Goal: Transaction & Acquisition: Book appointment/travel/reservation

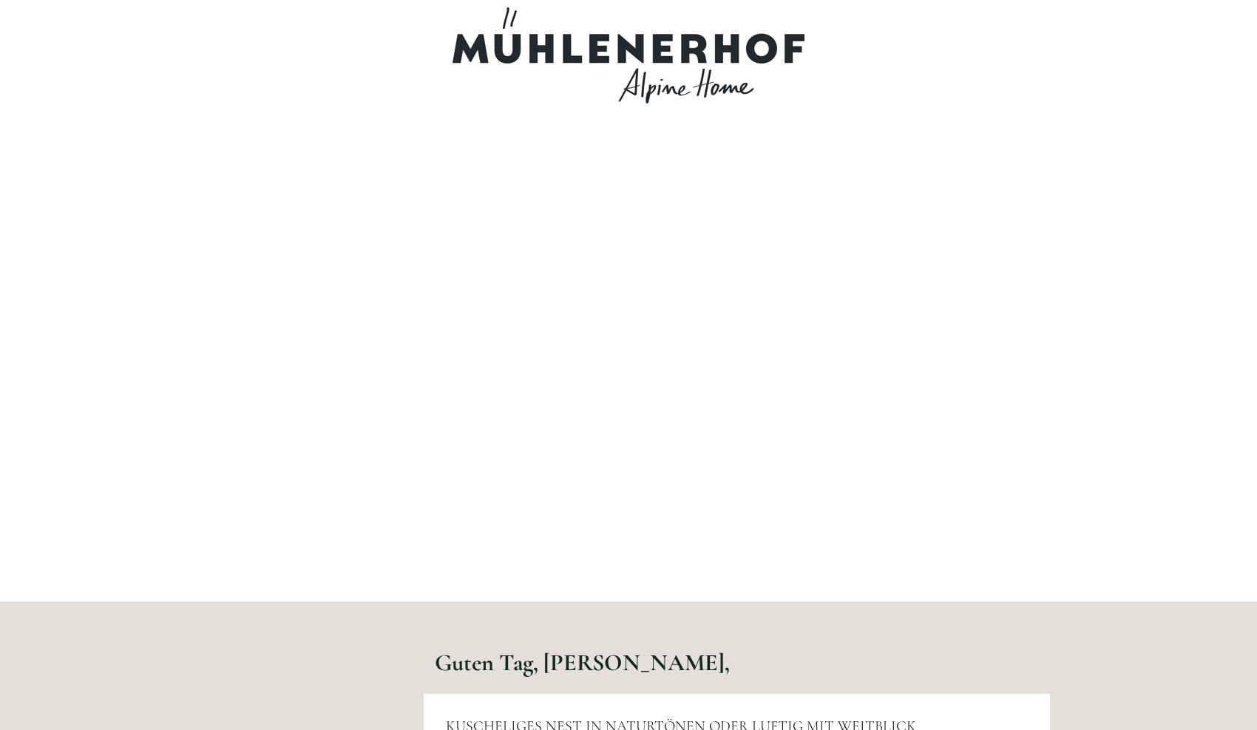
scroll to position [3996, 0]
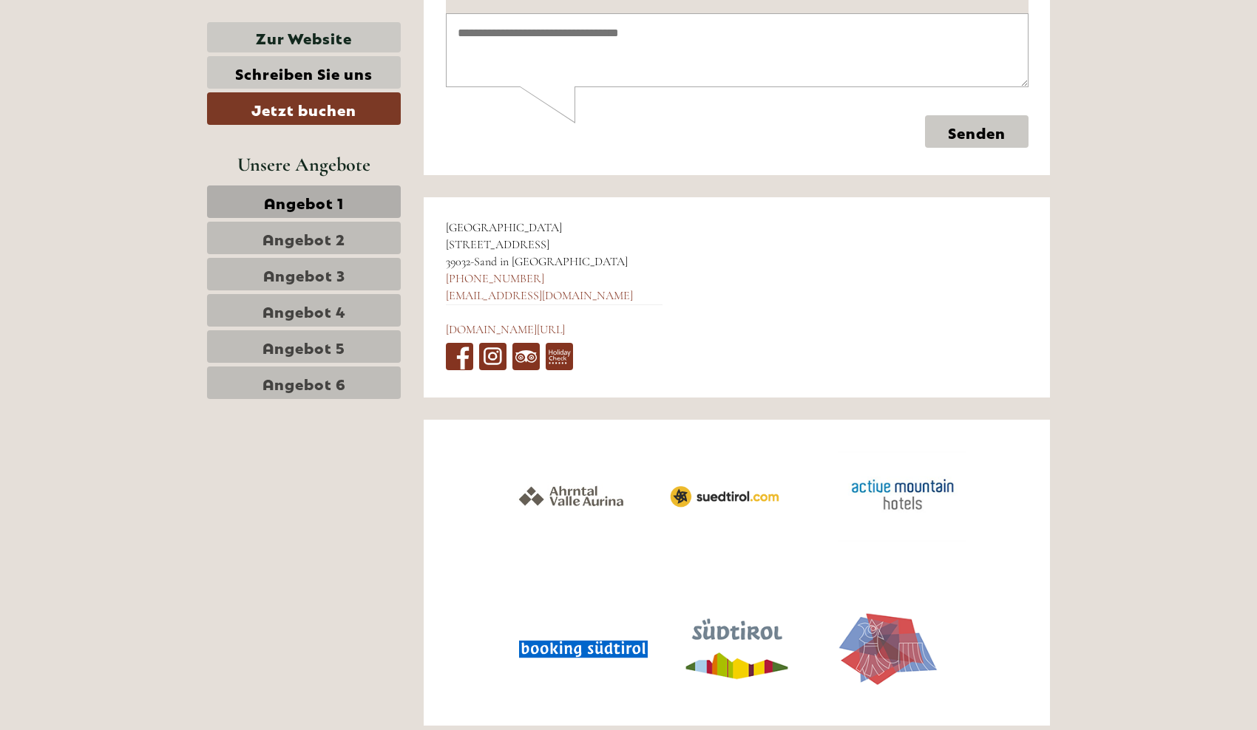
scroll to position [6219, 0]
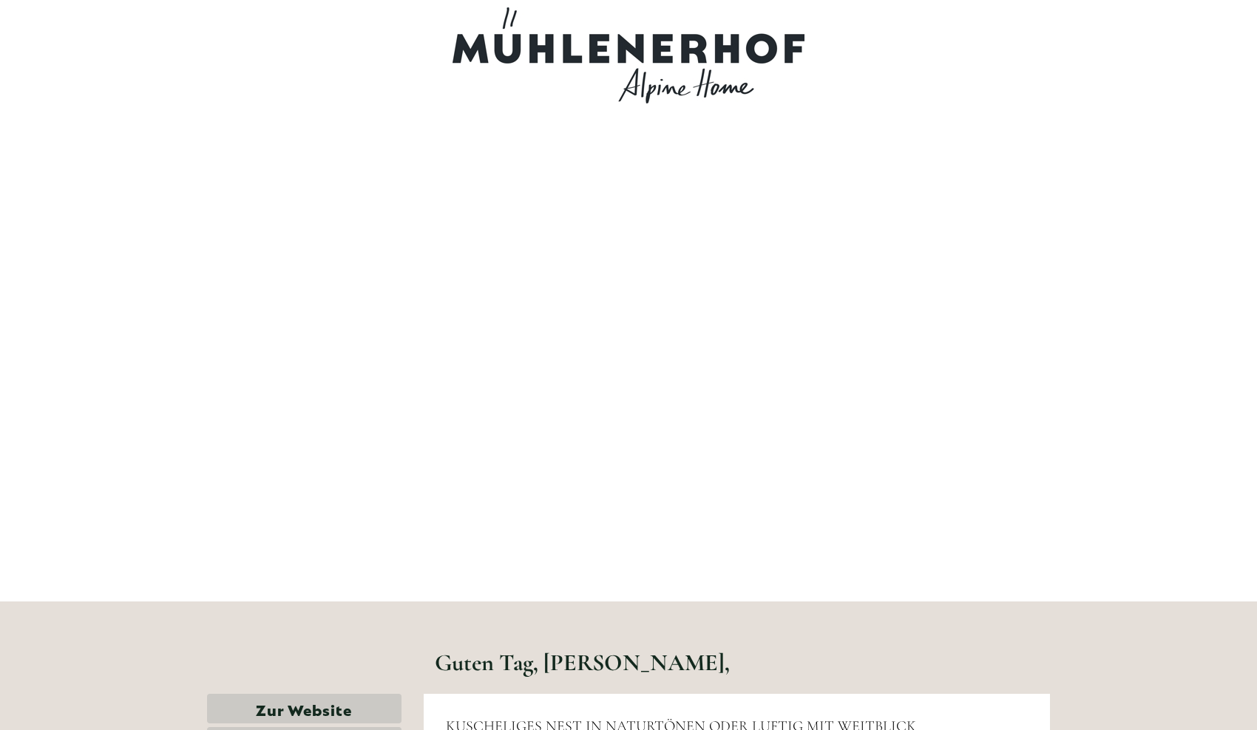
scroll to position [6219, 0]
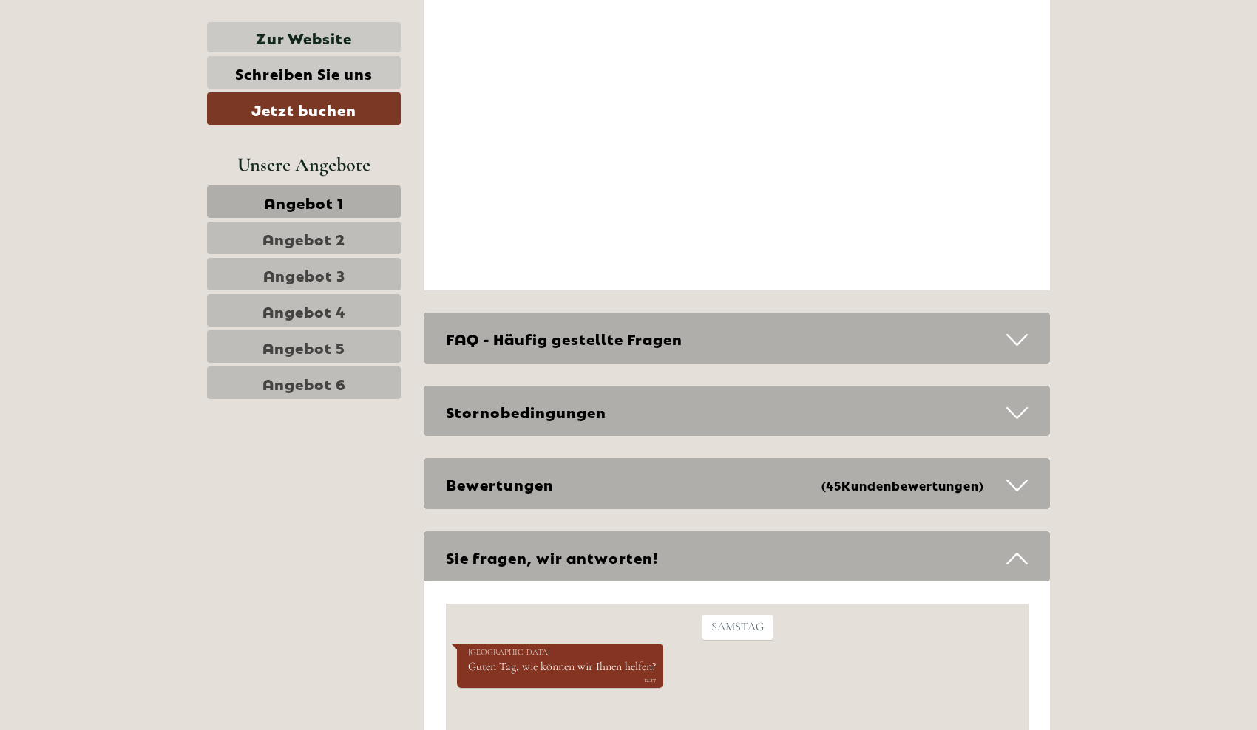
scroll to position [5348, 0]
click at [671, 313] on div "FAQ - Häufig gestellte Fragen" at bounding box center [737, 338] width 627 height 51
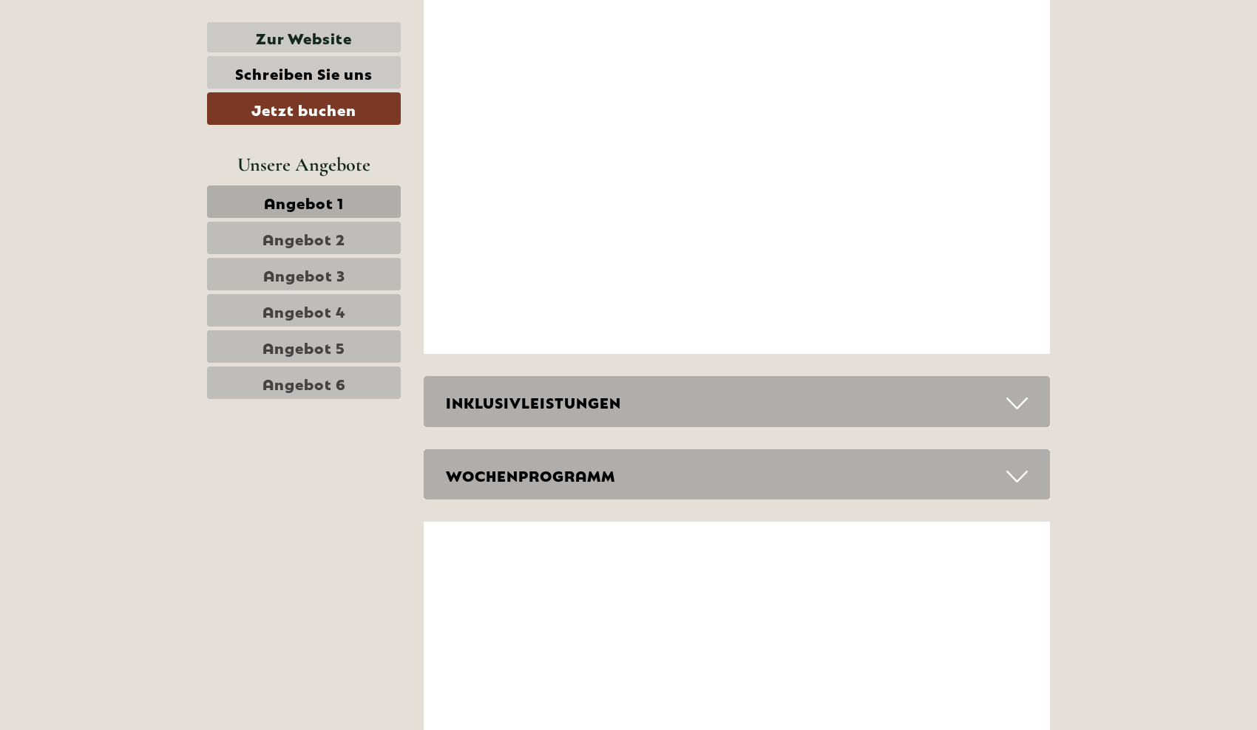
scroll to position [4753, 0]
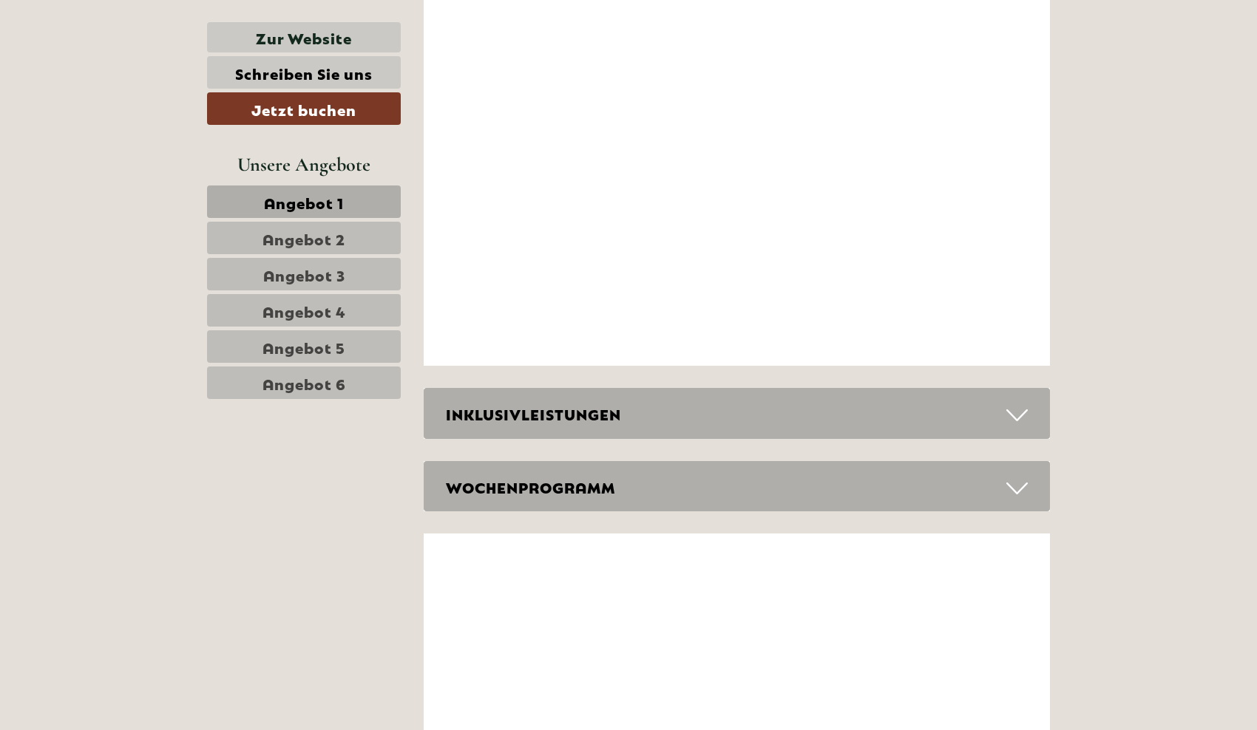
click at [622, 388] on div "INKLUSIVLEISTUNGEN" at bounding box center [737, 413] width 627 height 51
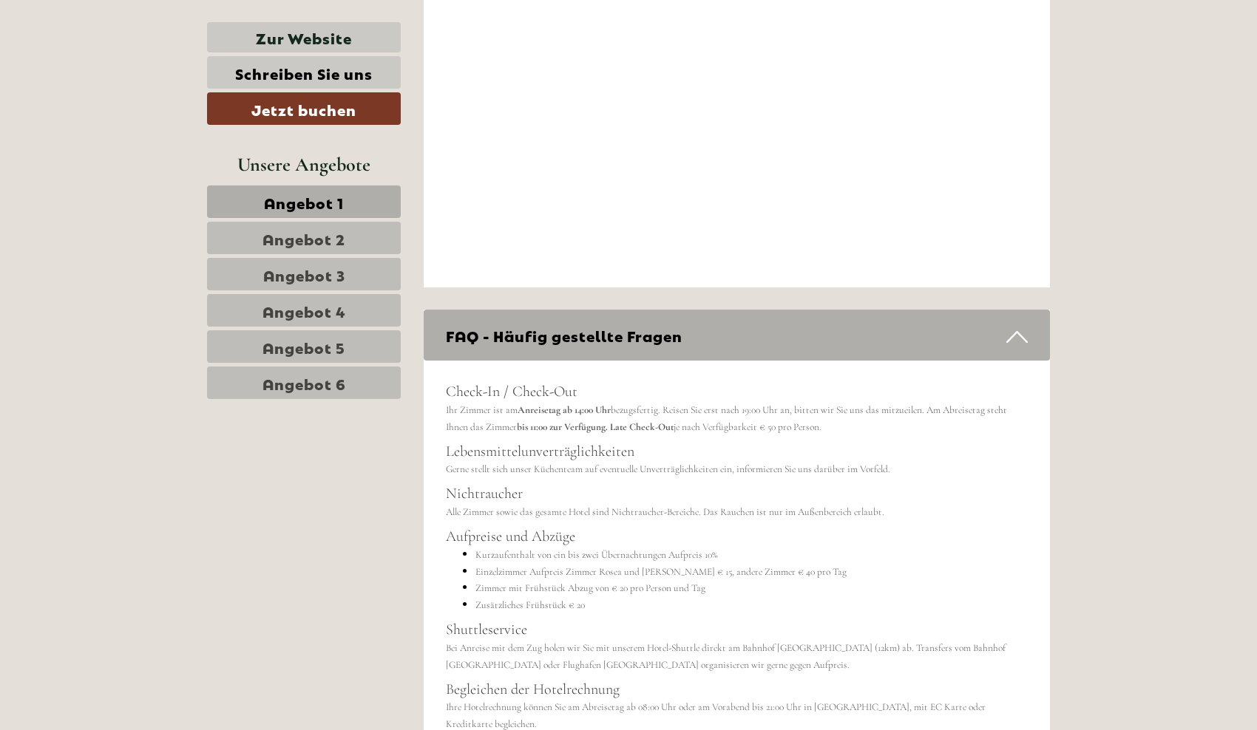
scroll to position [6035, 0]
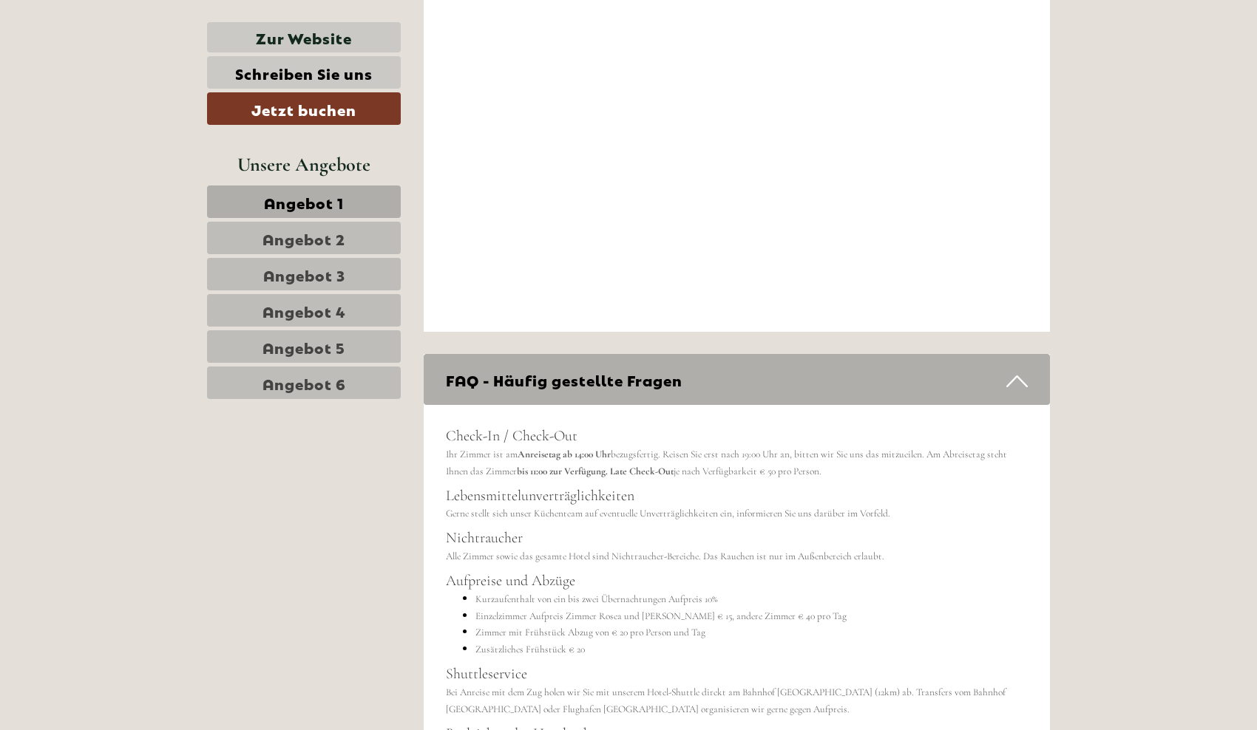
click at [322, 194] on span "Angebot 1" at bounding box center [304, 201] width 80 height 21
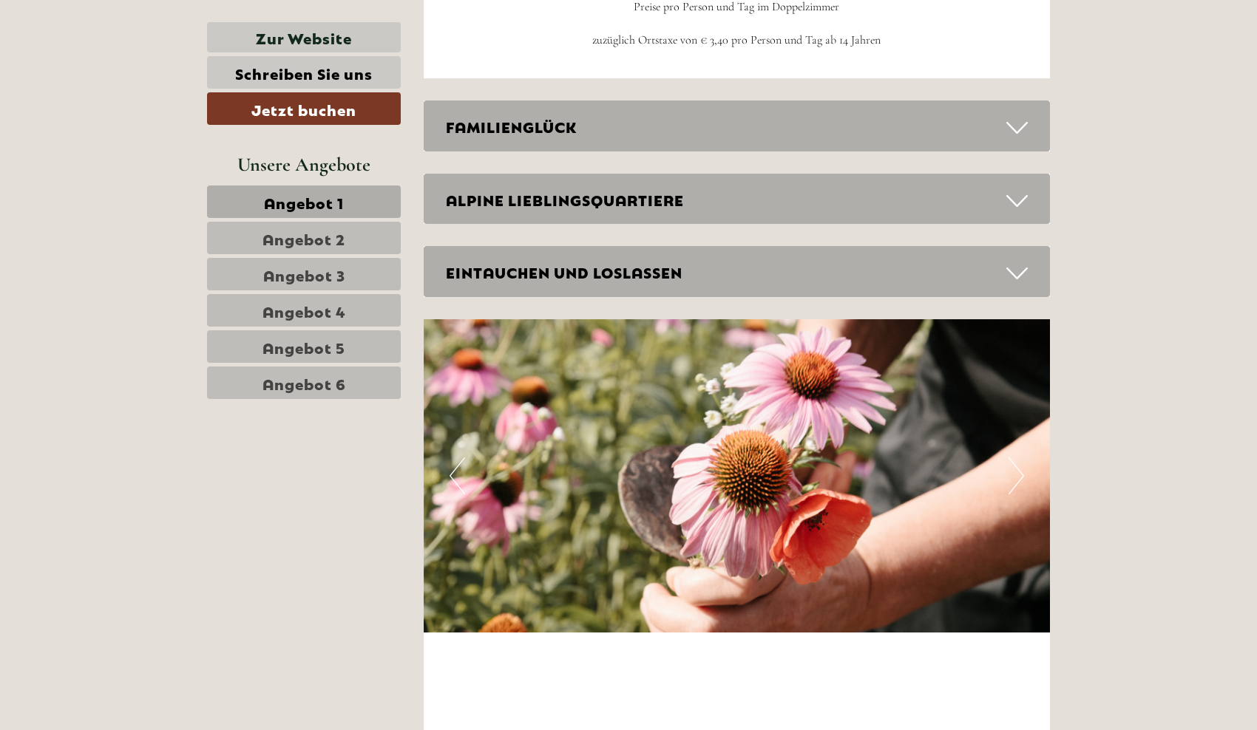
scroll to position [2017, 0]
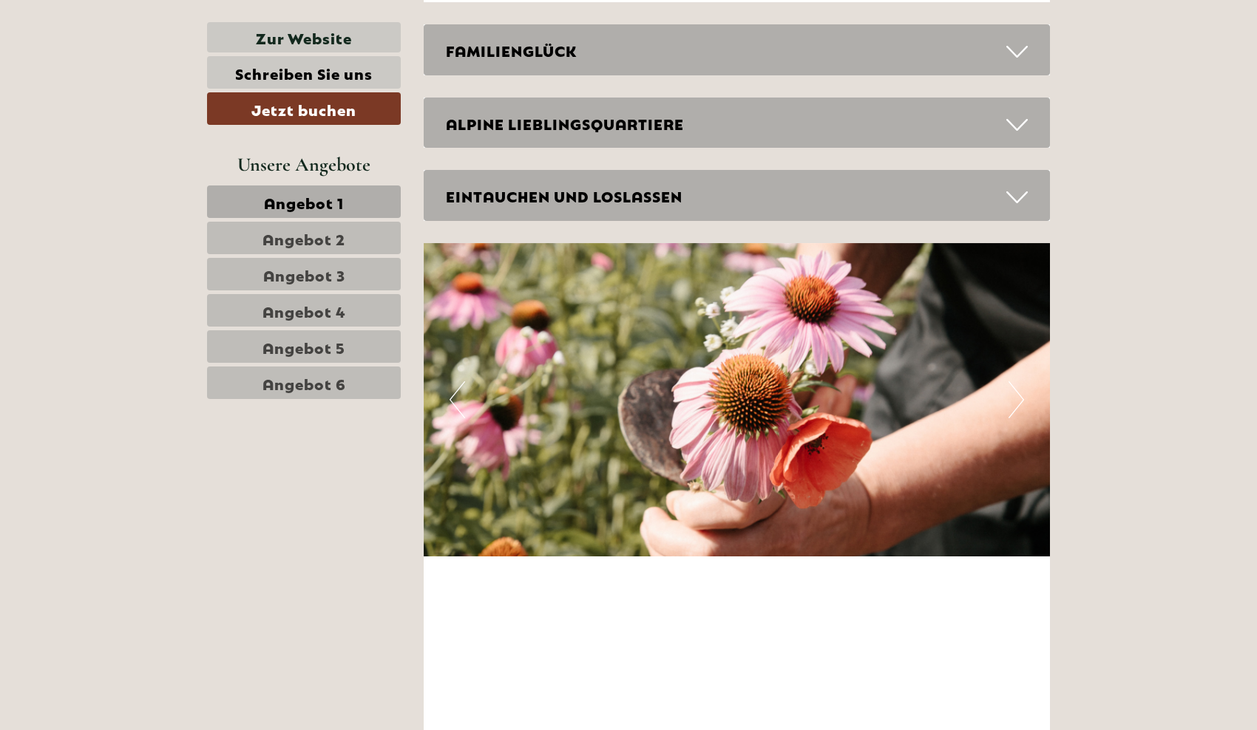
click at [319, 249] on link "Angebot 2" at bounding box center [304, 238] width 194 height 33
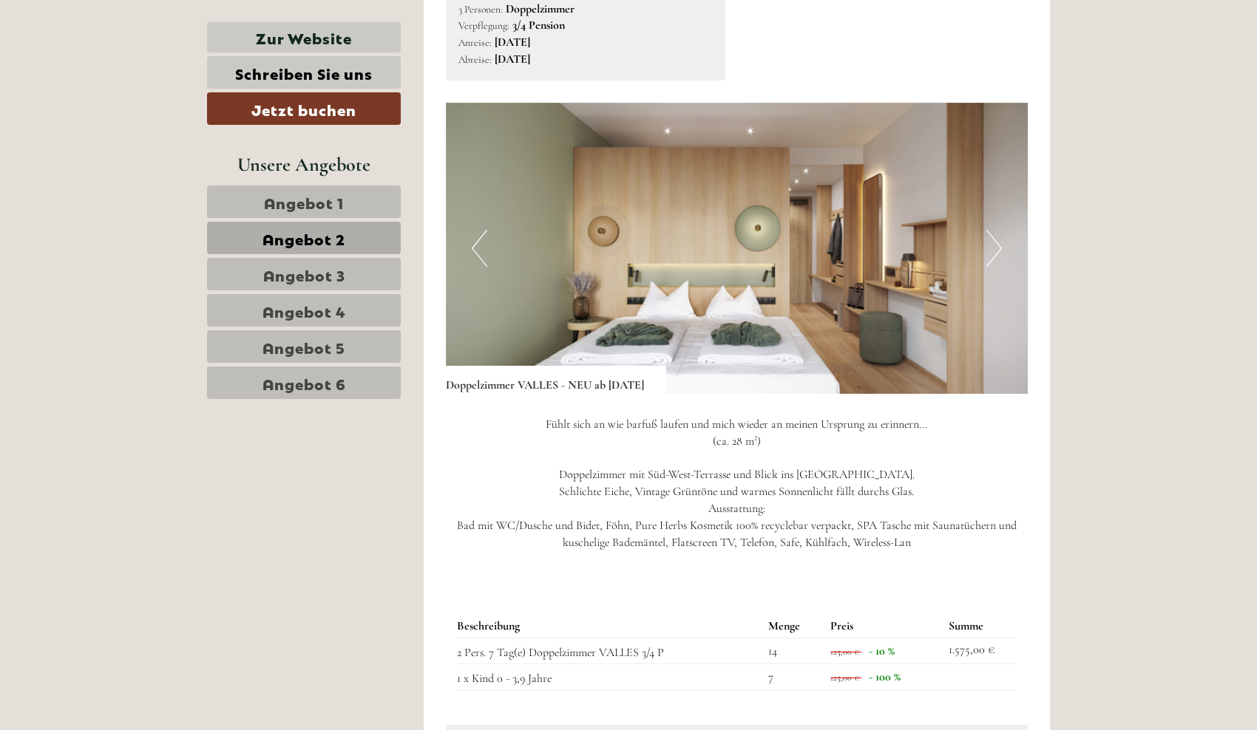
scroll to position [965, 0]
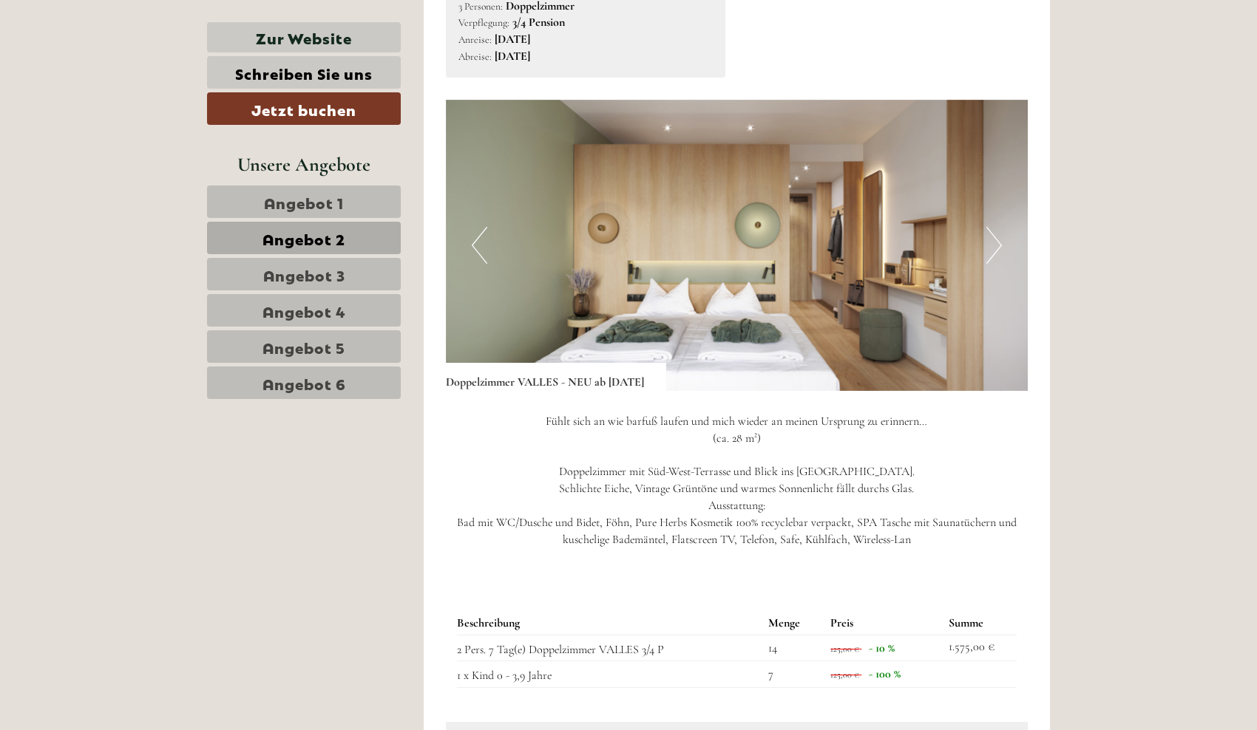
click at [994, 248] on button "Next" at bounding box center [994, 245] width 16 height 37
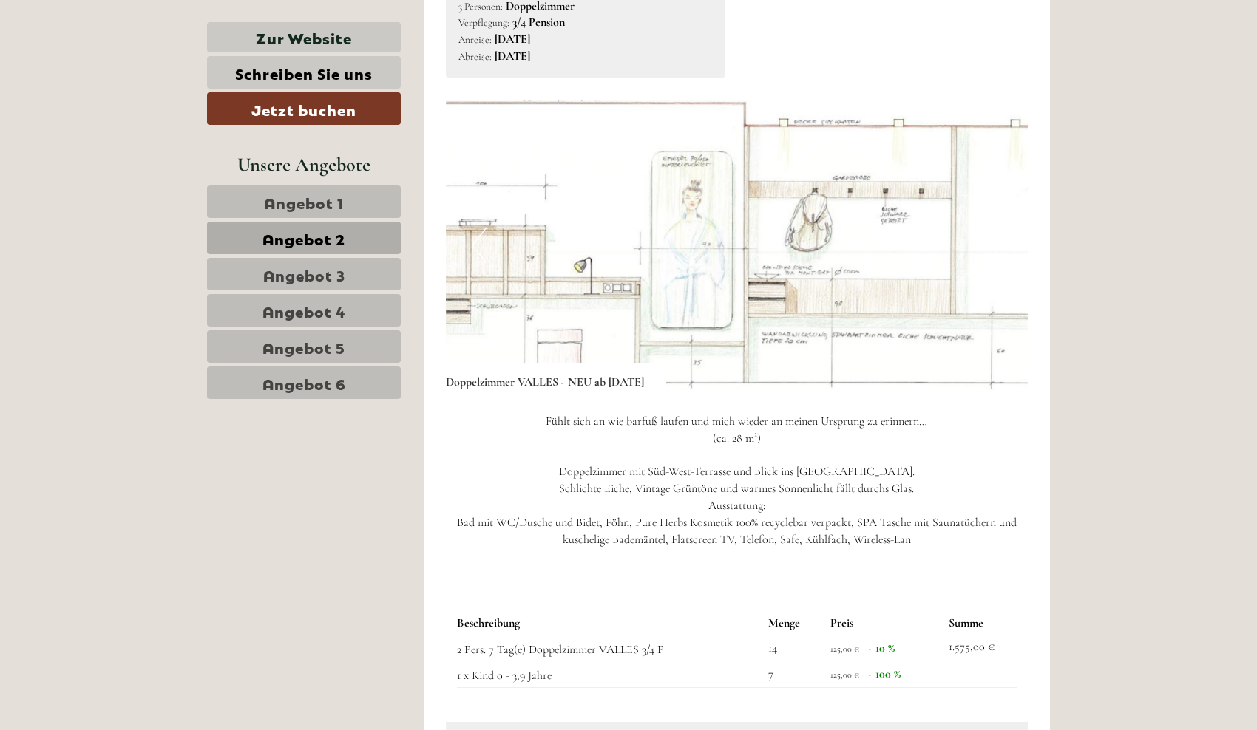
click at [994, 248] on button "Next" at bounding box center [994, 245] width 16 height 37
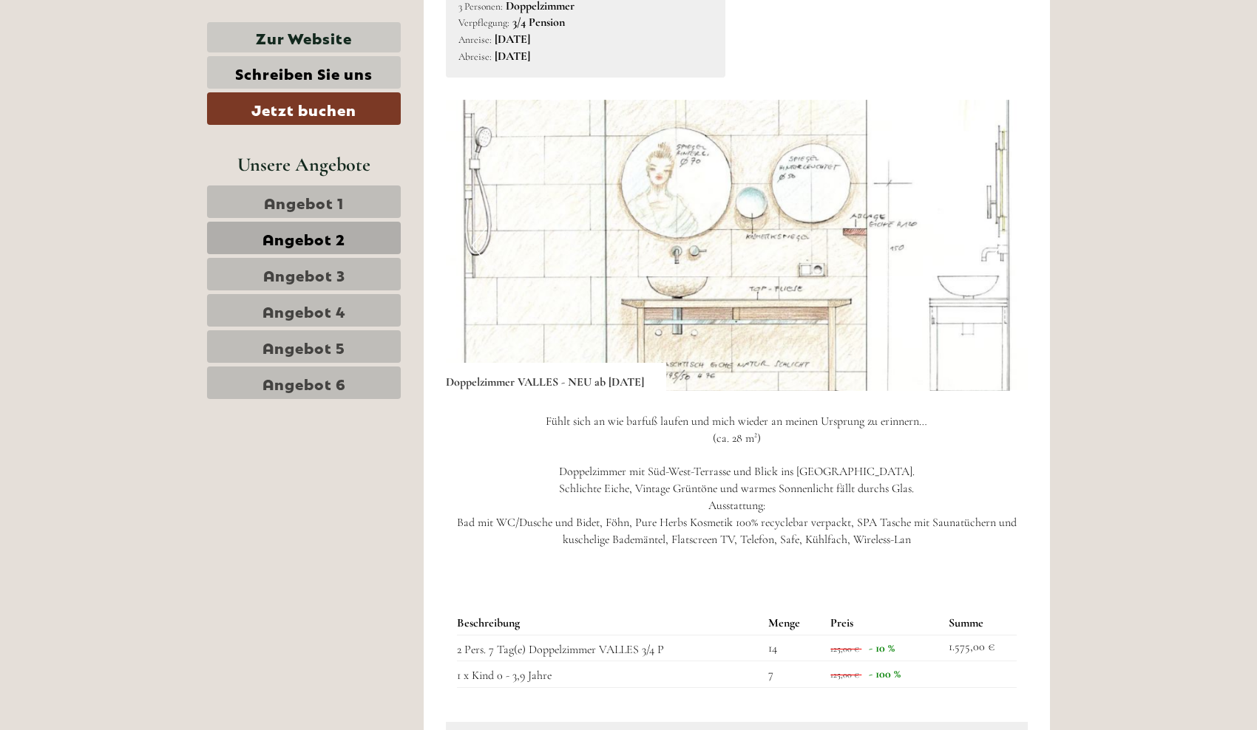
click at [994, 248] on button "Next" at bounding box center [994, 245] width 16 height 37
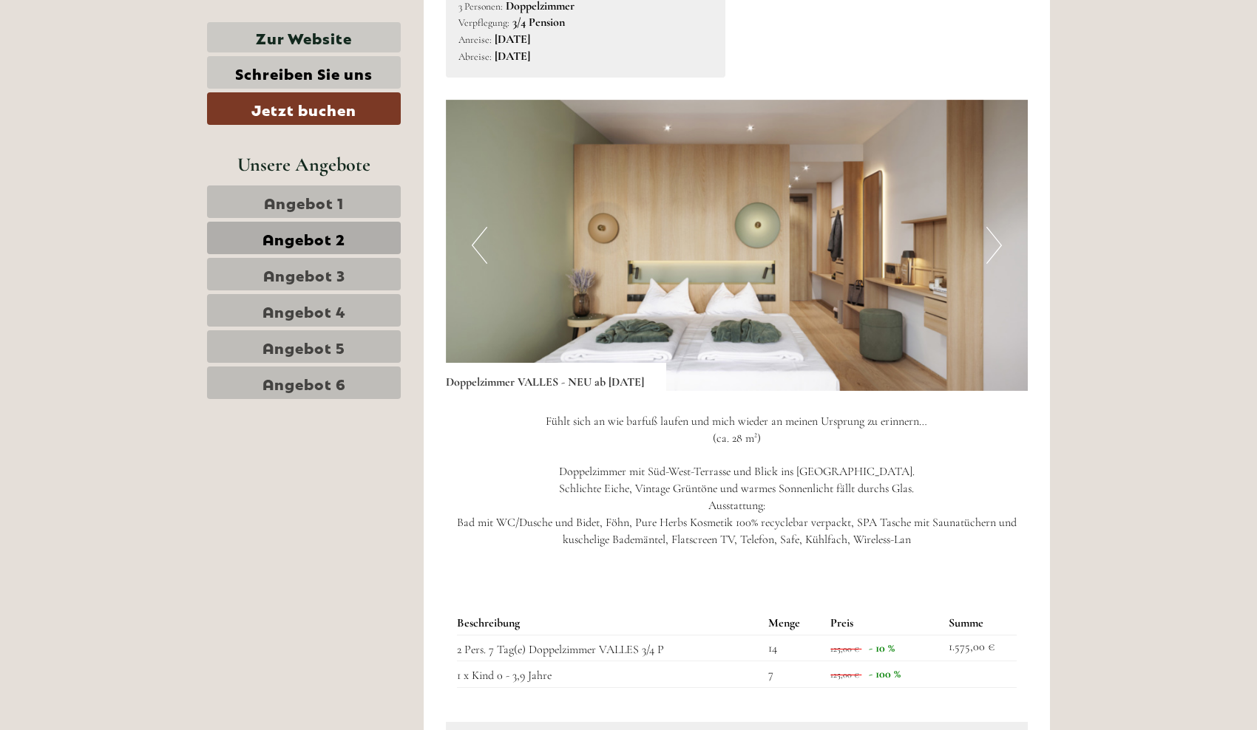
click at [994, 248] on button "Next" at bounding box center [994, 245] width 16 height 37
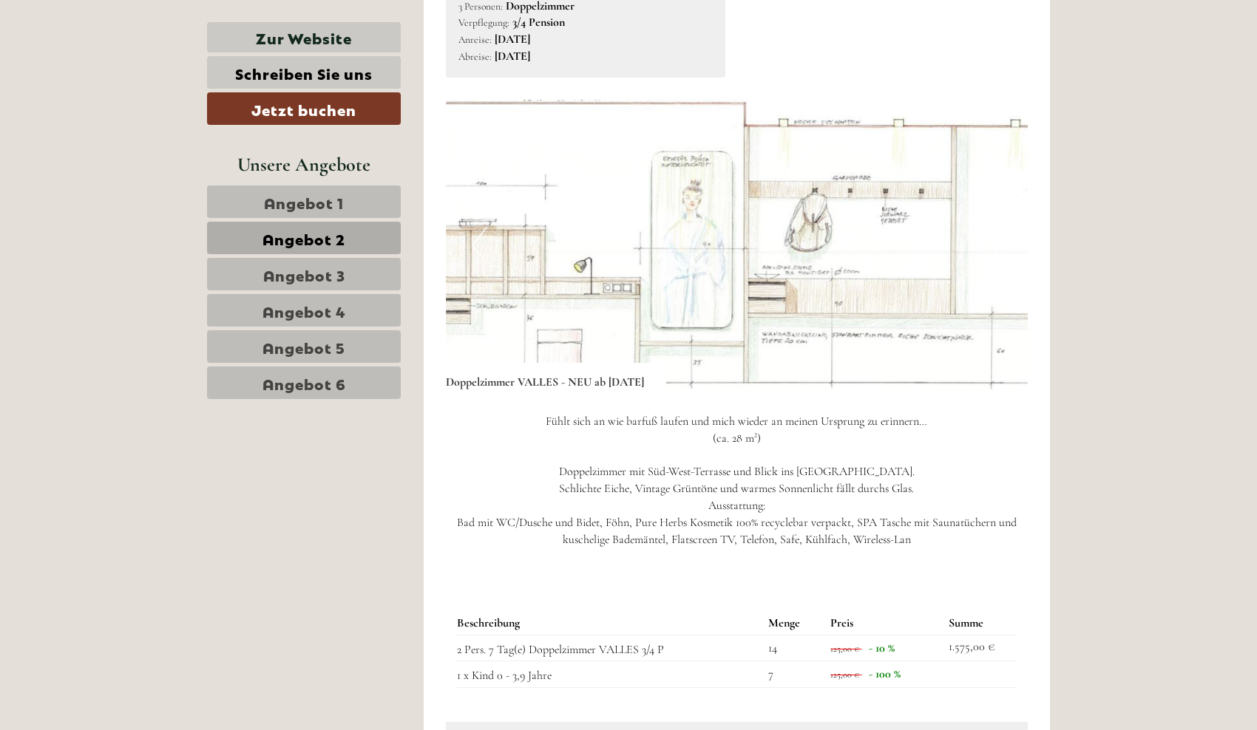
click at [994, 248] on button "Next" at bounding box center [994, 245] width 16 height 37
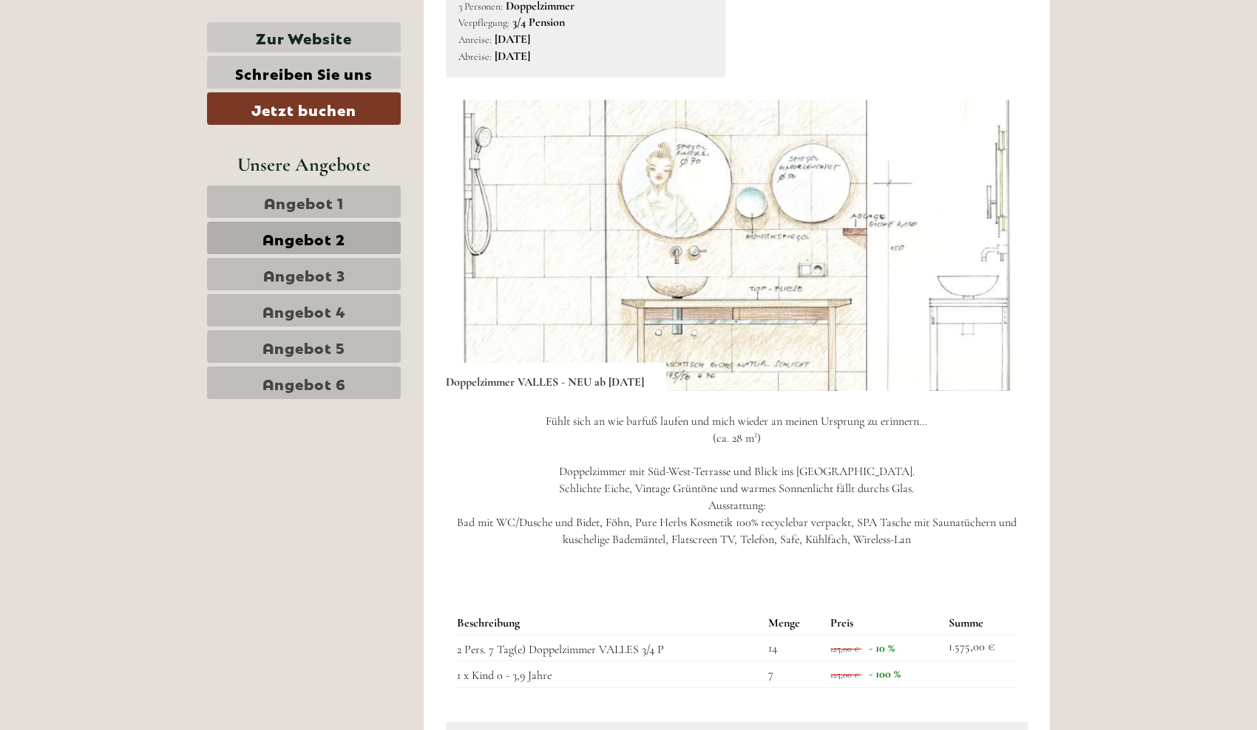
click at [994, 248] on button "Next" at bounding box center [994, 245] width 16 height 37
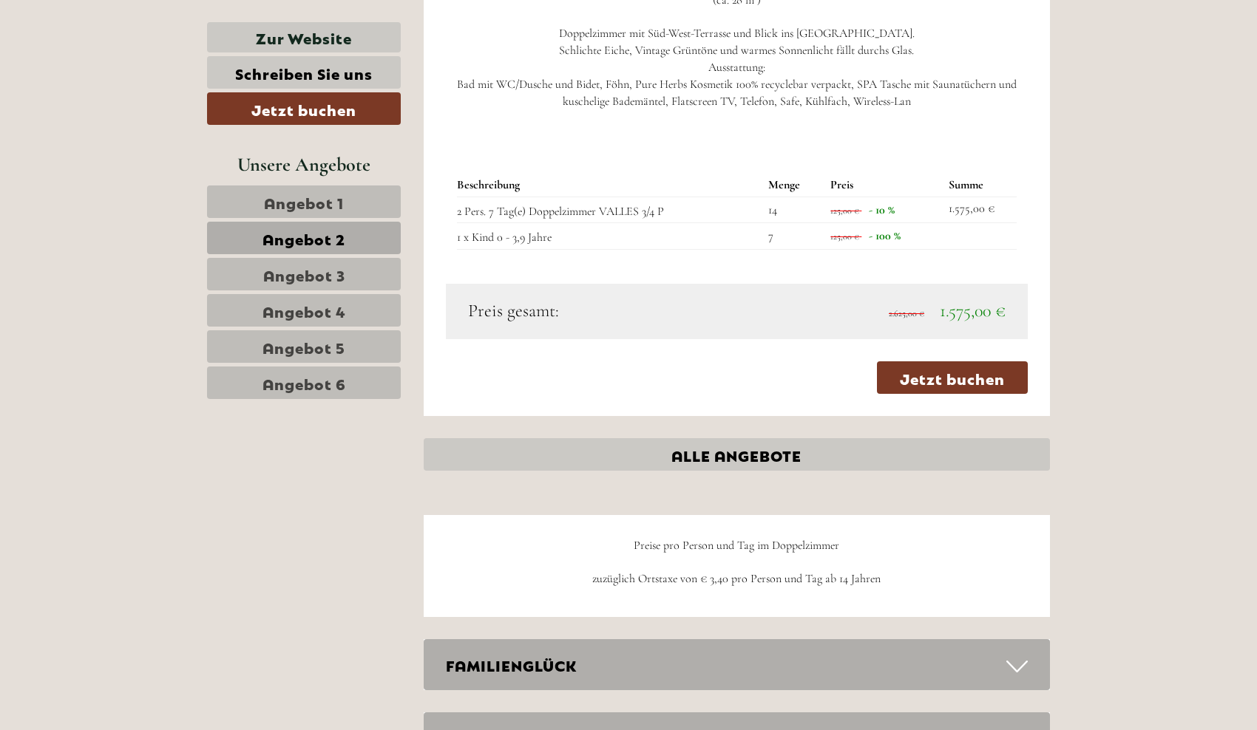
scroll to position [1405, 0]
click at [327, 275] on span "Angebot 3" at bounding box center [304, 274] width 82 height 21
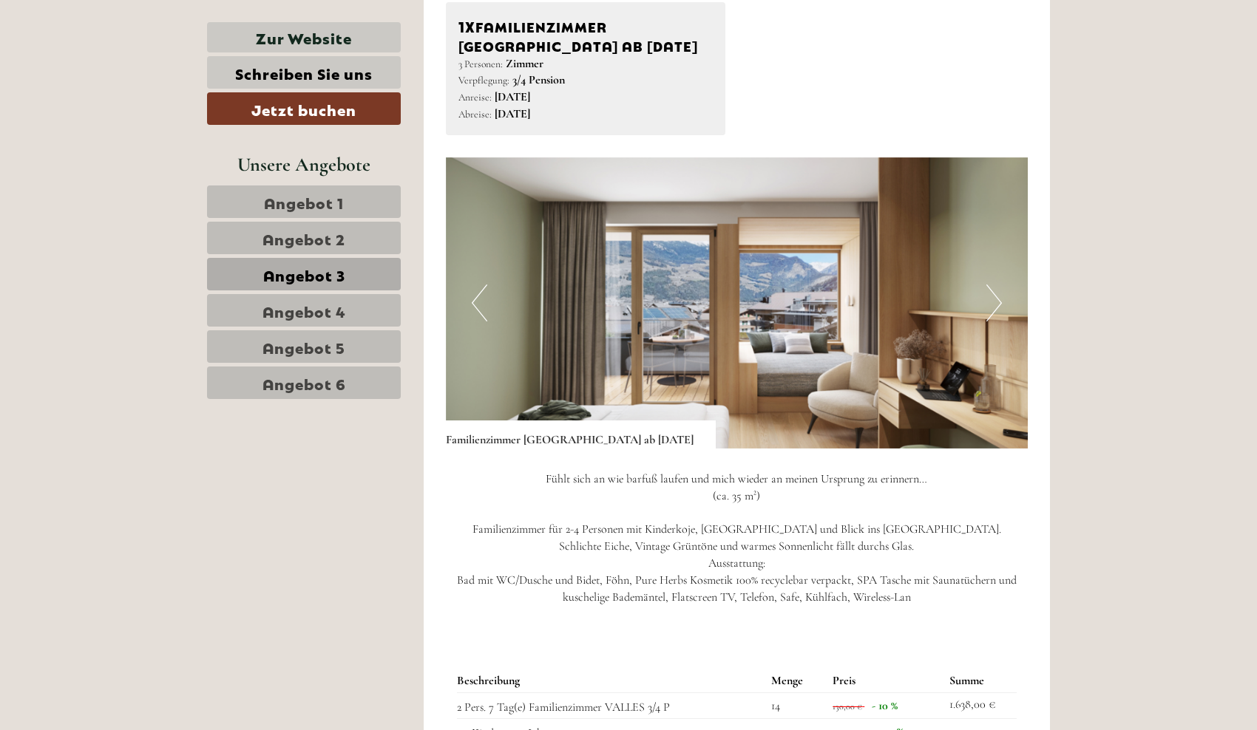
scroll to position [916, 0]
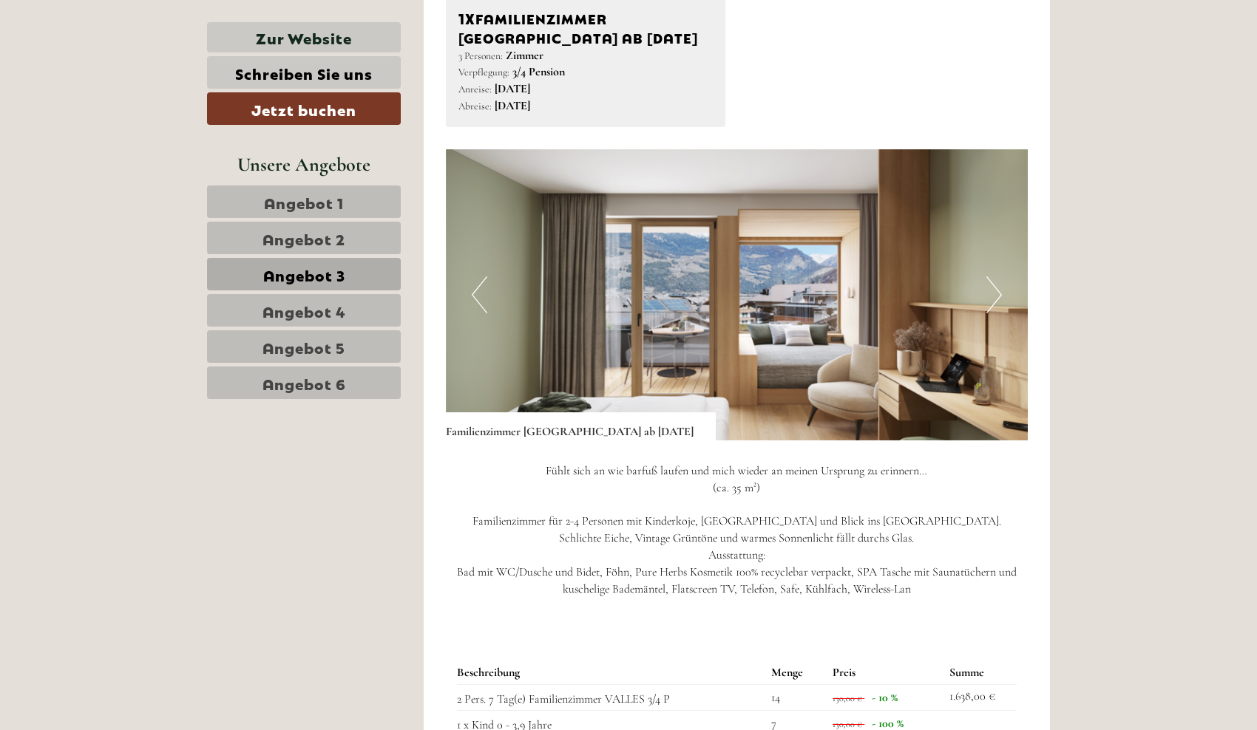
click at [986, 303] on button "Next" at bounding box center [994, 294] width 16 height 37
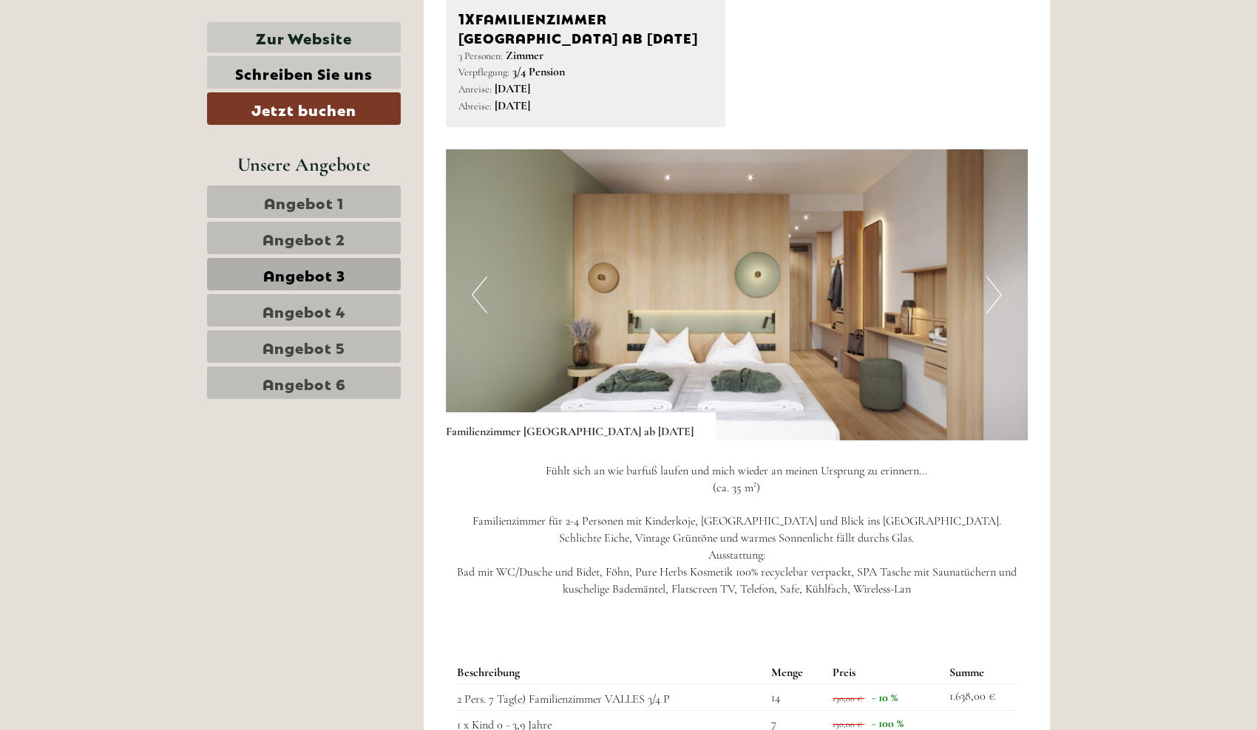
click at [485, 294] on button "Previous" at bounding box center [480, 294] width 16 height 37
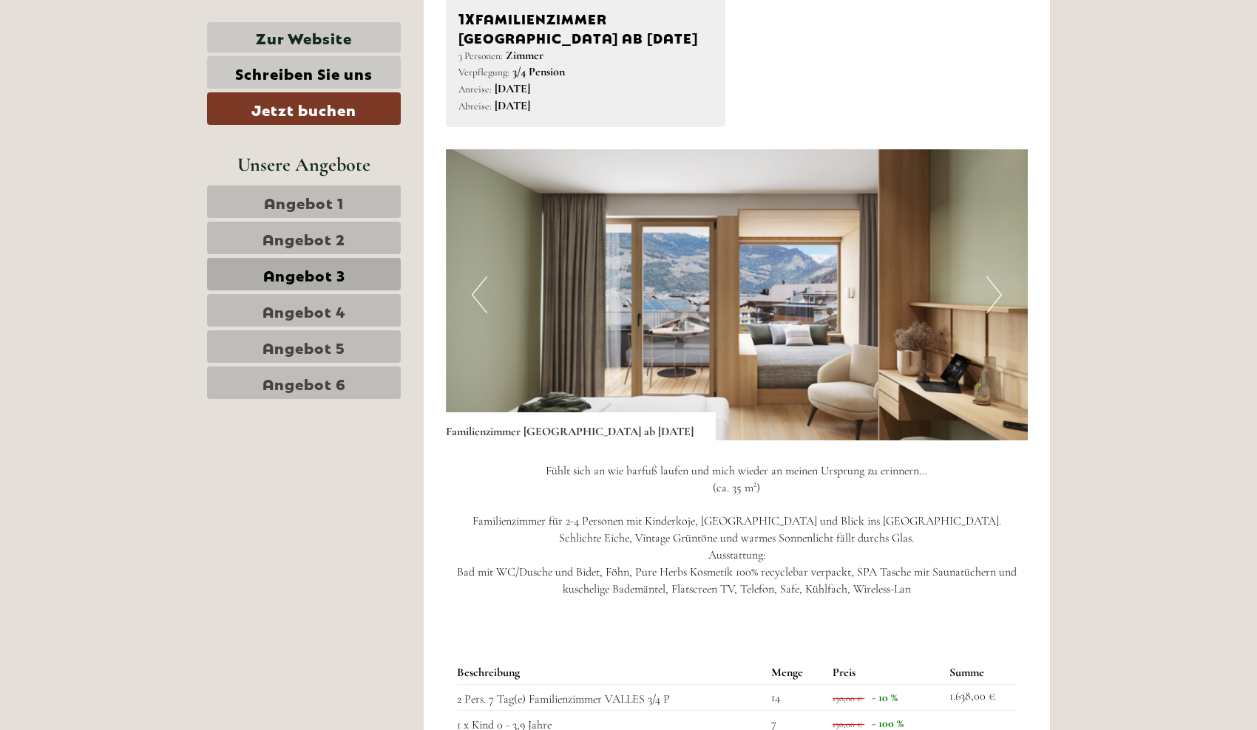
click at [997, 307] on button "Next" at bounding box center [994, 294] width 16 height 37
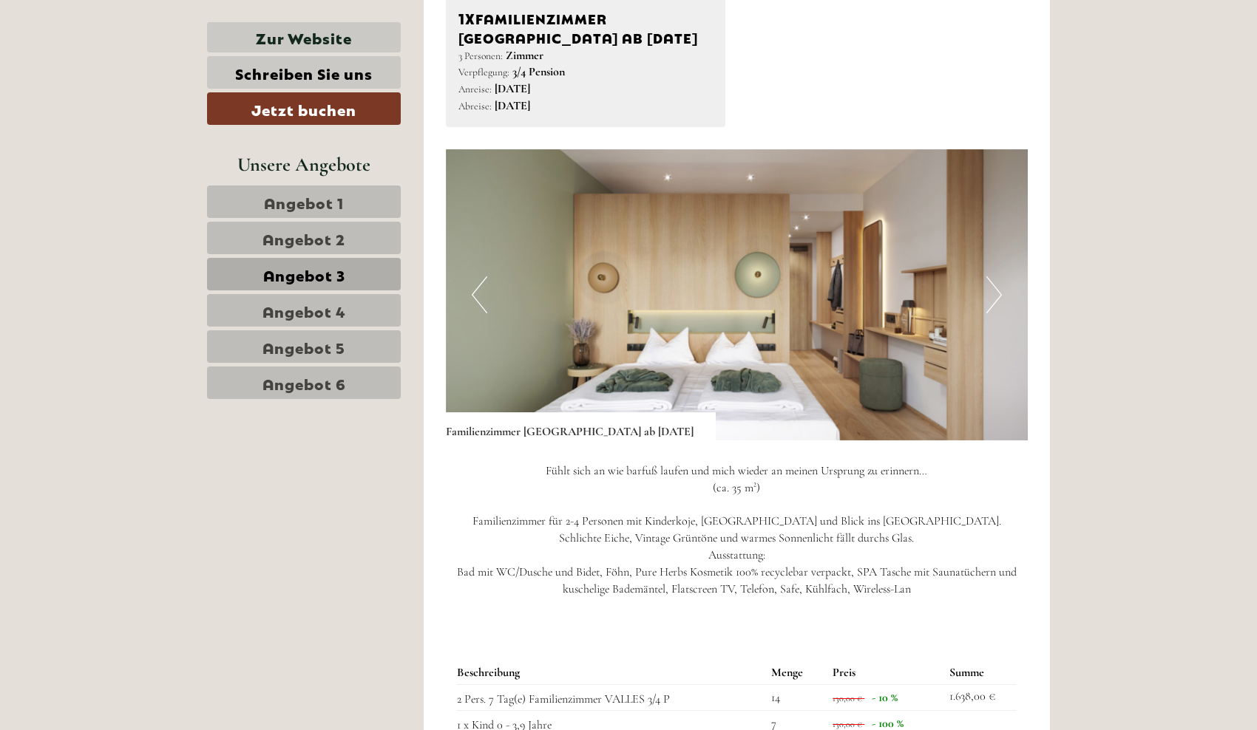
click at [997, 307] on button "Next" at bounding box center [994, 294] width 16 height 37
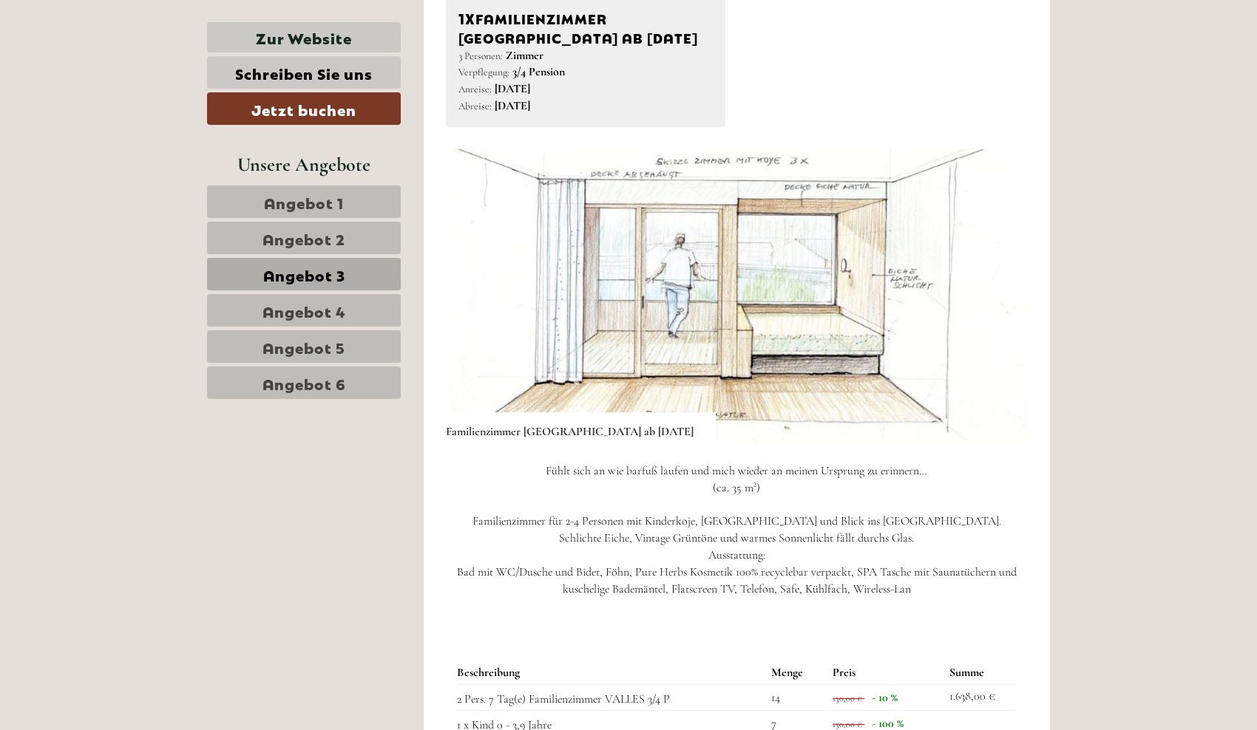
click at [997, 307] on button "Next" at bounding box center [994, 294] width 16 height 37
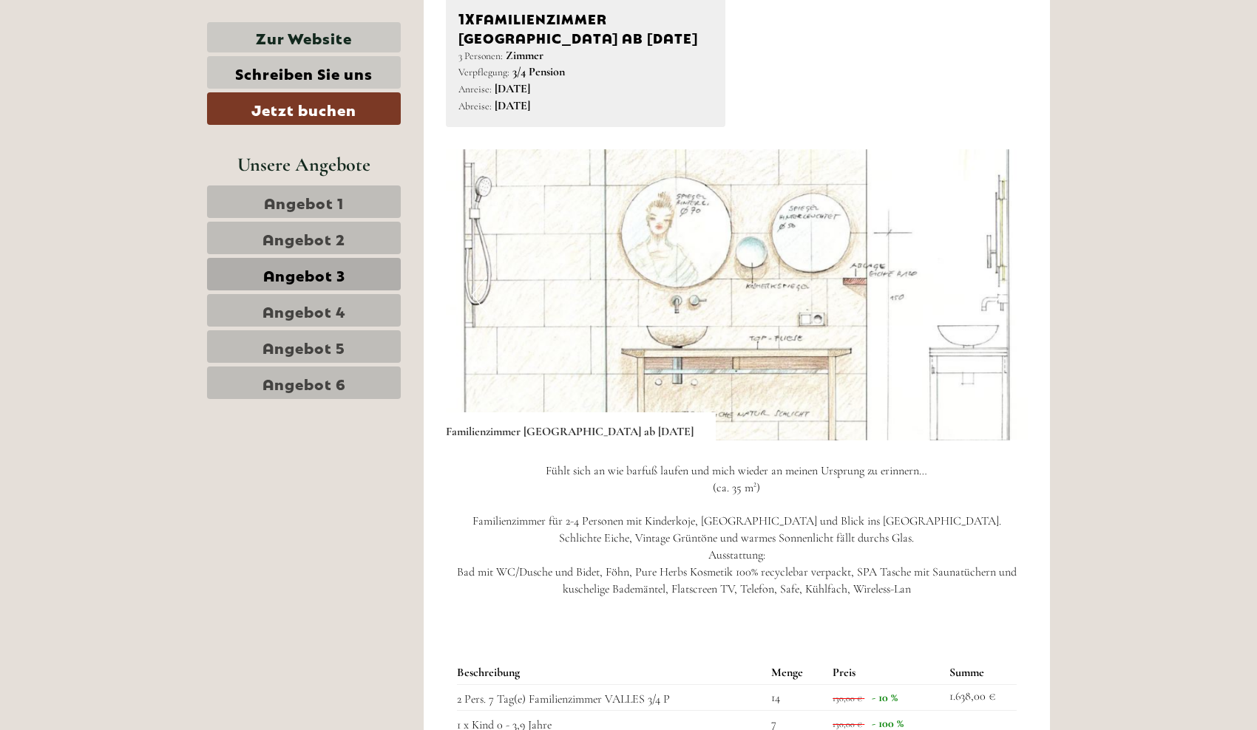
click at [997, 307] on button "Next" at bounding box center [994, 294] width 16 height 37
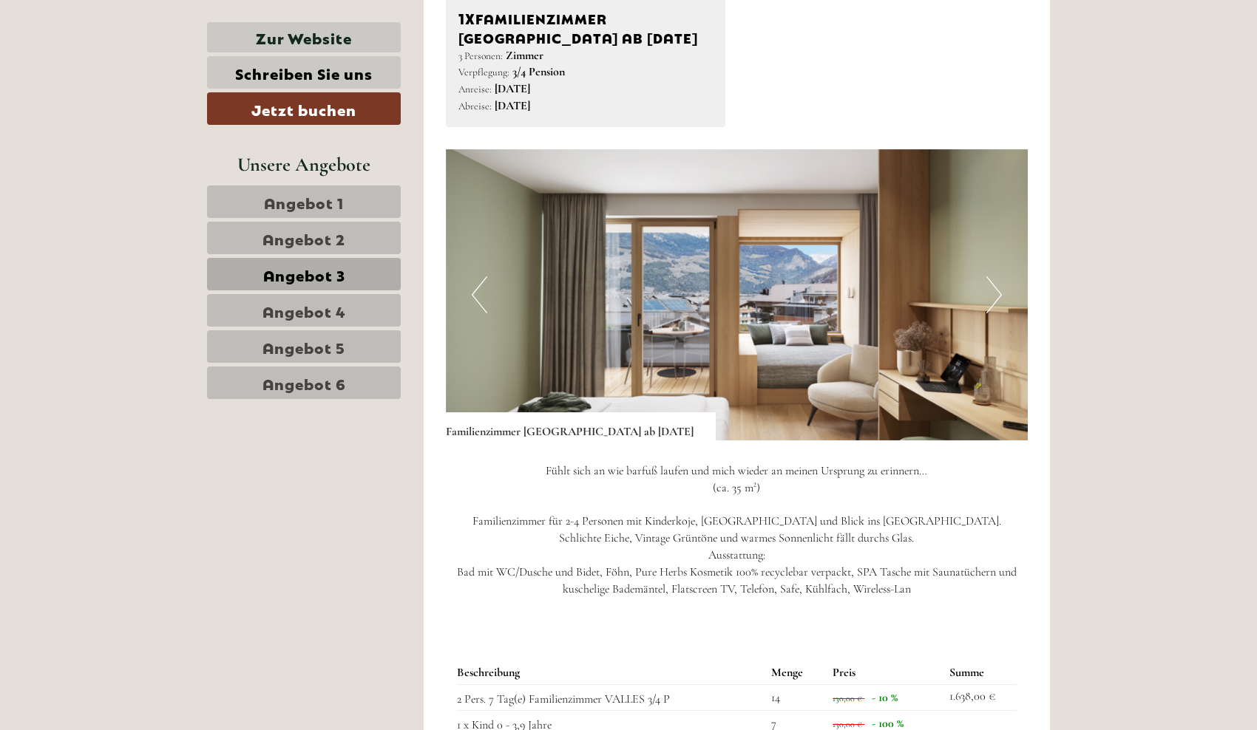
click at [997, 307] on button "Next" at bounding box center [994, 294] width 16 height 37
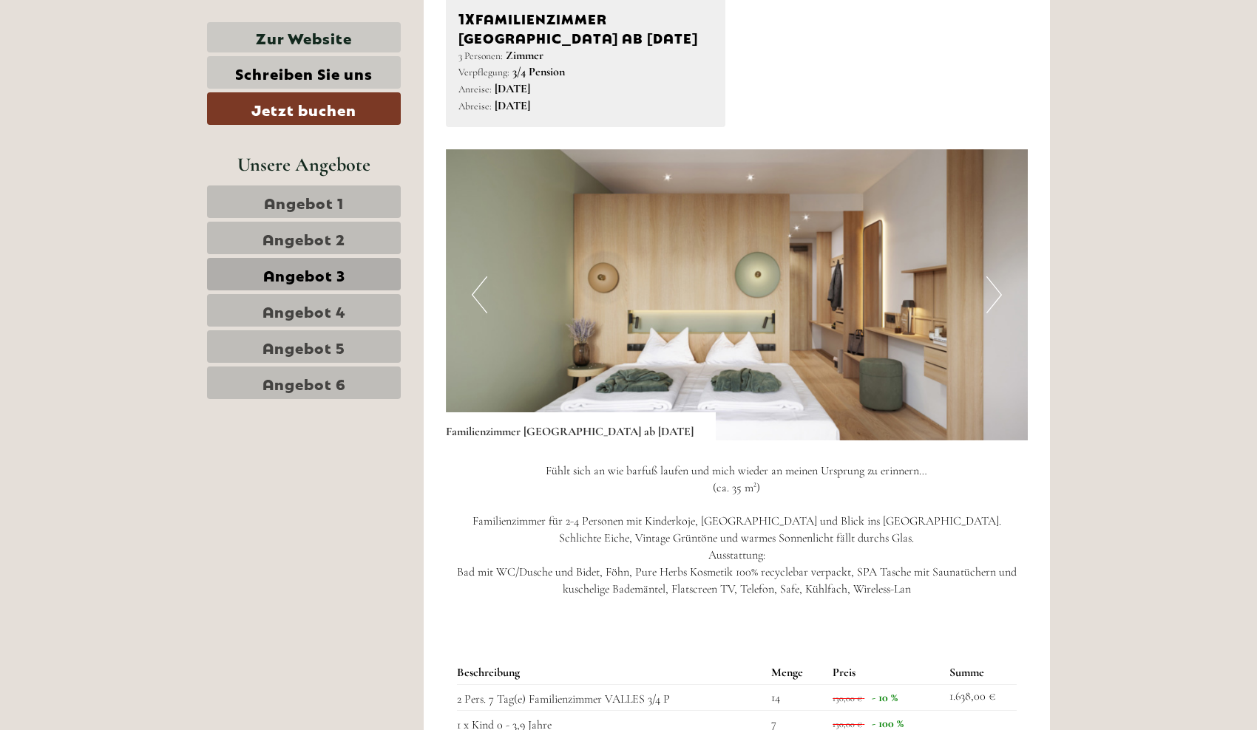
click at [997, 307] on button "Next" at bounding box center [994, 294] width 16 height 37
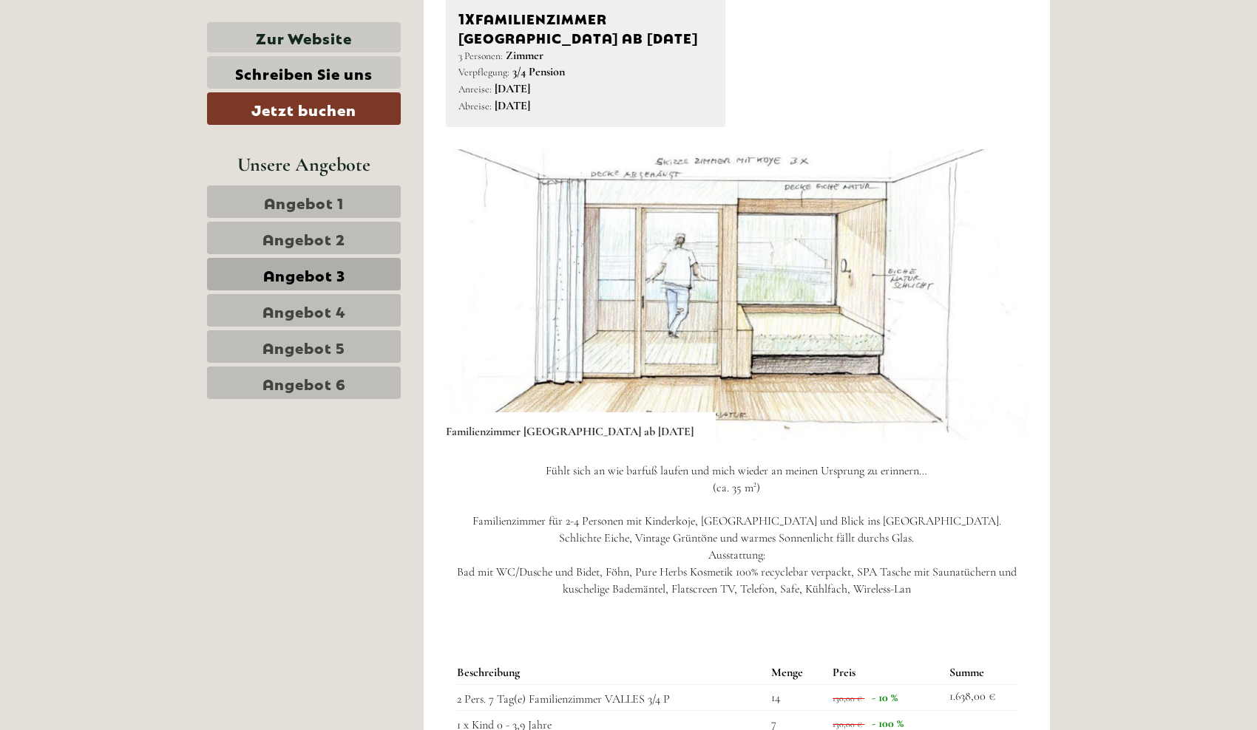
click at [997, 307] on button "Next" at bounding box center [994, 294] width 16 height 37
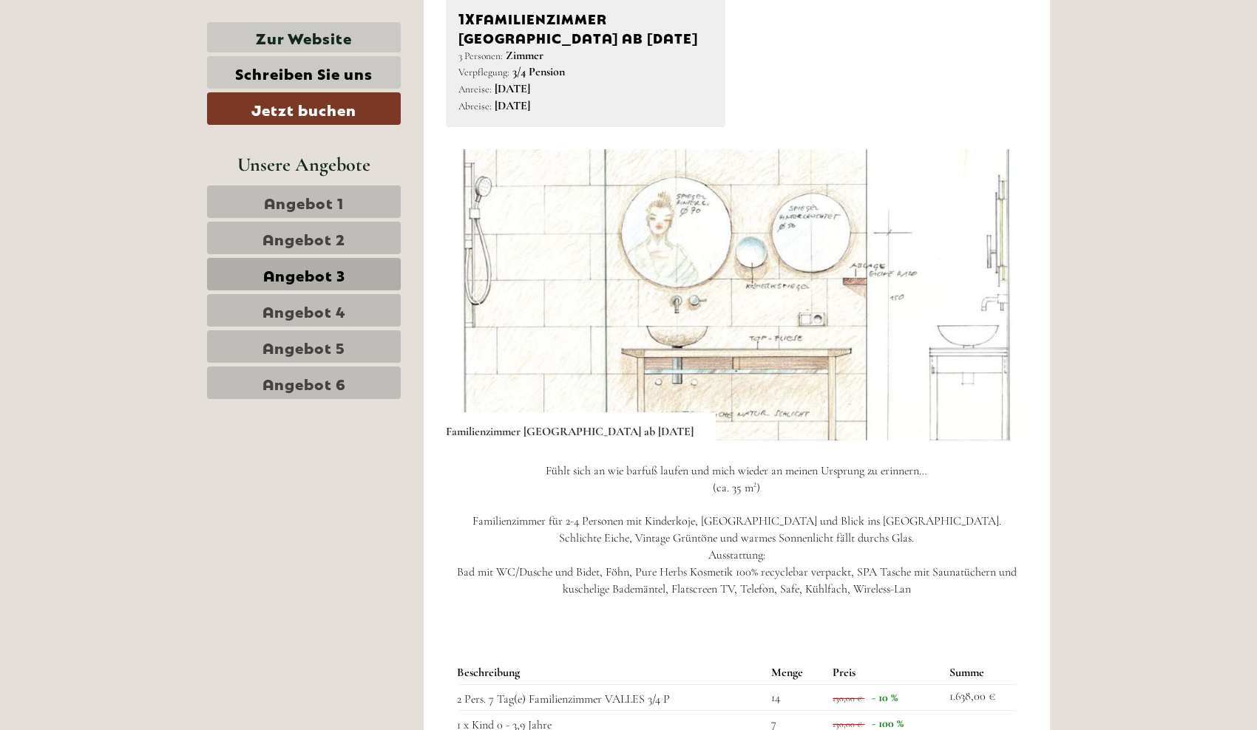
click at [975, 327] on img at bounding box center [737, 294] width 583 height 291
click at [988, 293] on button "Next" at bounding box center [994, 294] width 16 height 37
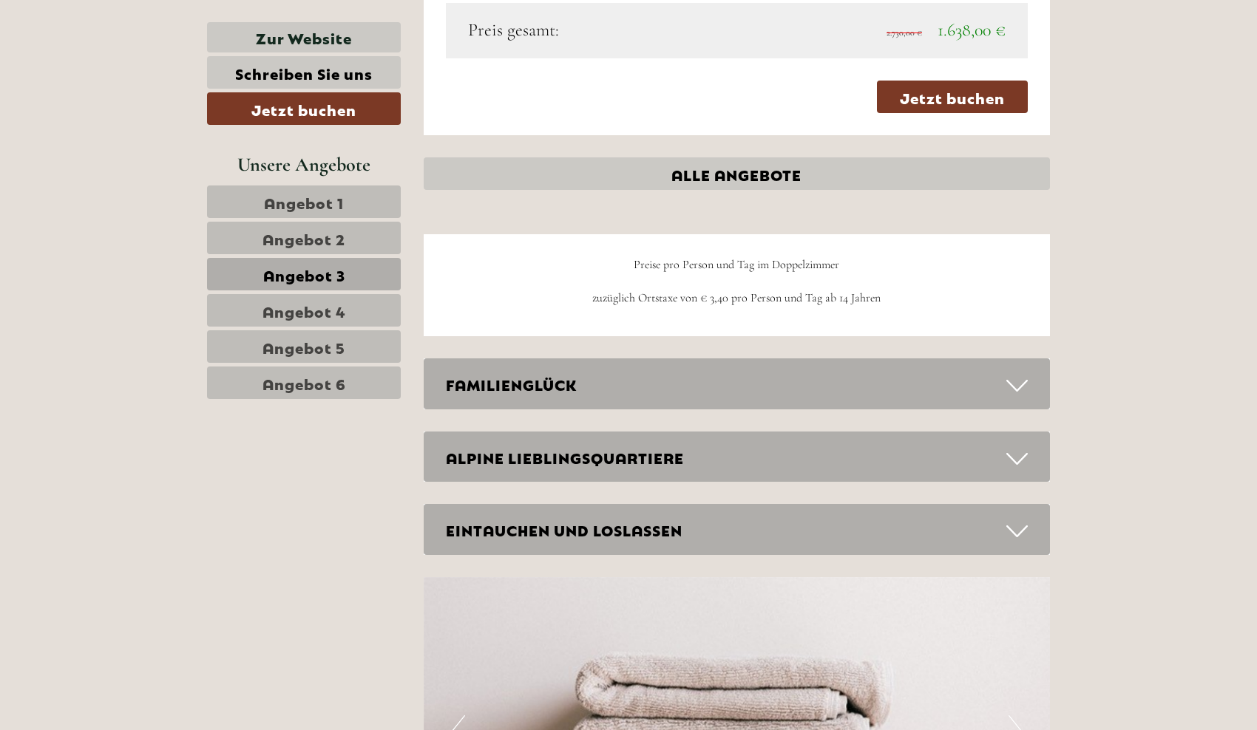
click at [347, 314] on link "Angebot 4" at bounding box center [304, 310] width 194 height 33
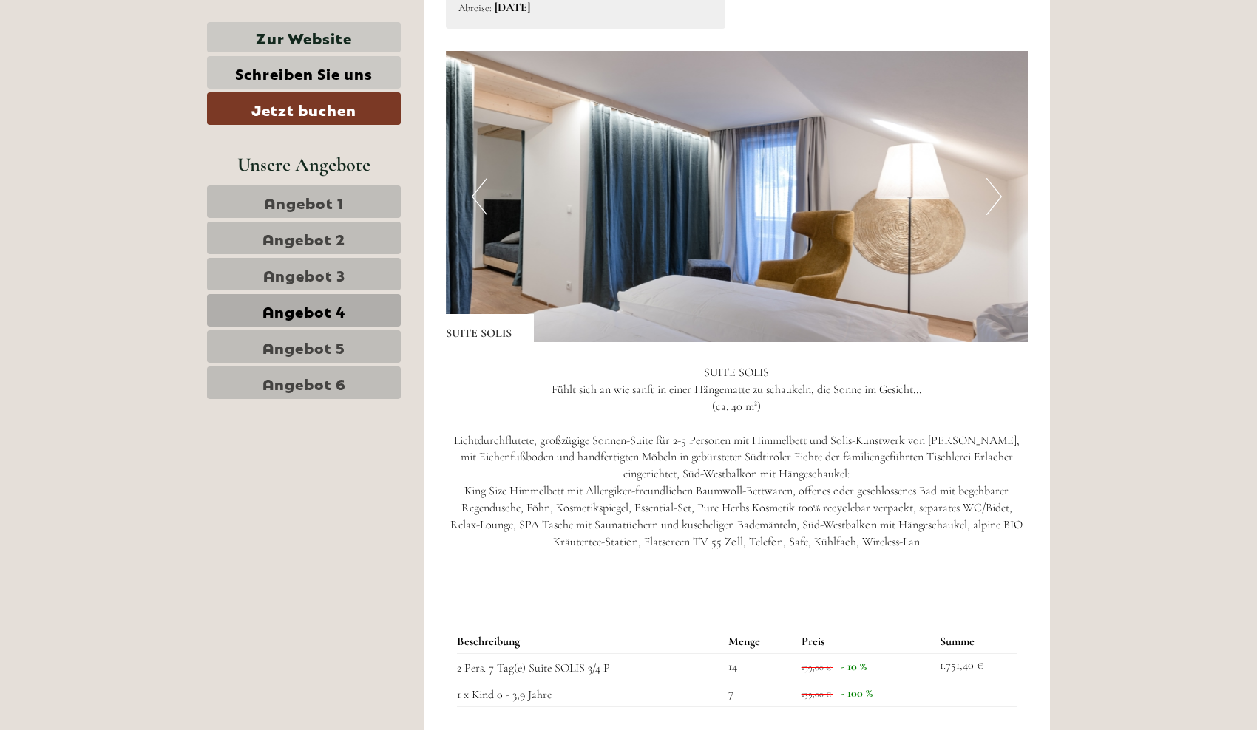
scroll to position [995, 0]
click at [982, 203] on img at bounding box center [737, 196] width 583 height 291
click at [988, 205] on button "Next" at bounding box center [994, 196] width 16 height 37
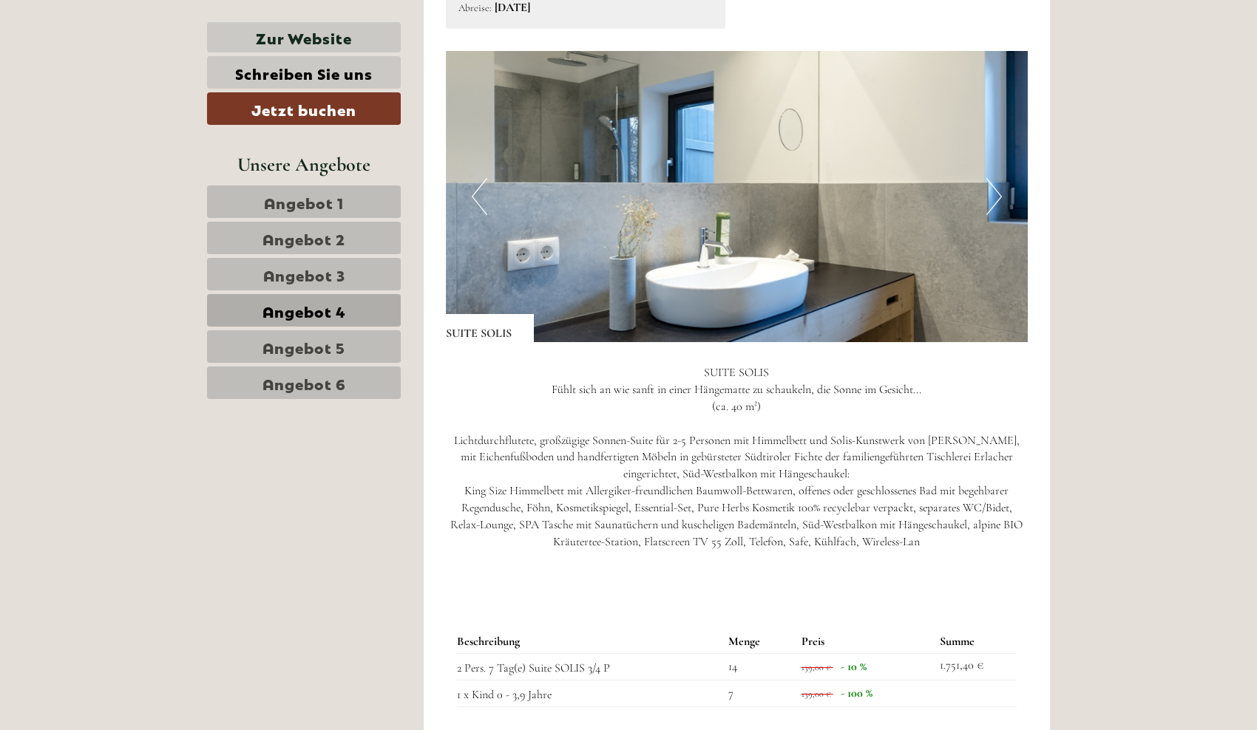
click at [988, 205] on button "Next" at bounding box center [994, 196] width 16 height 37
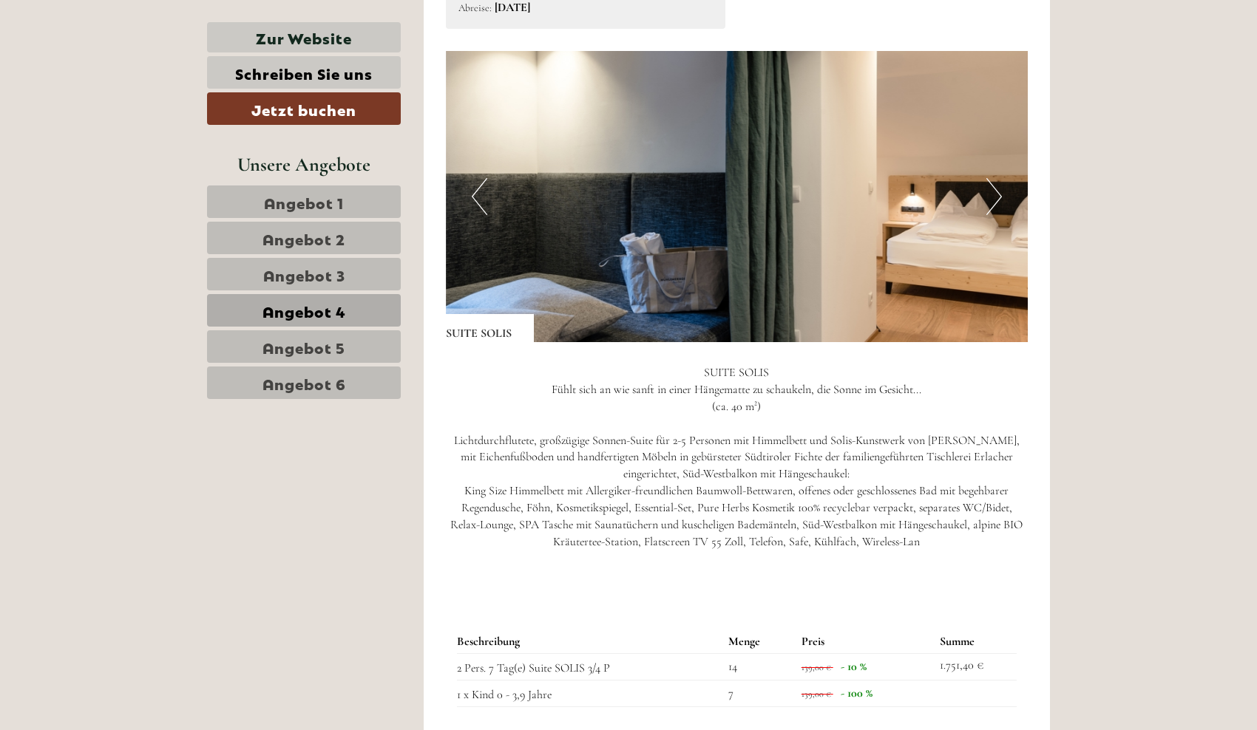
click at [988, 205] on button "Next" at bounding box center [994, 196] width 16 height 37
click at [991, 205] on button "Next" at bounding box center [994, 196] width 16 height 37
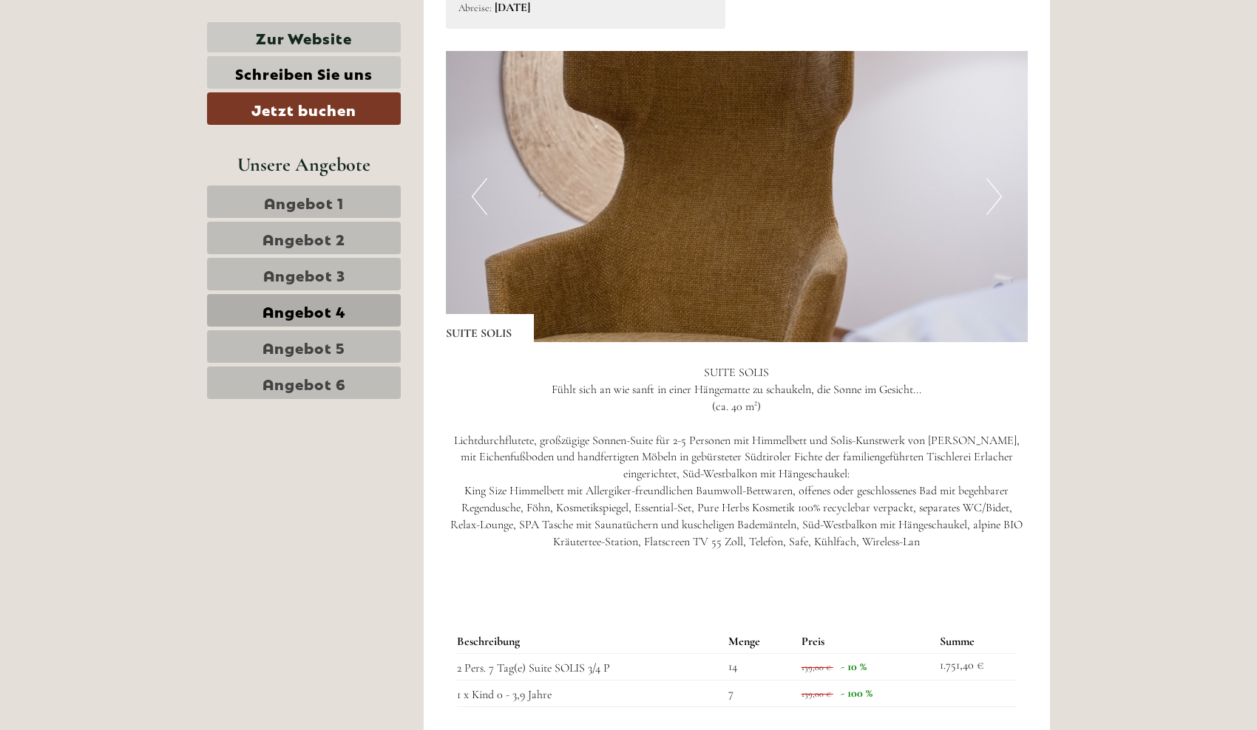
click at [991, 205] on button "Next" at bounding box center [994, 196] width 16 height 37
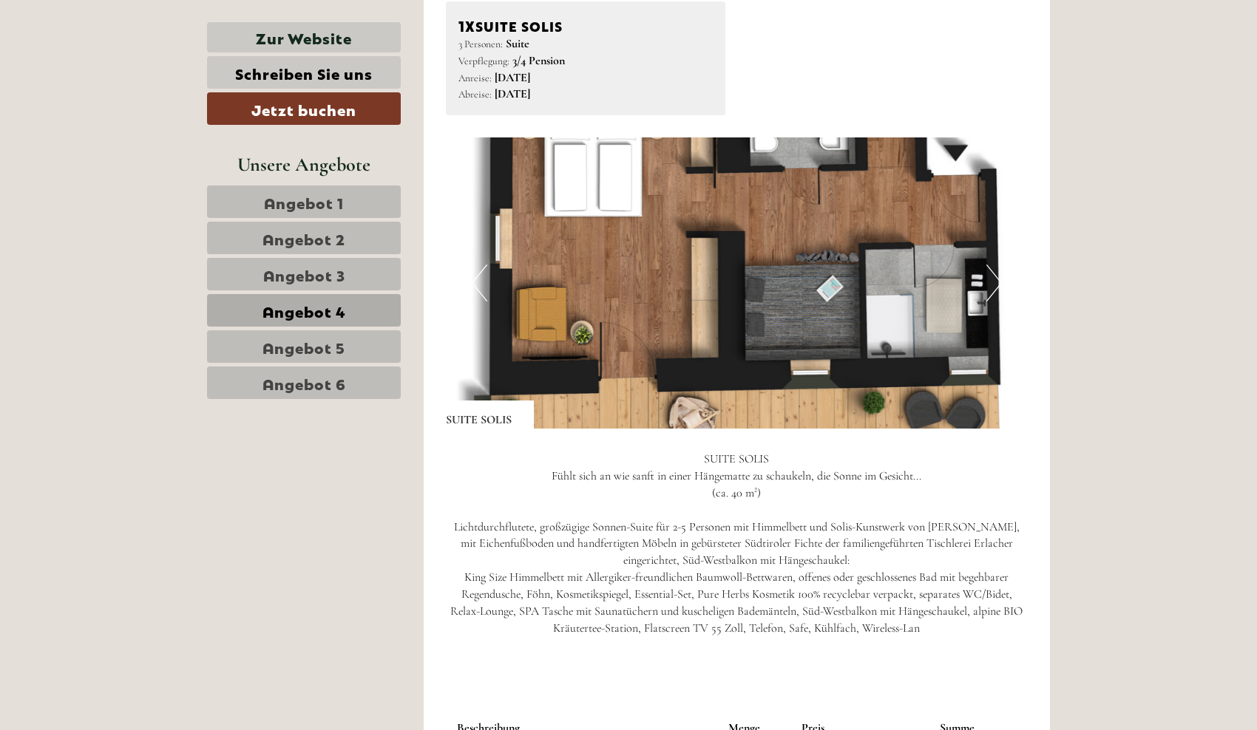
scroll to position [895, 0]
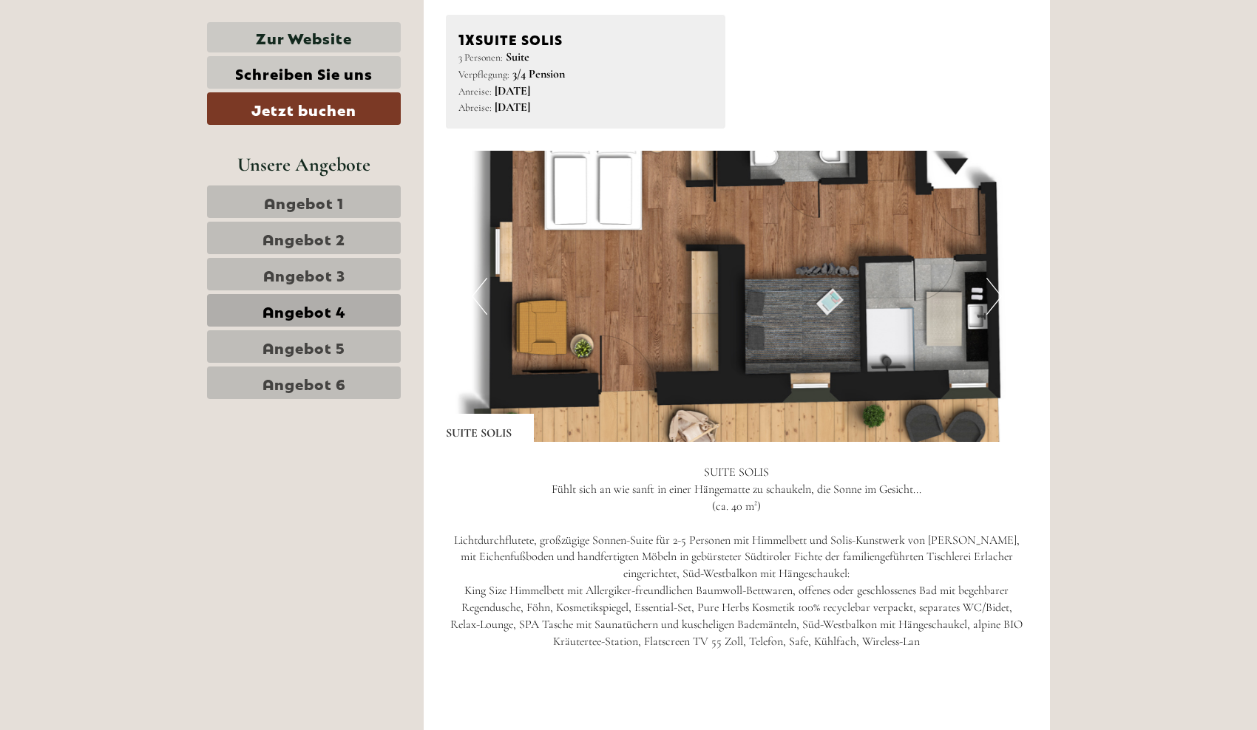
click at [989, 293] on button "Next" at bounding box center [994, 296] width 16 height 37
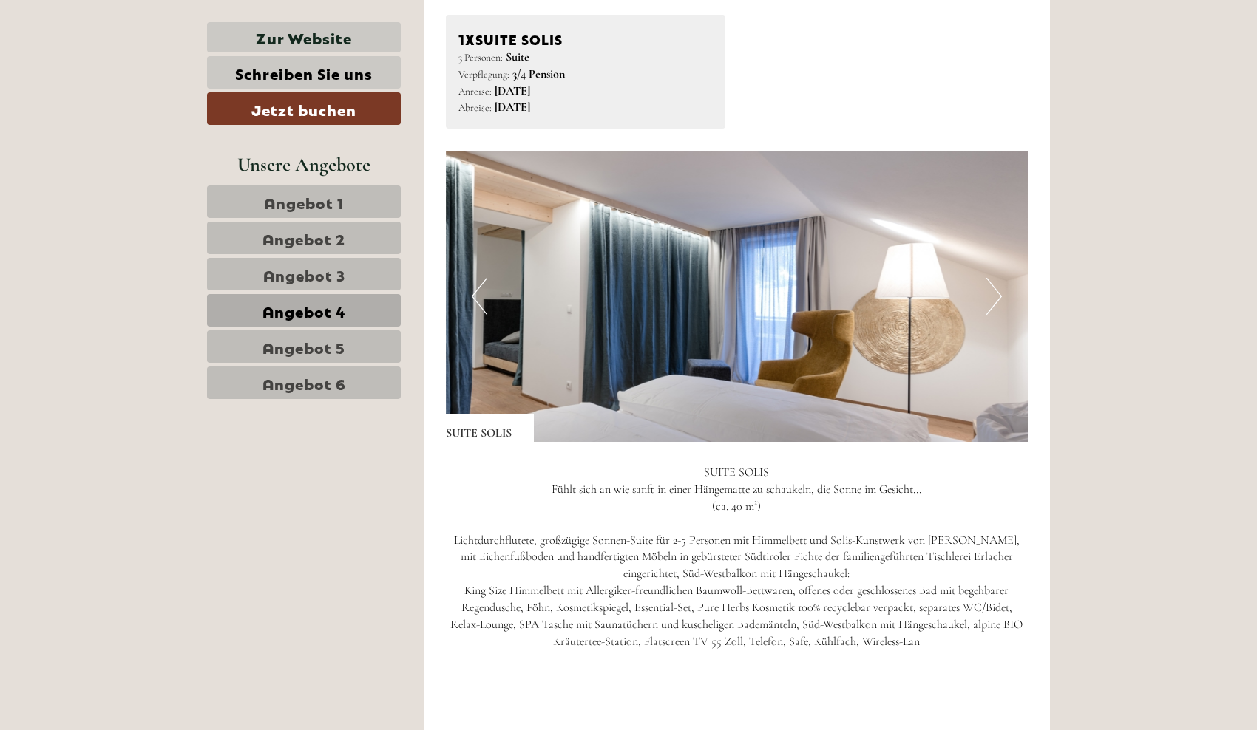
click at [989, 293] on button "Next" at bounding box center [994, 296] width 16 height 37
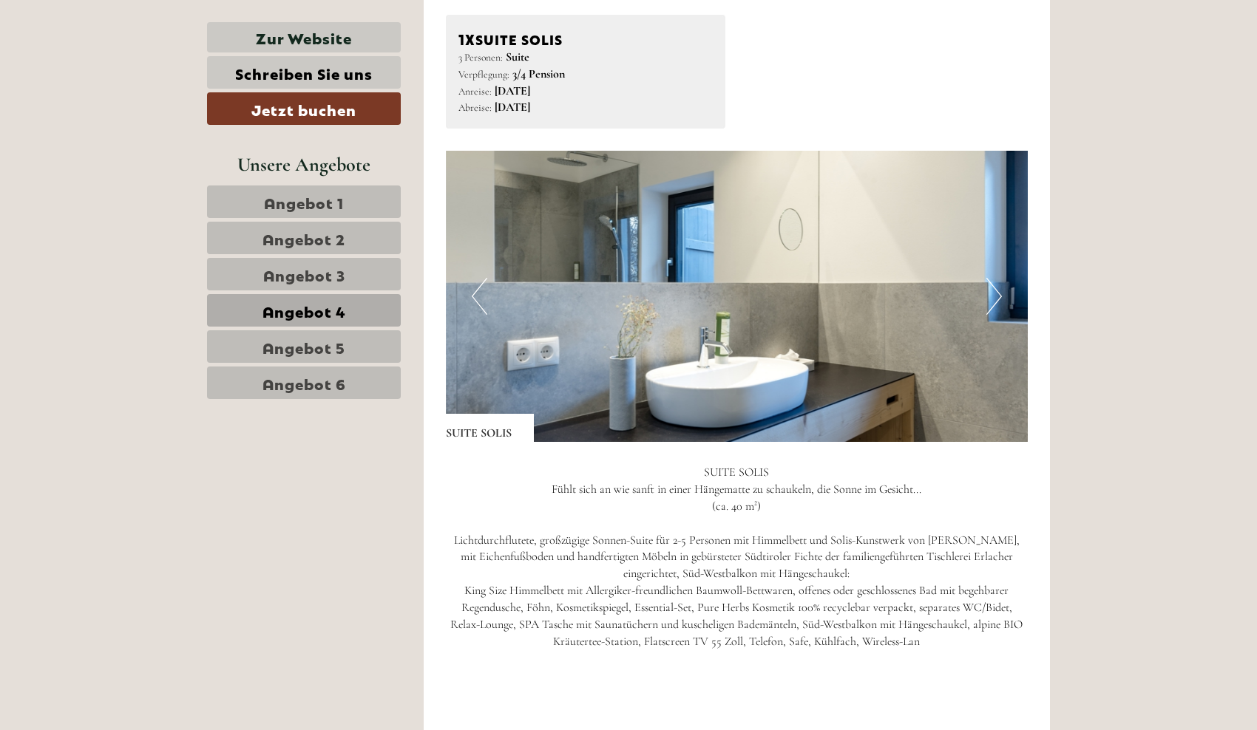
click at [324, 313] on span "Angebot 4" at bounding box center [304, 310] width 84 height 21
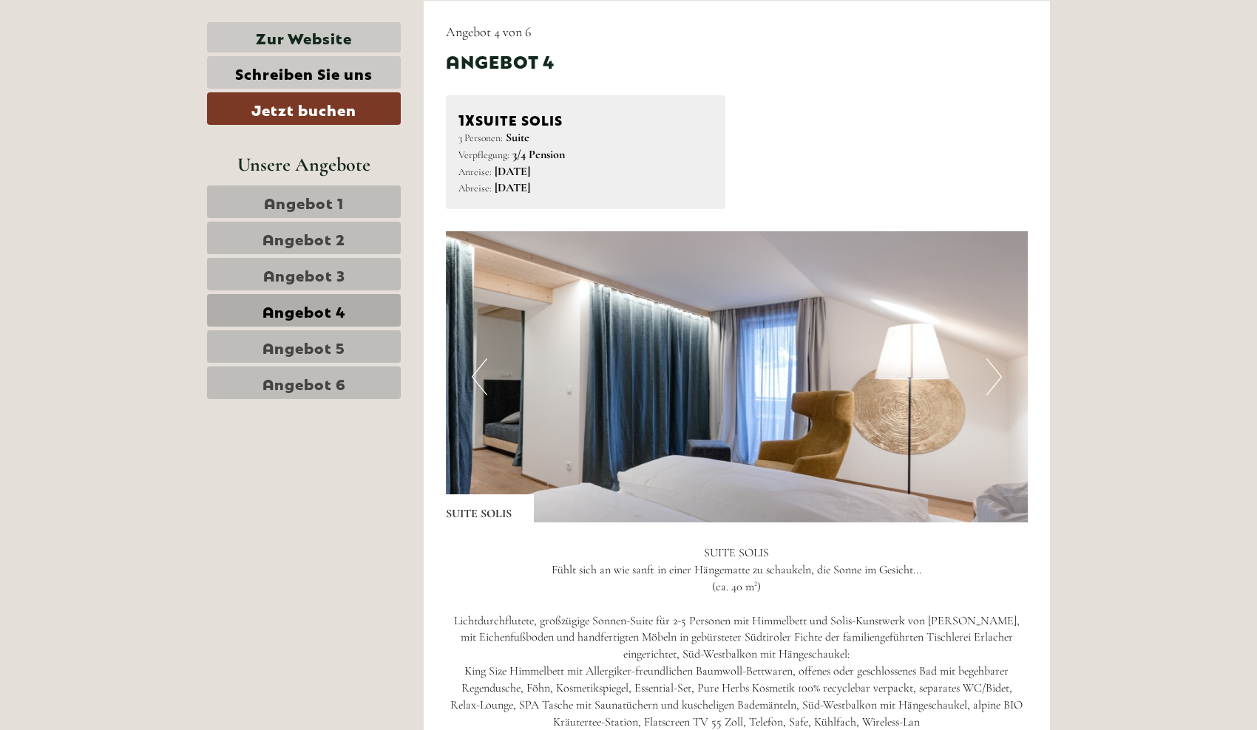
click at [985, 381] on img at bounding box center [737, 376] width 583 height 291
click at [985, 387] on img at bounding box center [737, 376] width 583 height 291
click at [306, 337] on span "Angebot 5" at bounding box center [303, 346] width 83 height 21
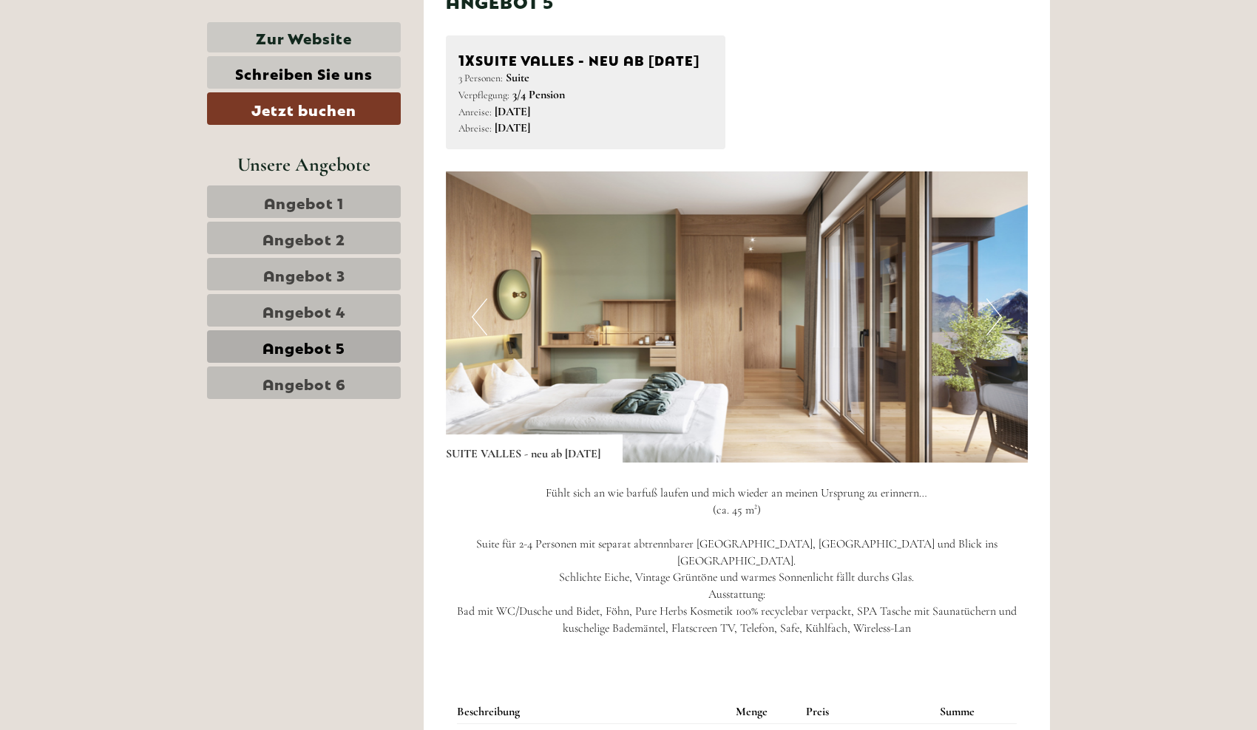
scroll to position [878, 0]
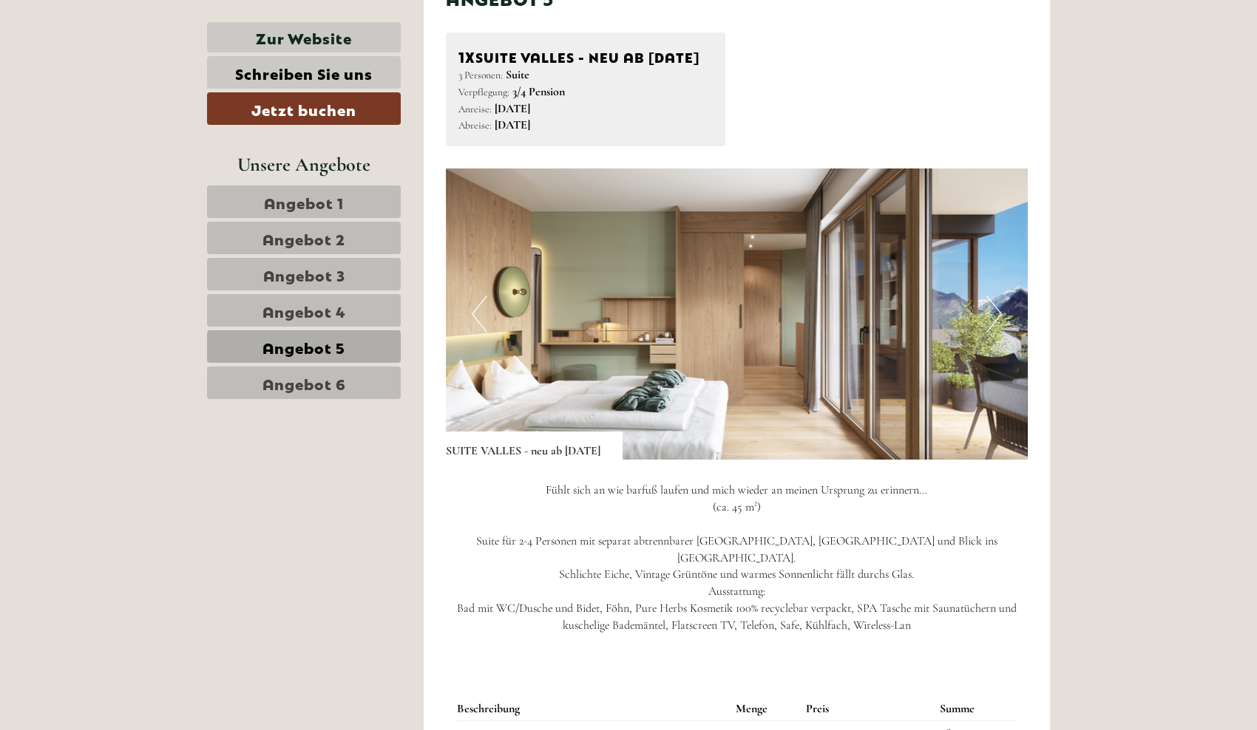
click at [991, 333] on button "Next" at bounding box center [994, 314] width 16 height 37
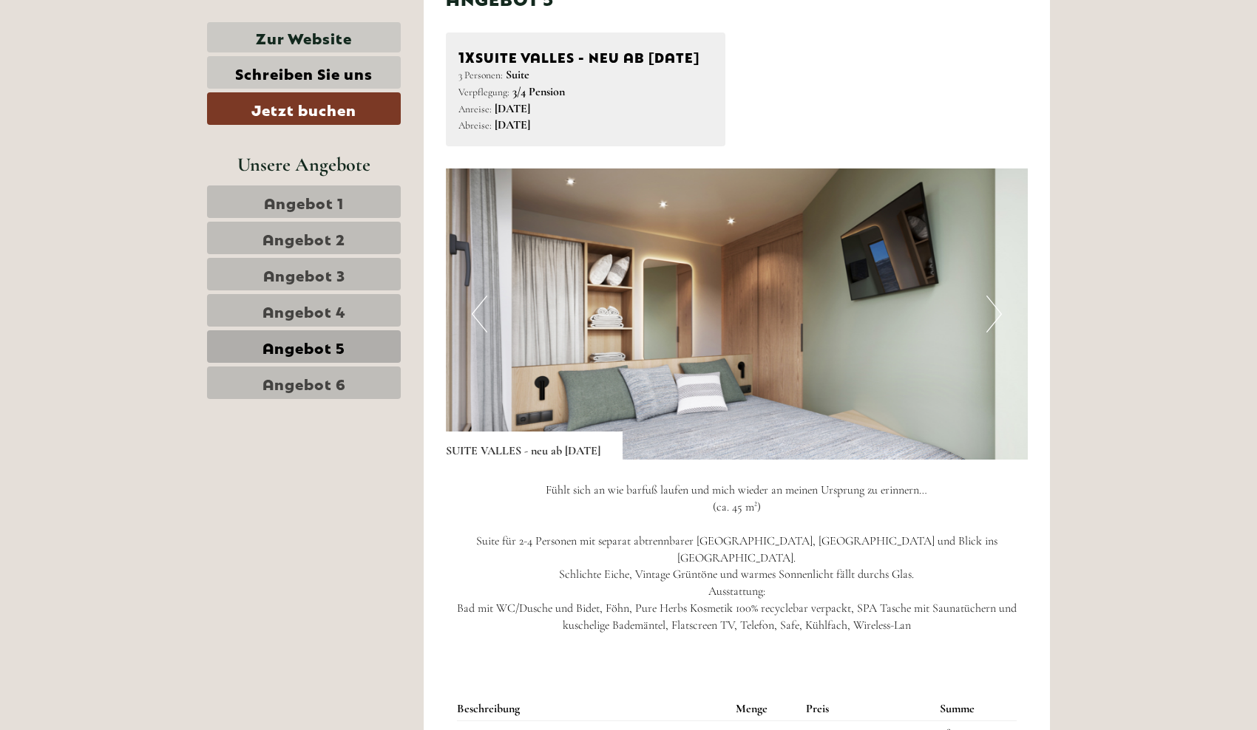
click at [991, 333] on button "Next" at bounding box center [994, 314] width 16 height 37
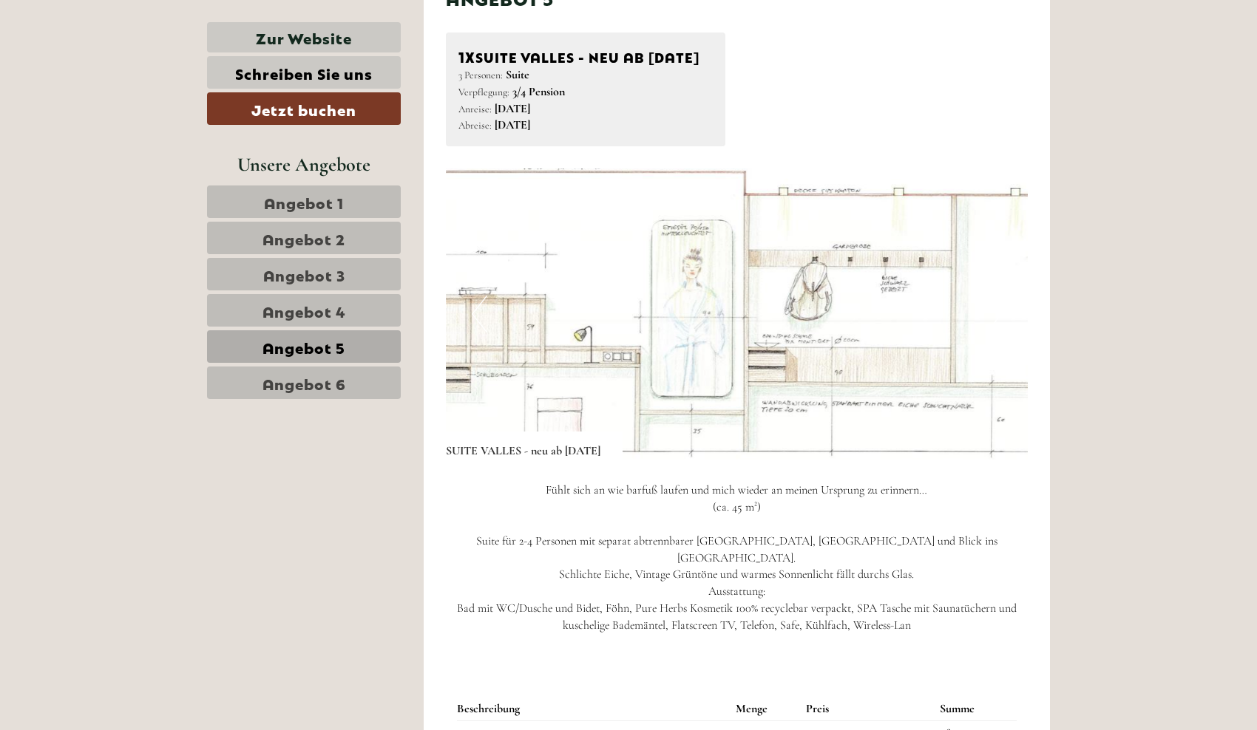
click at [991, 333] on button "Next" at bounding box center [994, 314] width 16 height 37
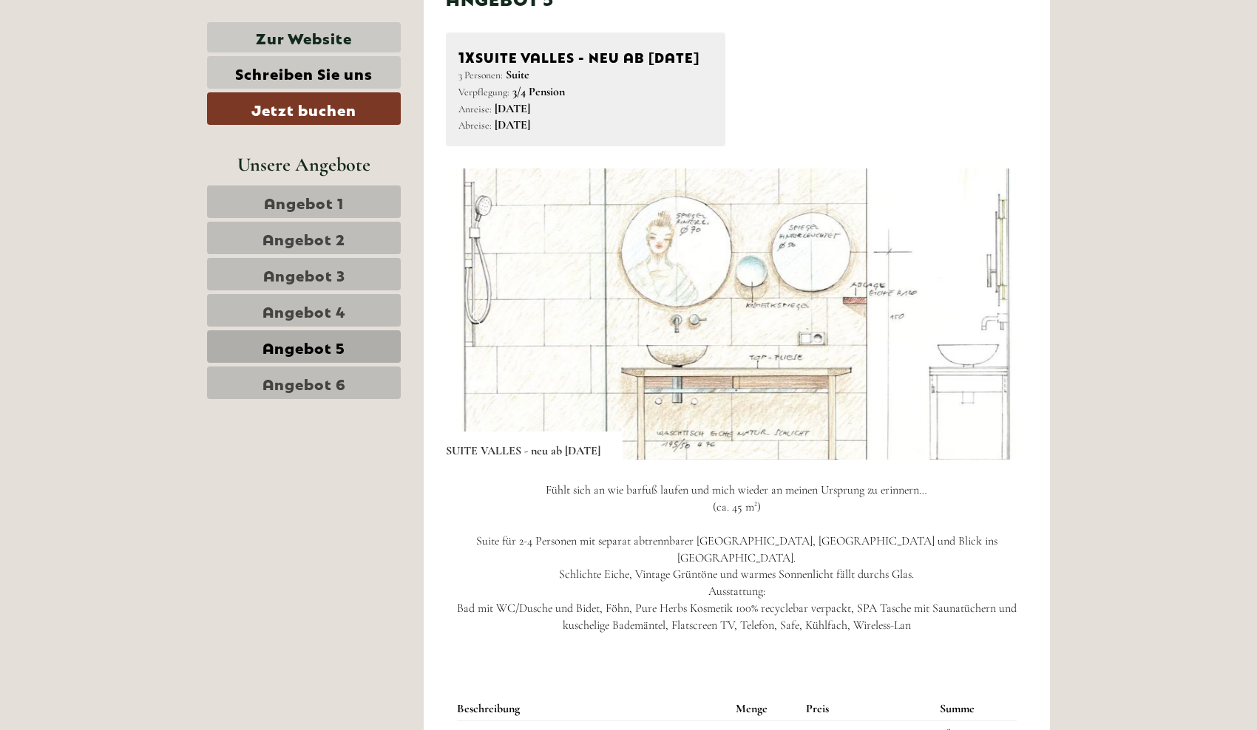
click at [991, 333] on button "Next" at bounding box center [994, 314] width 16 height 37
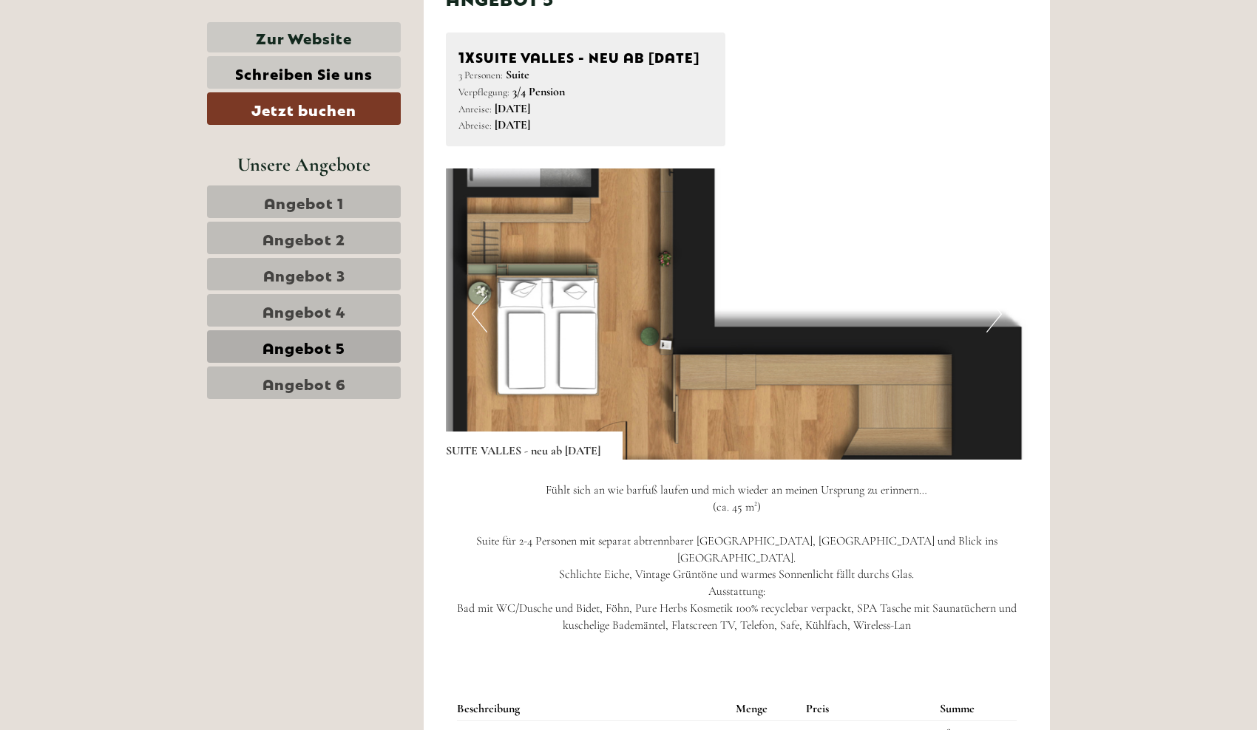
click at [343, 373] on span "Angebot 6" at bounding box center [304, 383] width 84 height 21
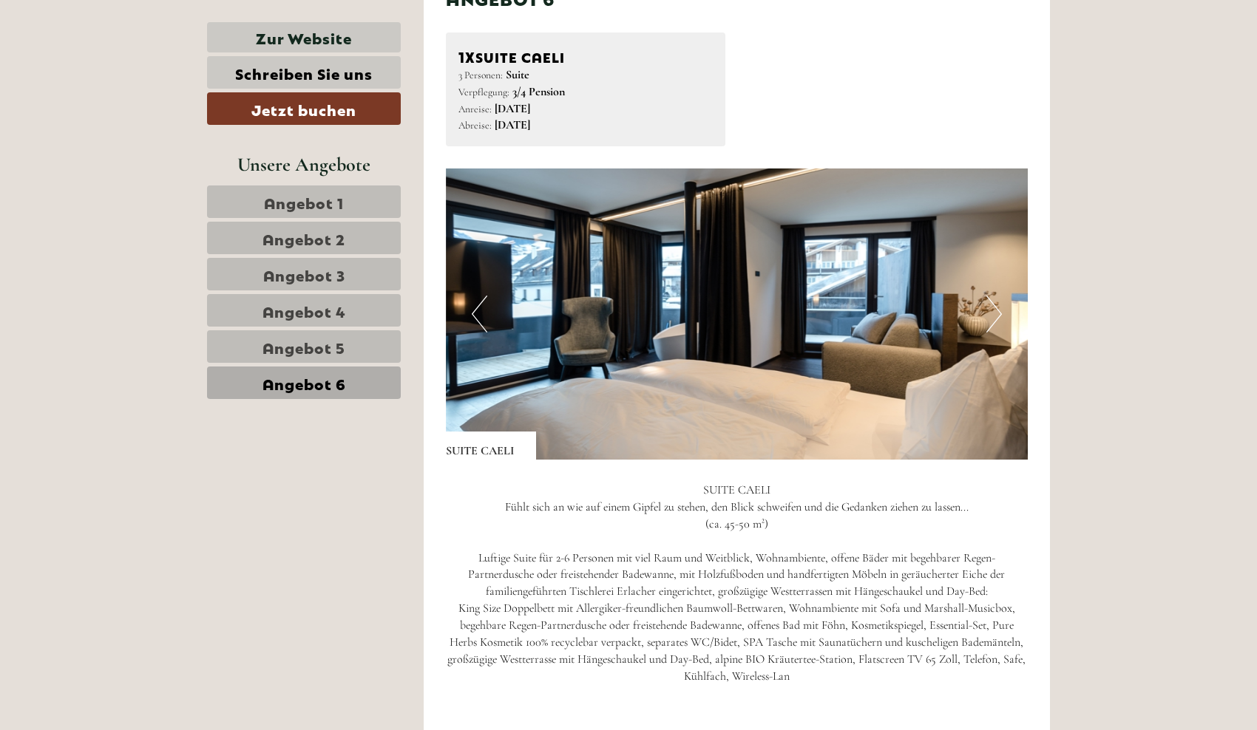
scroll to position [815, 0]
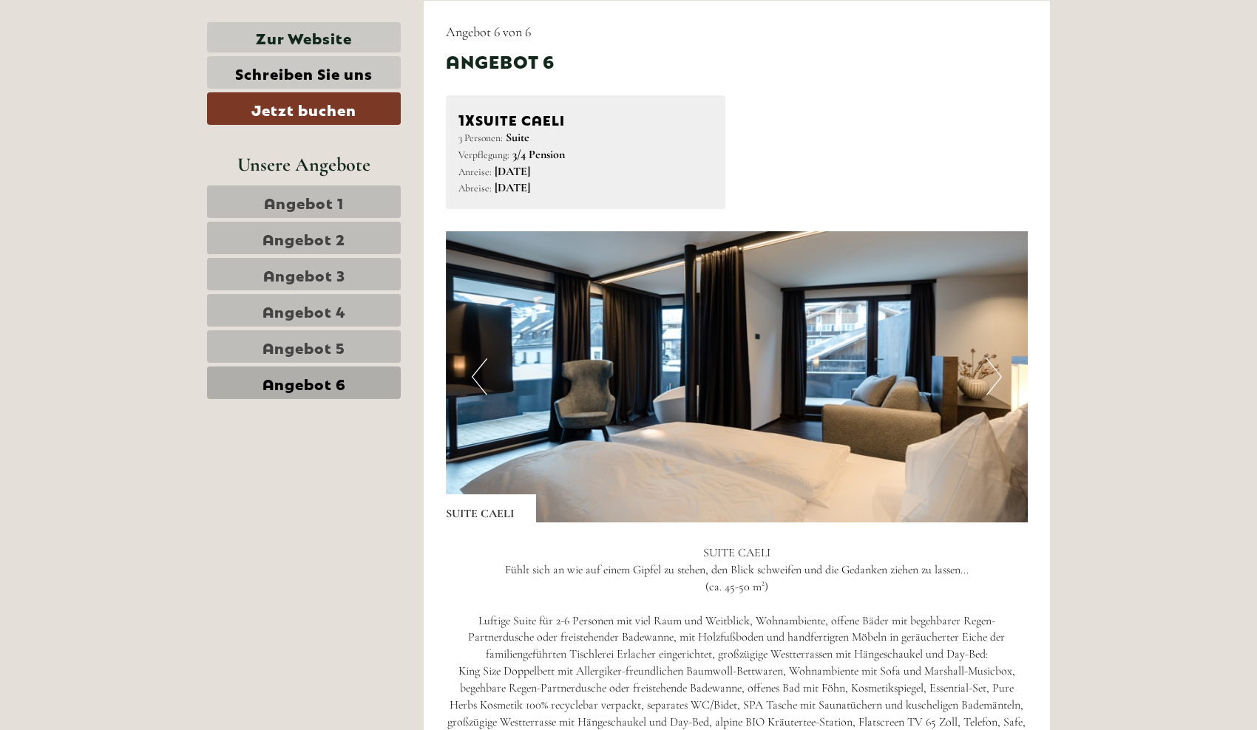
click at [339, 265] on span "Angebot 3" at bounding box center [304, 274] width 82 height 21
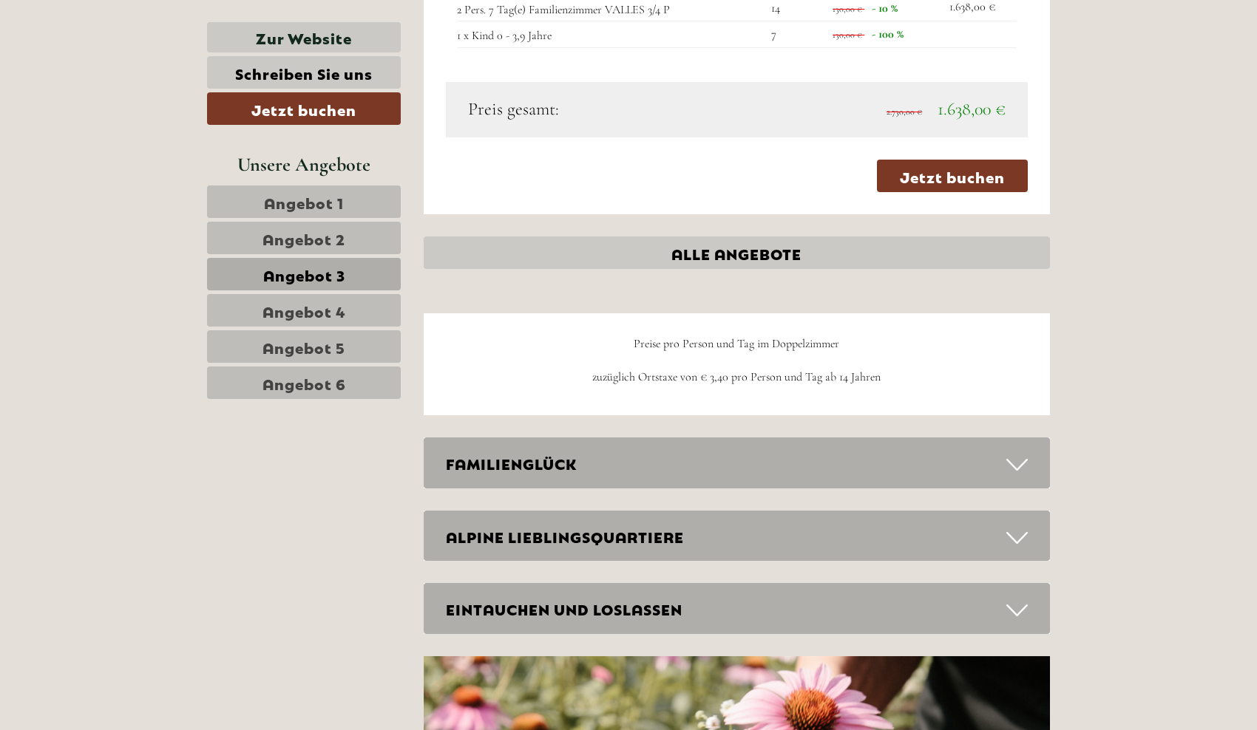
scroll to position [1660, 0]
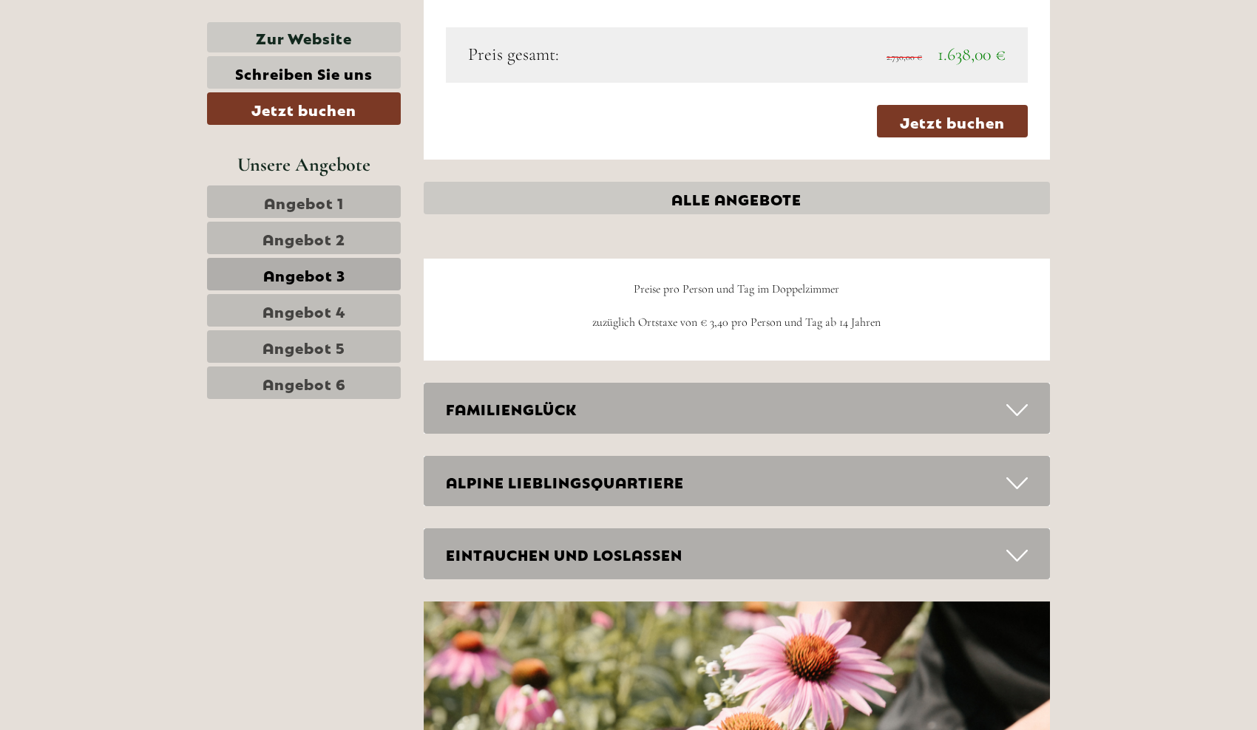
click at [832, 393] on div "FAMILIENGLÜCK" at bounding box center [737, 408] width 627 height 51
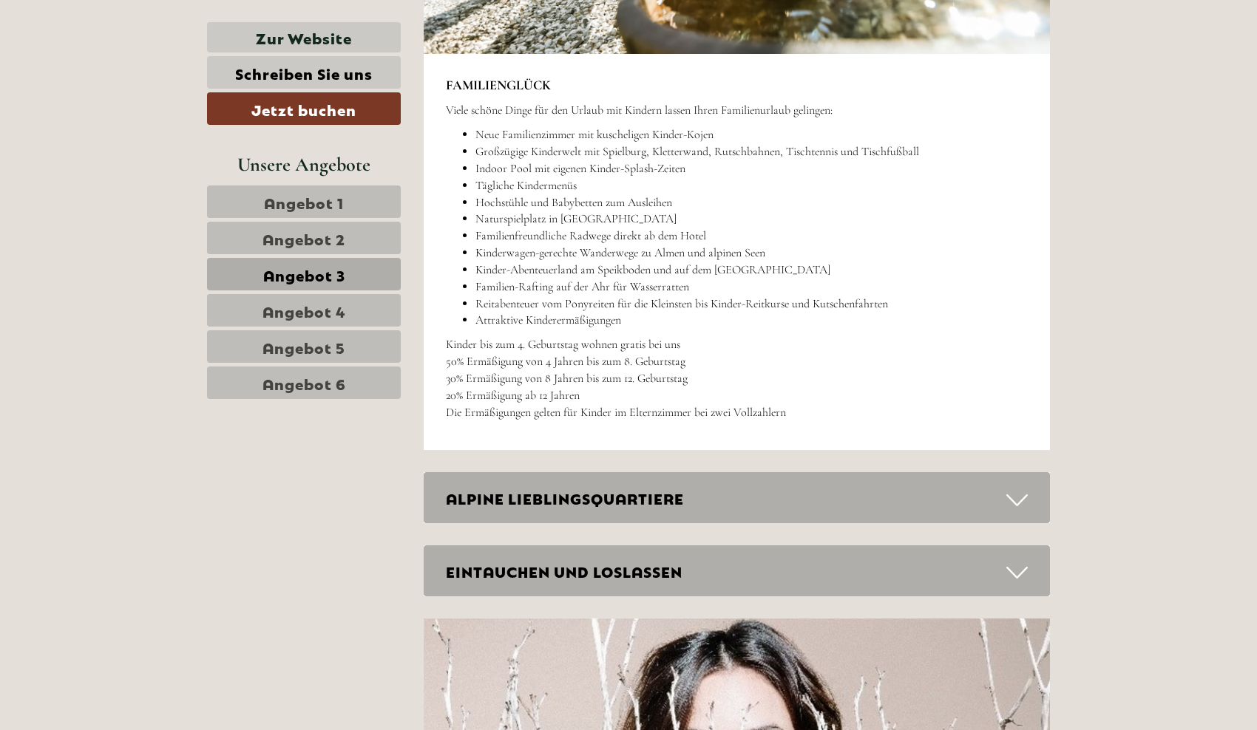
scroll to position [2358, 0]
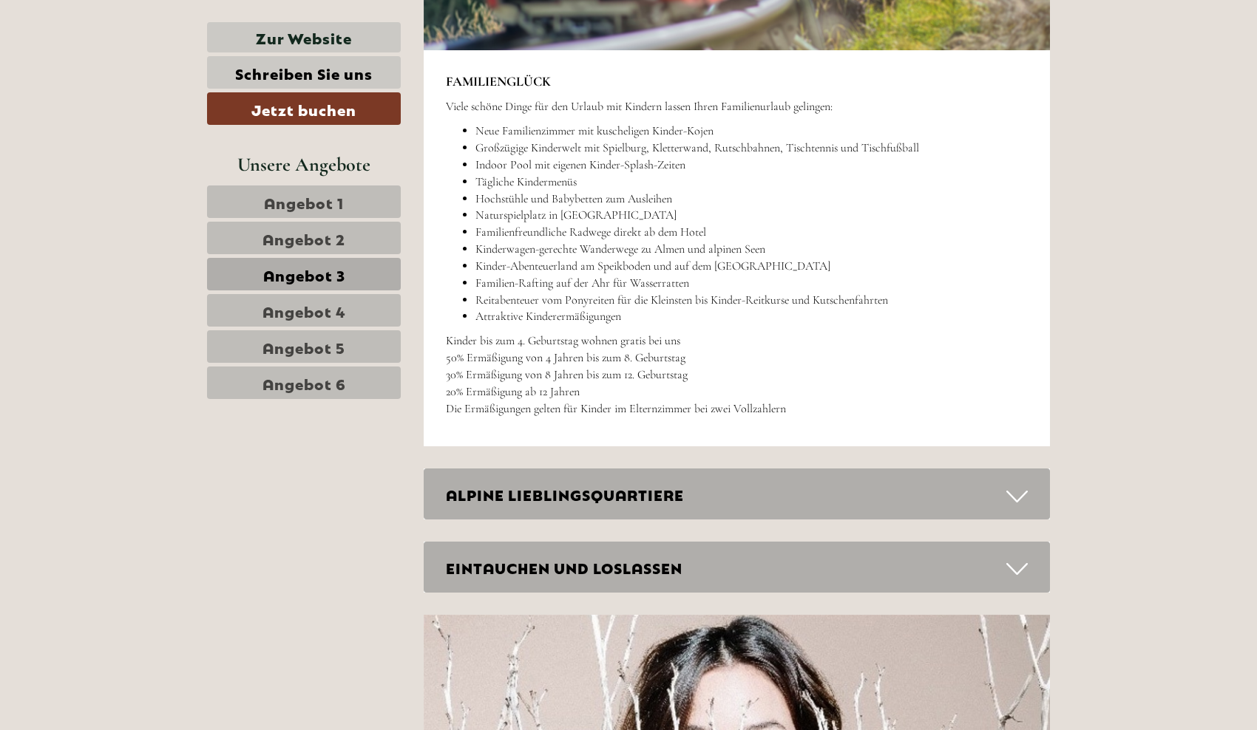
click at [685, 490] on div "ALPINE LIEBLINGSQUARTIERE" at bounding box center [737, 494] width 627 height 51
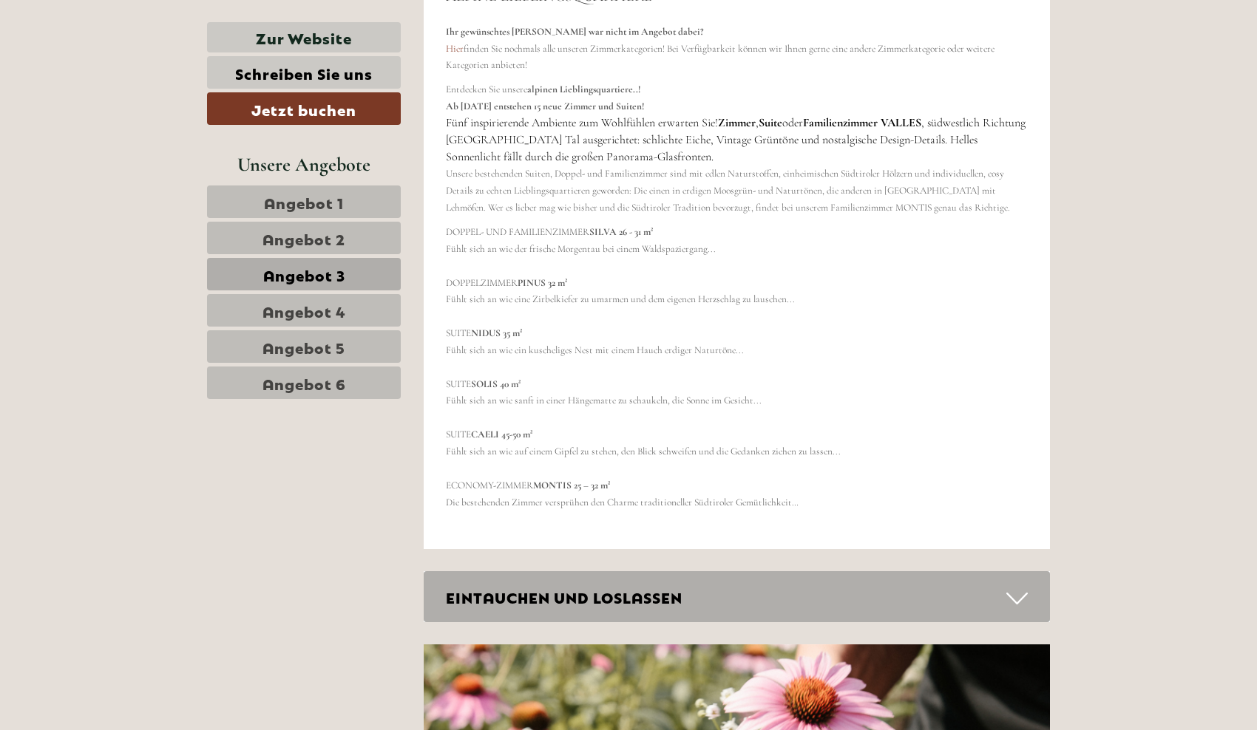
scroll to position [3231, 0]
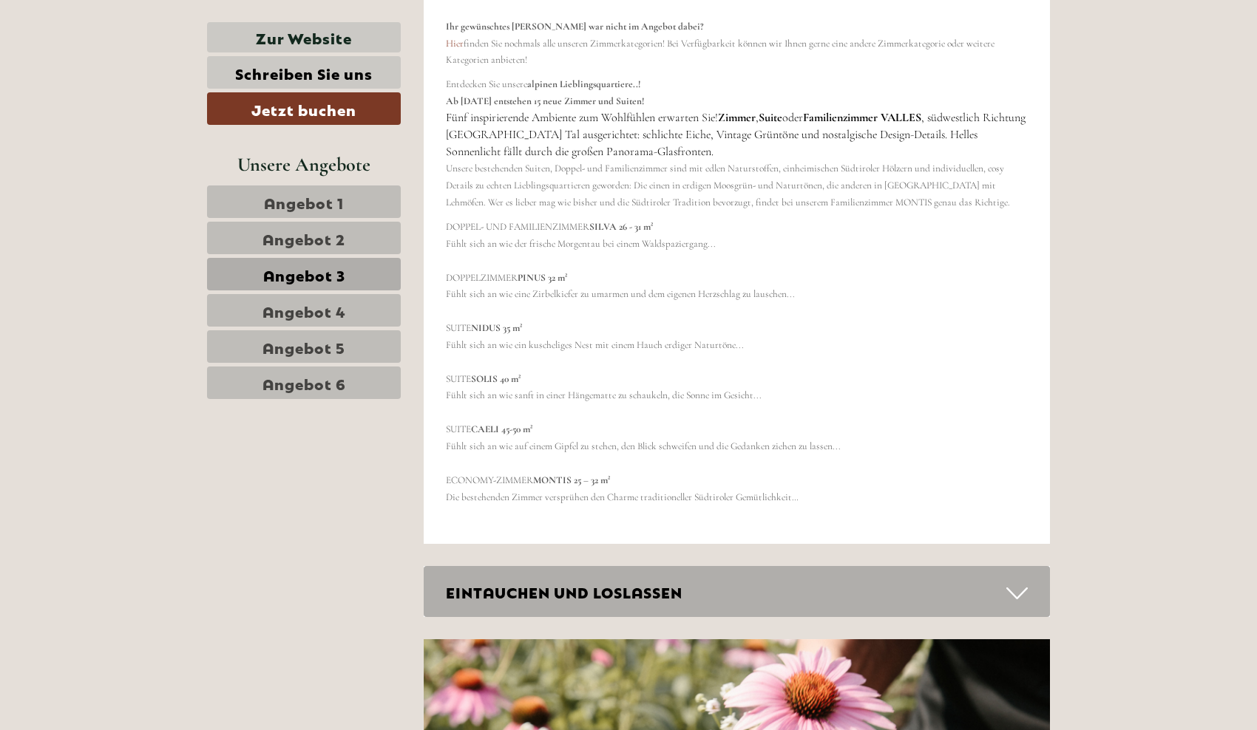
click at [673, 566] on div "EINTAUCHEN UND LOSLASSEN" at bounding box center [737, 591] width 627 height 51
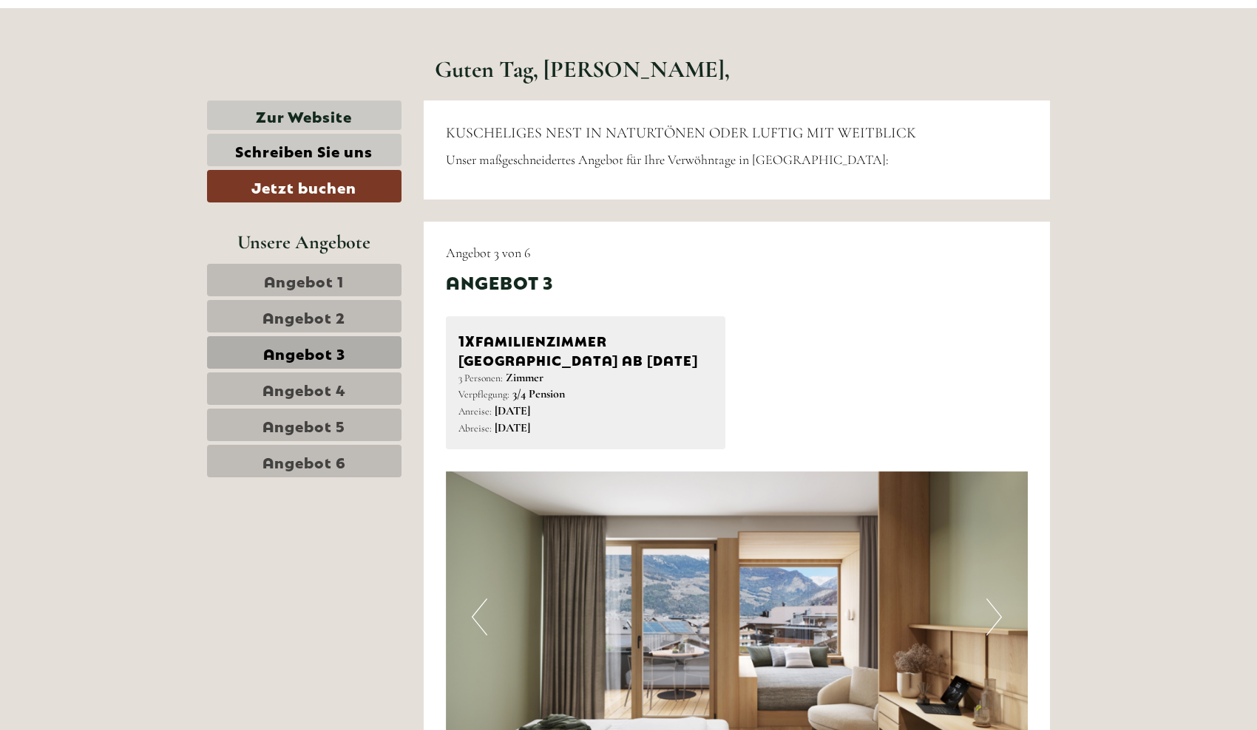
scroll to position [623, 0]
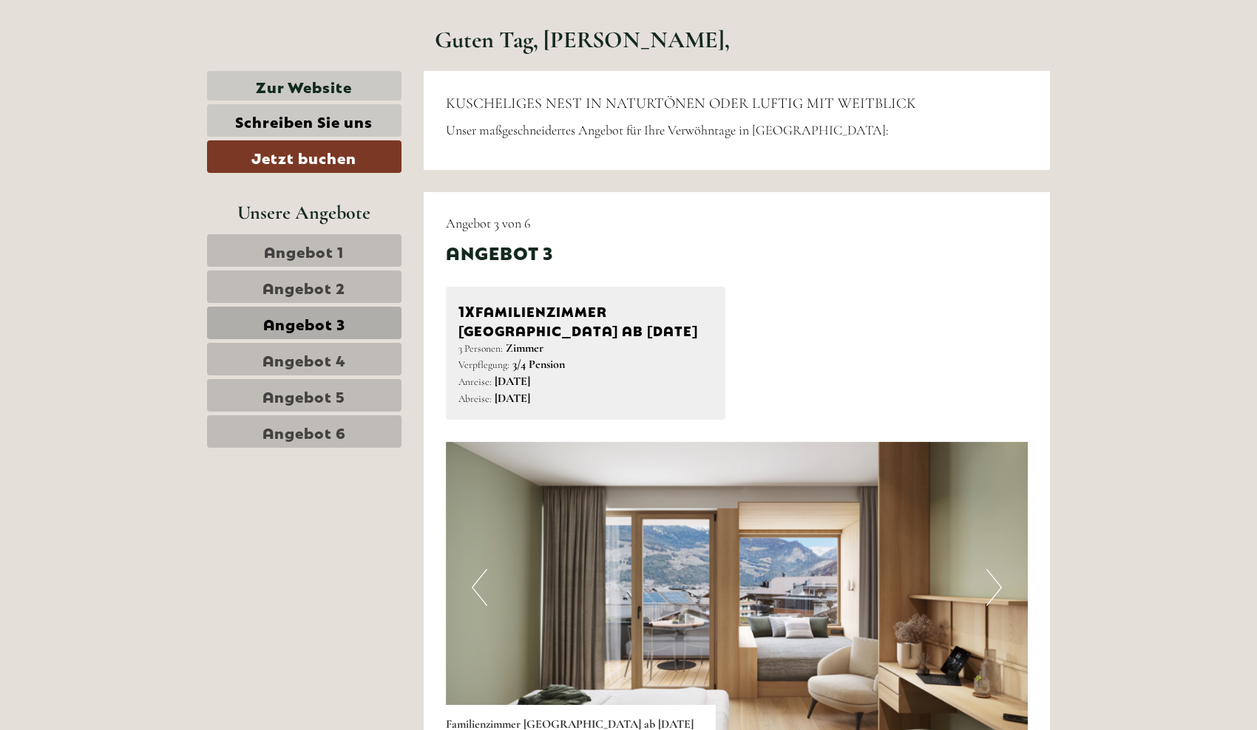
click at [363, 323] on link "Angebot 3" at bounding box center [304, 323] width 194 height 33
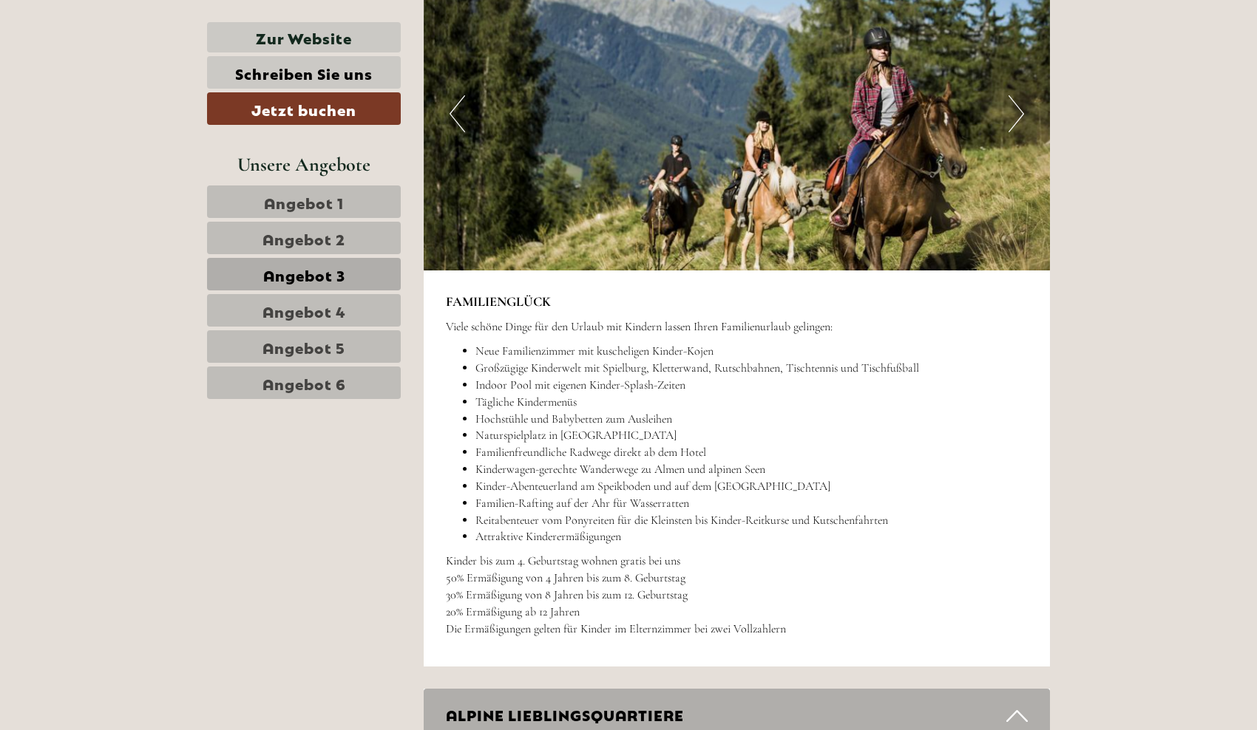
scroll to position [2146, 0]
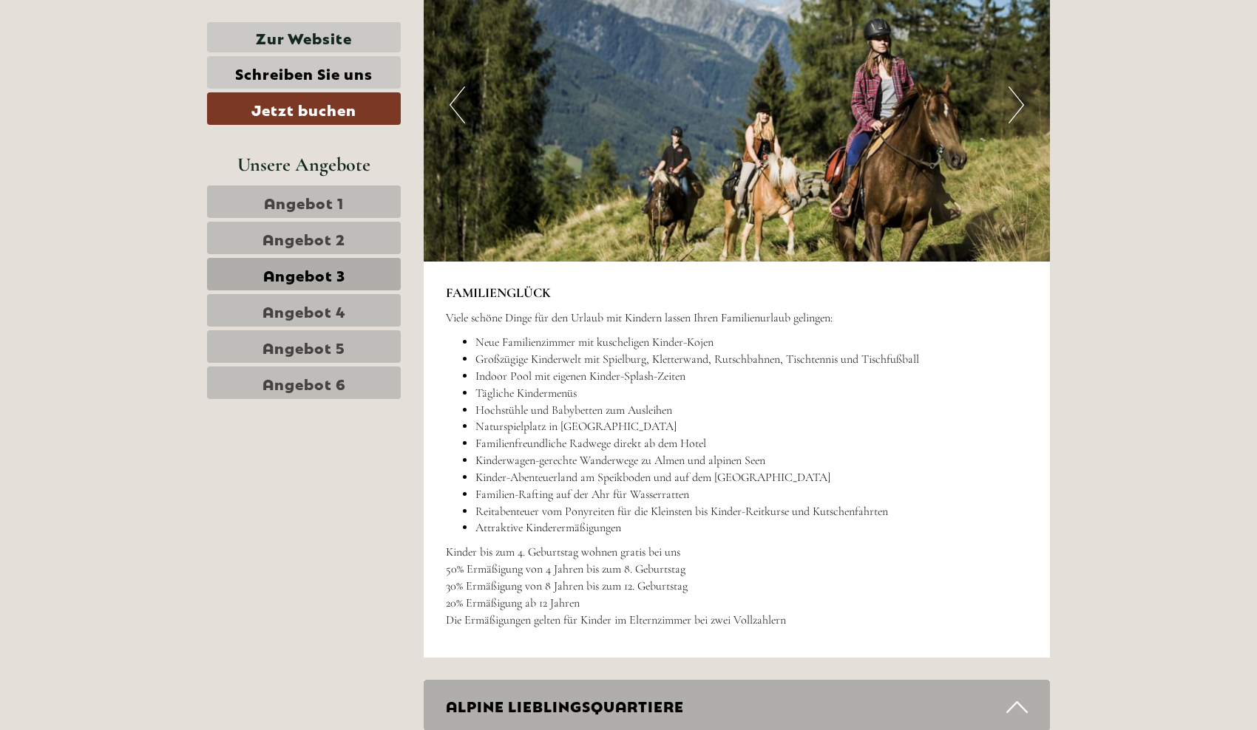
click at [1014, 101] on button "Next" at bounding box center [1016, 104] width 16 height 37
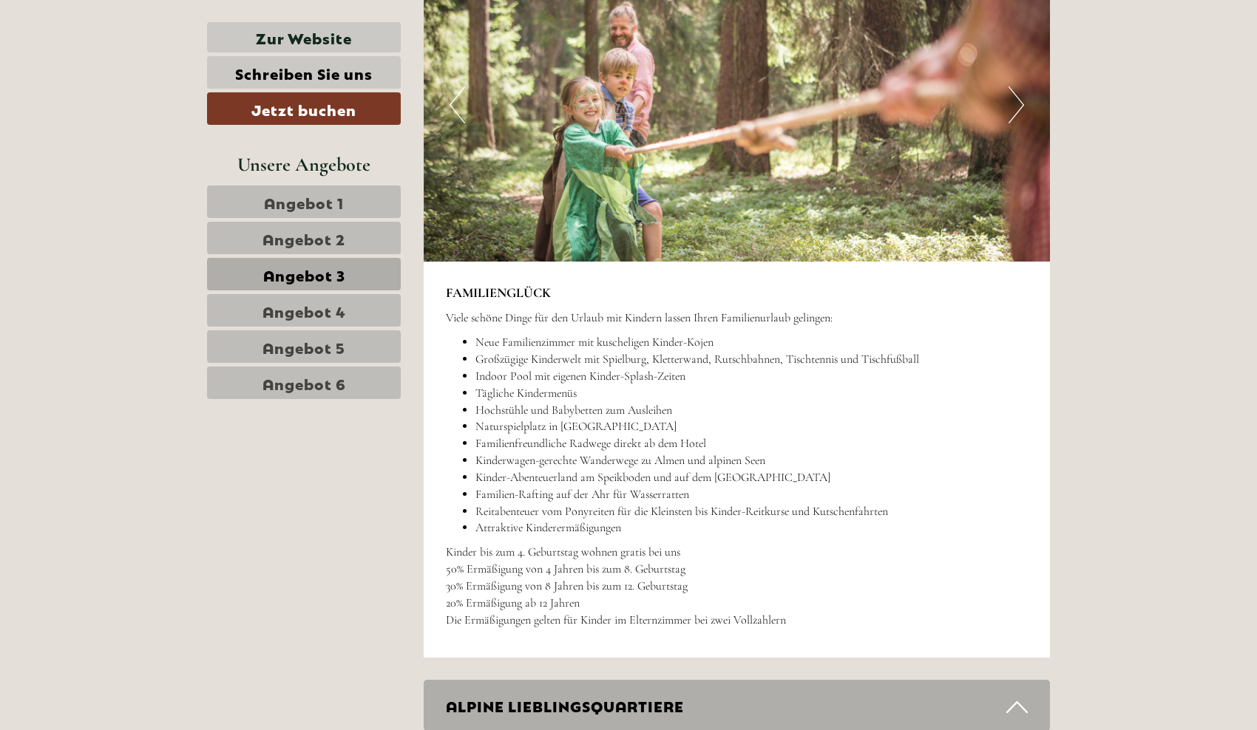
click at [1014, 101] on button "Next" at bounding box center [1016, 104] width 16 height 37
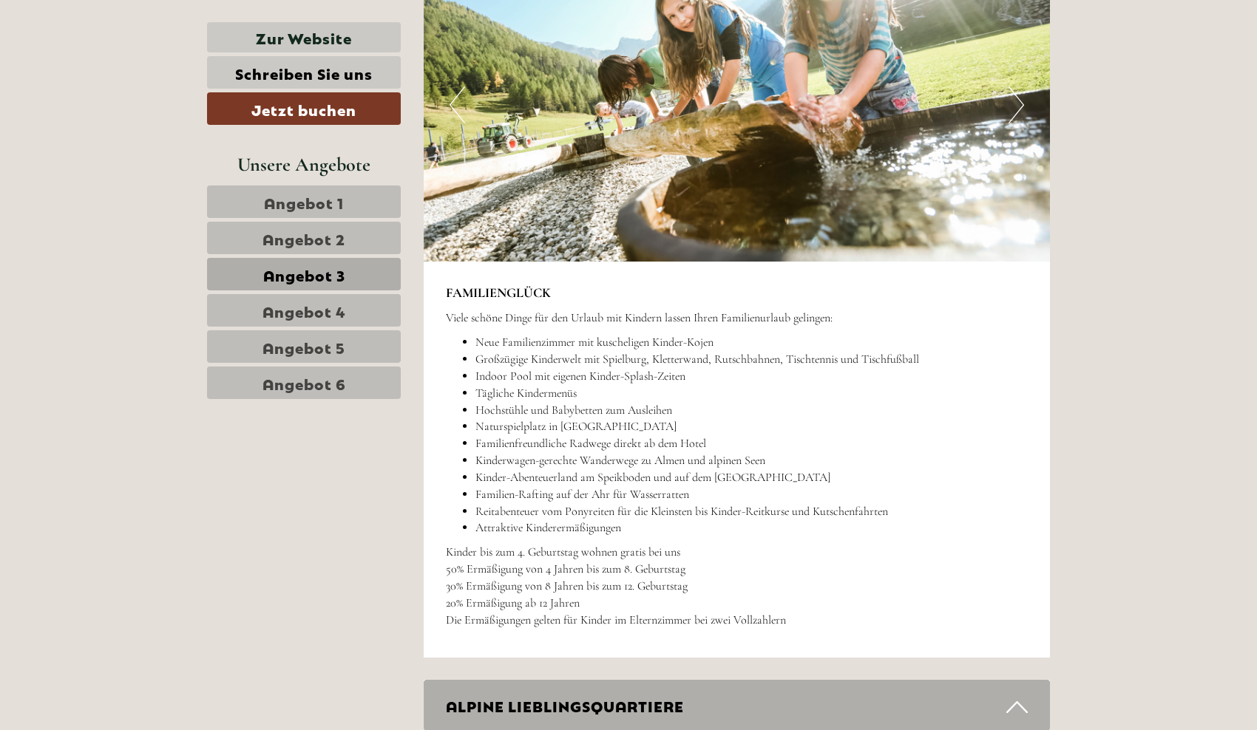
click at [1014, 101] on button "Next" at bounding box center [1016, 104] width 16 height 37
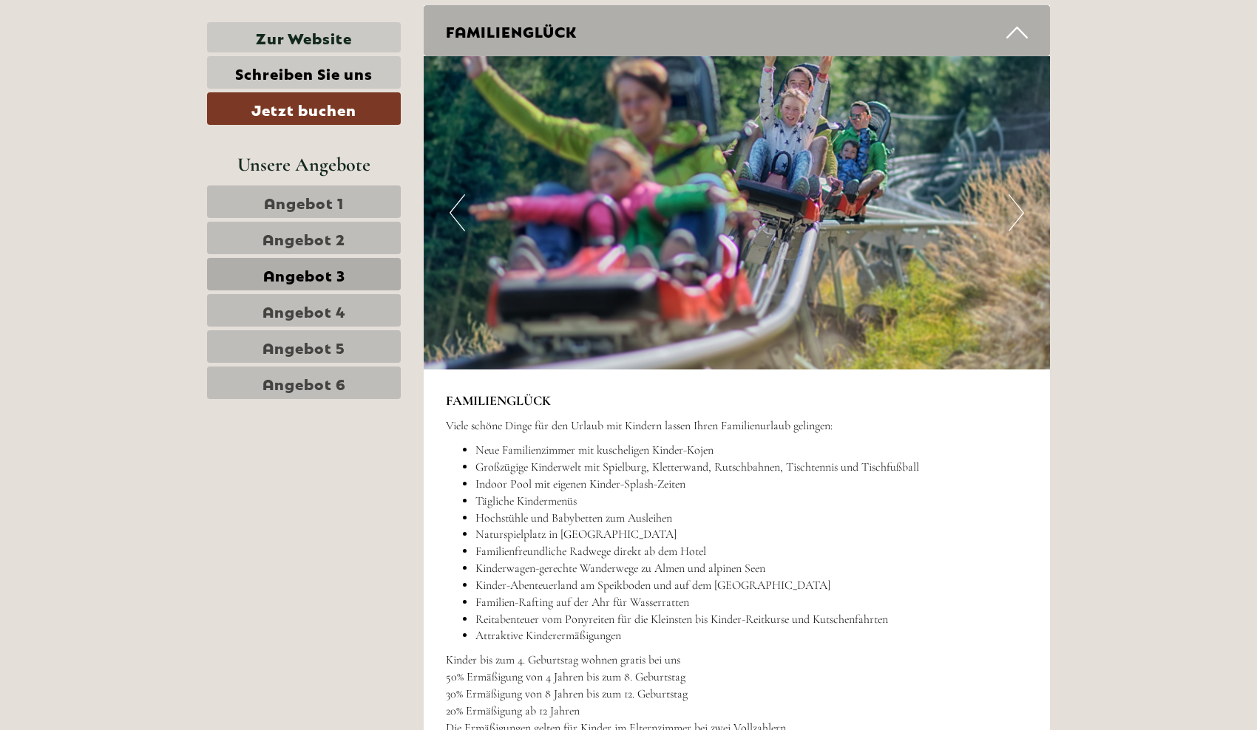
scroll to position [2036, 0]
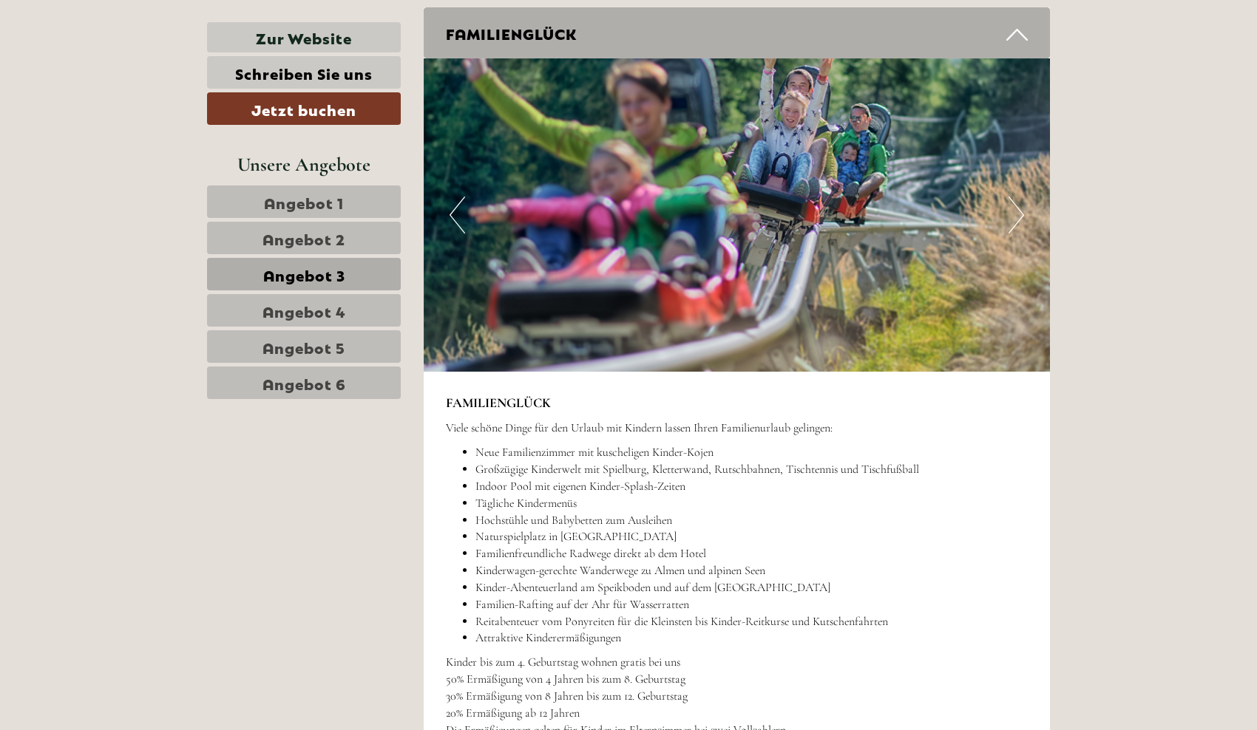
click at [1009, 201] on button "Next" at bounding box center [1016, 215] width 16 height 37
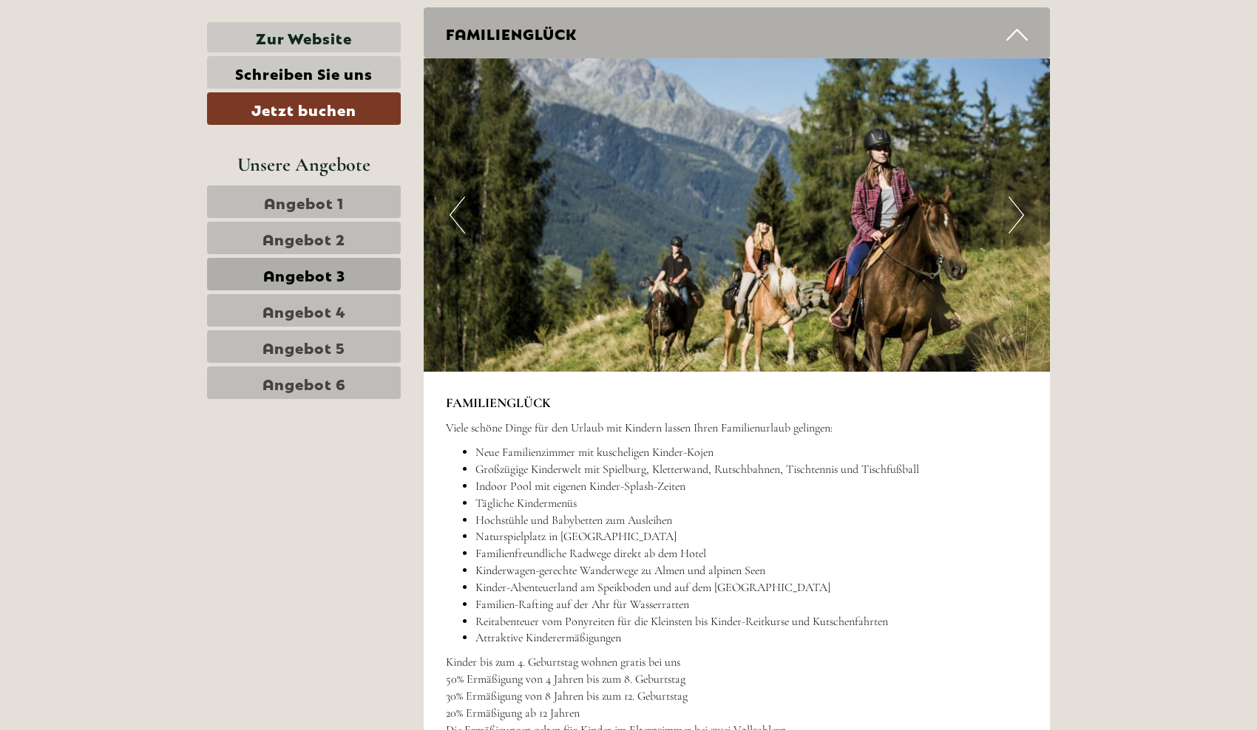
click at [1009, 201] on button "Next" at bounding box center [1016, 215] width 16 height 37
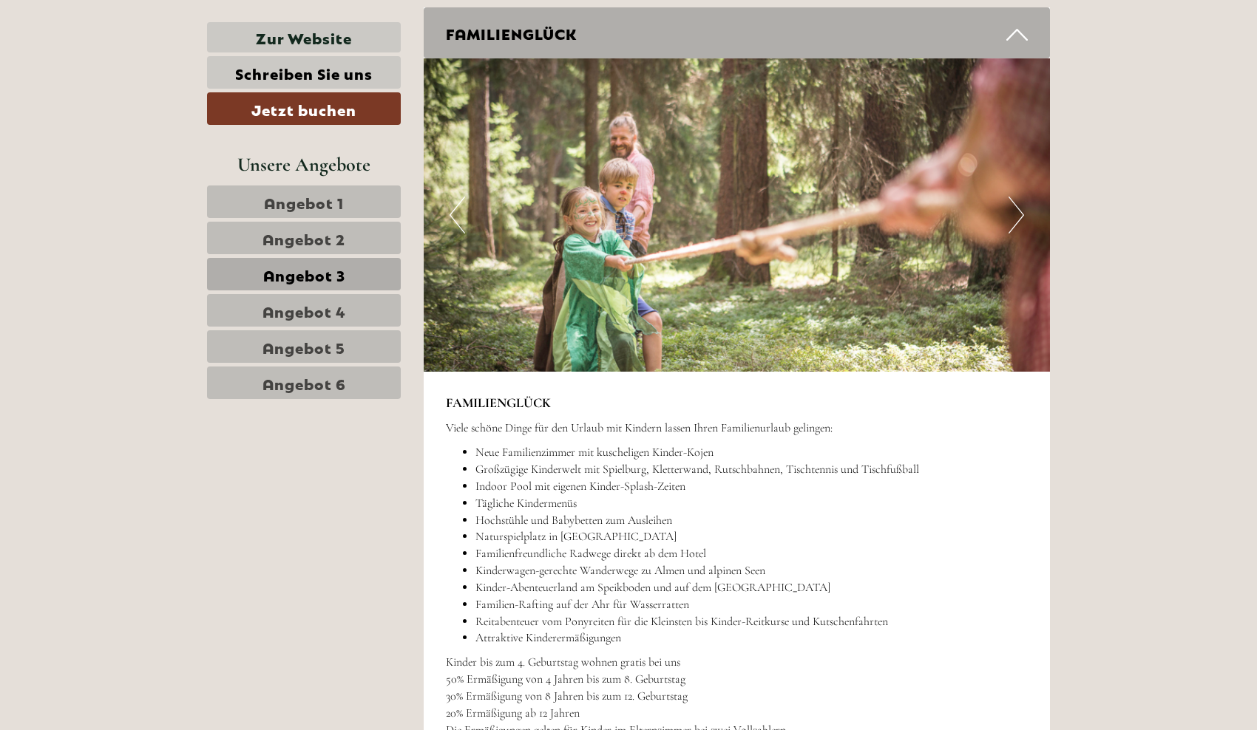
click at [1009, 201] on button "Next" at bounding box center [1016, 215] width 16 height 37
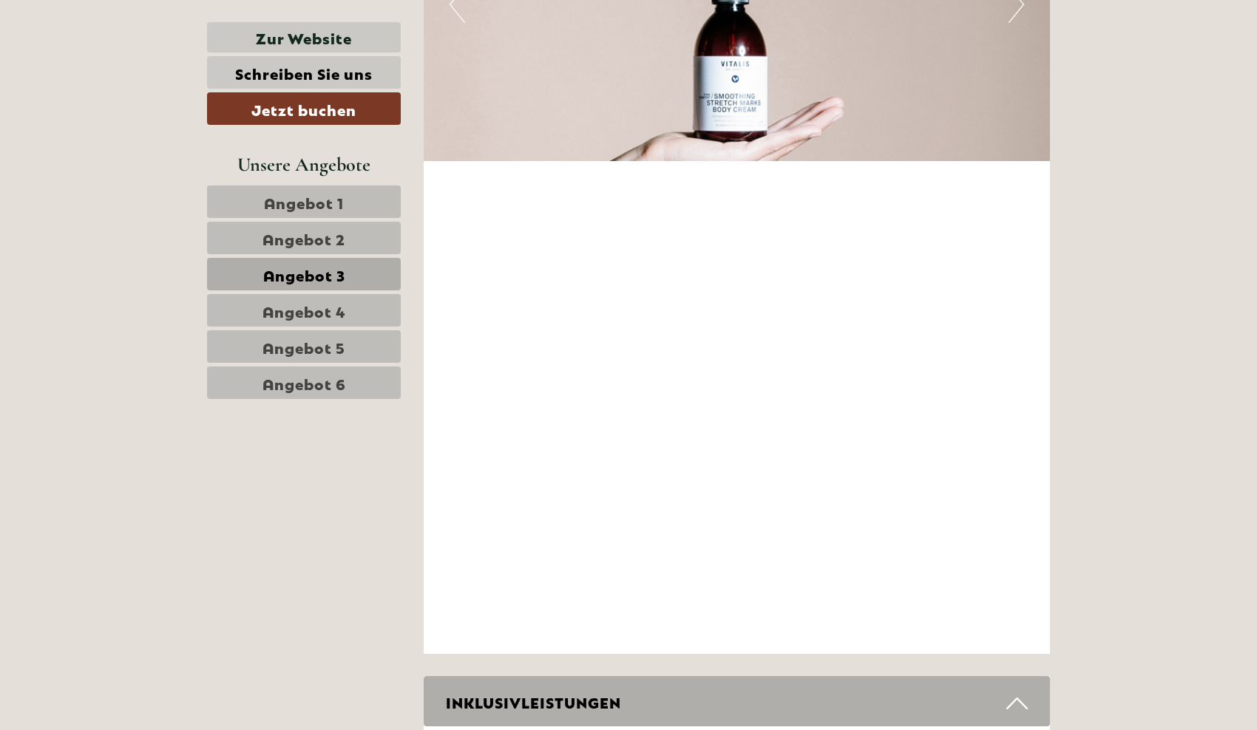
scroll to position [4632, 0]
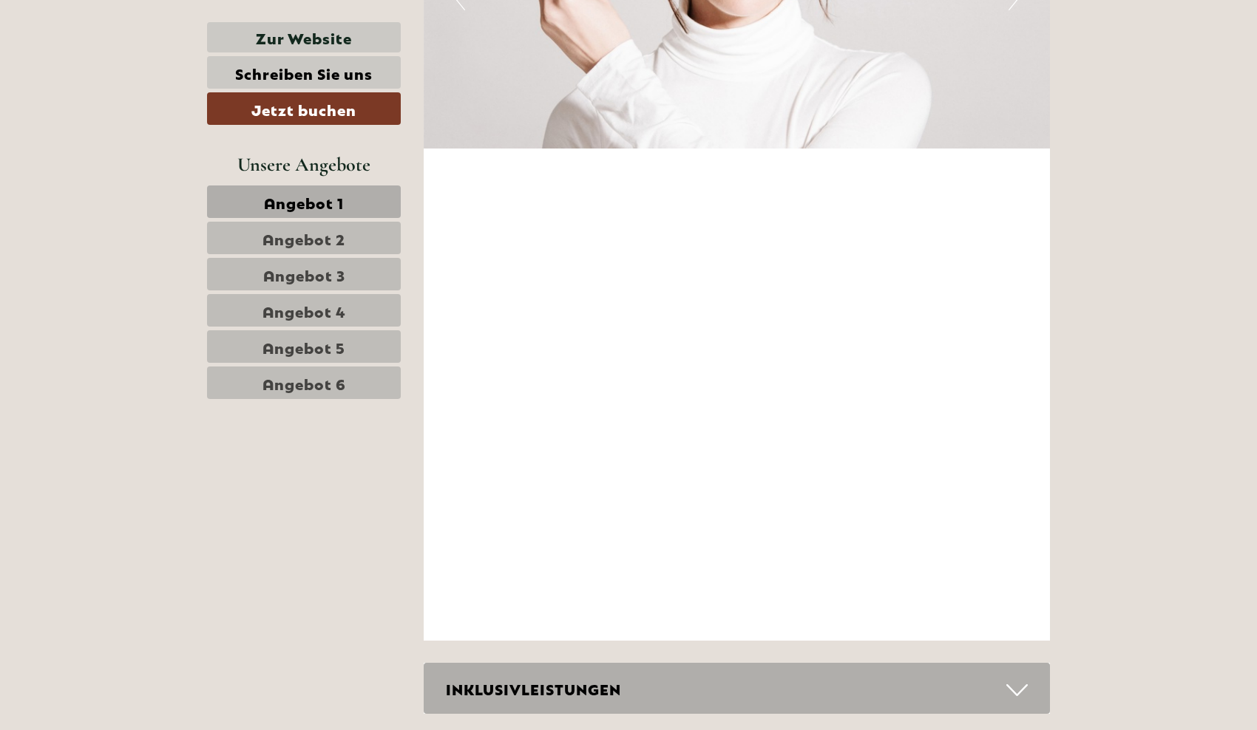
scroll to position [4440, 0]
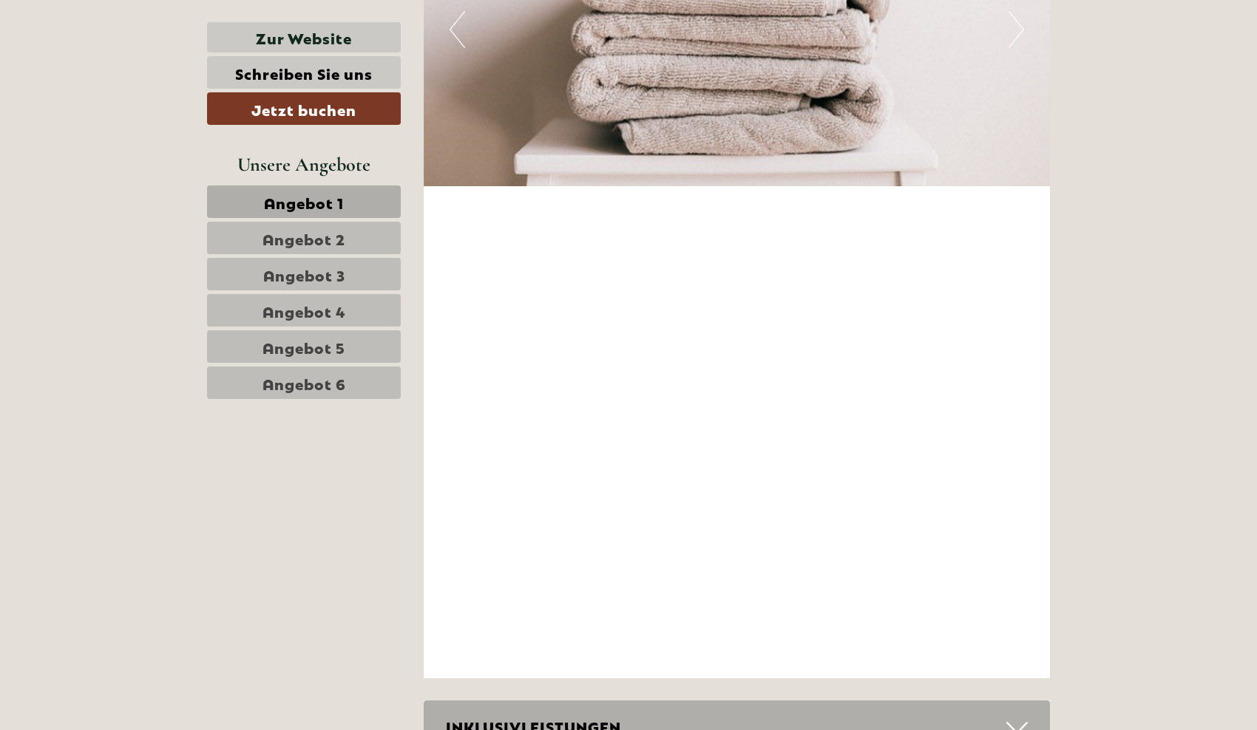
click at [299, 212] on link "Angebot 1" at bounding box center [304, 202] width 194 height 33
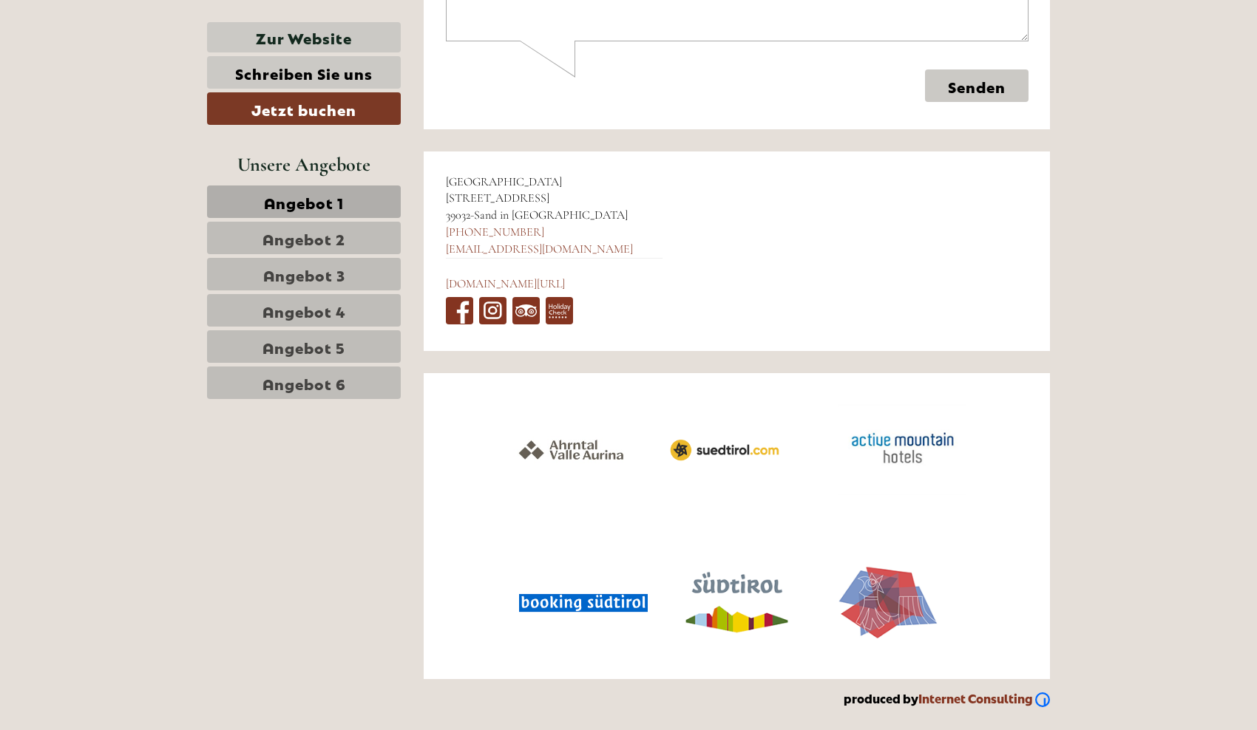
scroll to position [815, 0]
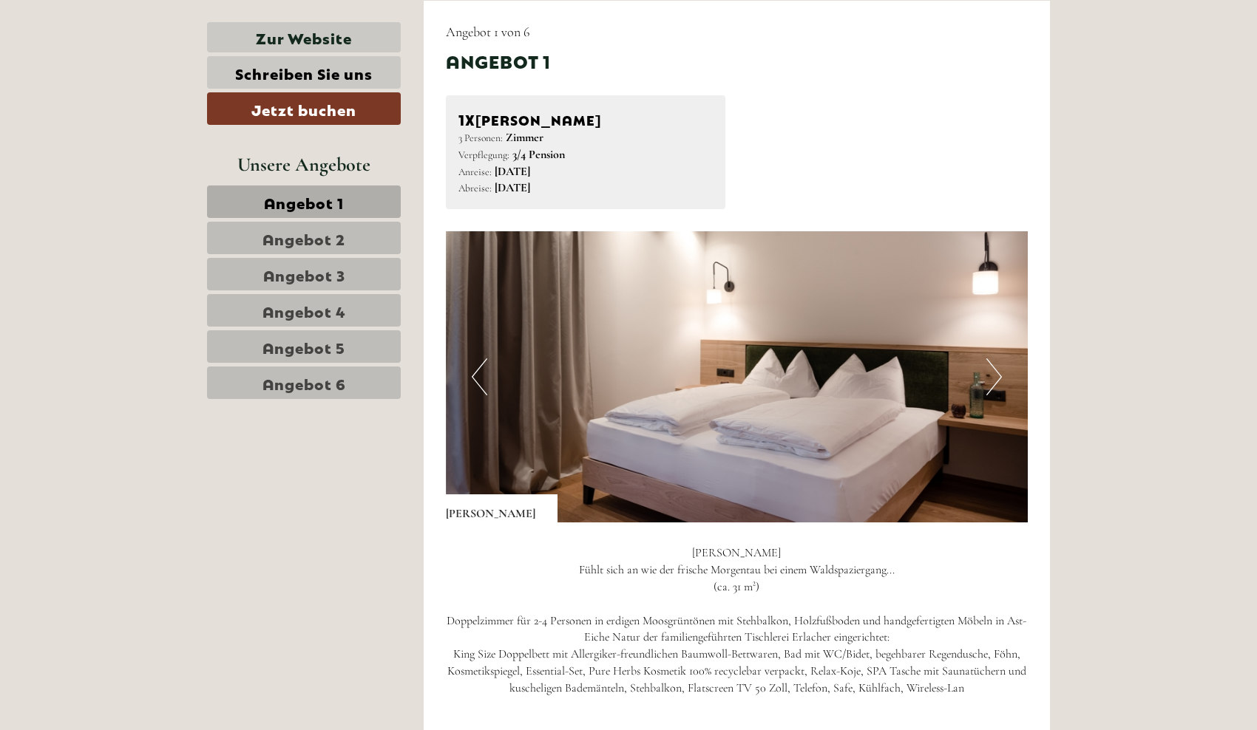
click at [1000, 381] on button "Next" at bounding box center [994, 377] width 16 height 37
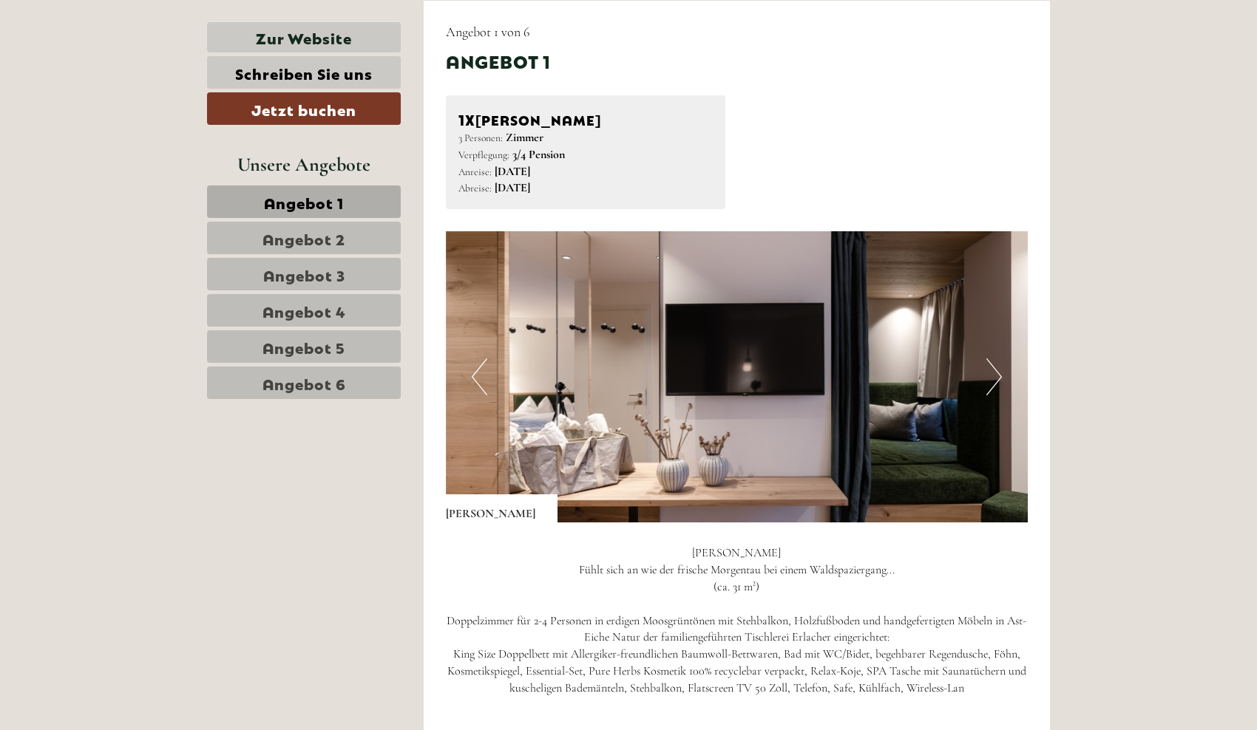
click at [999, 381] on button "Next" at bounding box center [994, 377] width 16 height 37
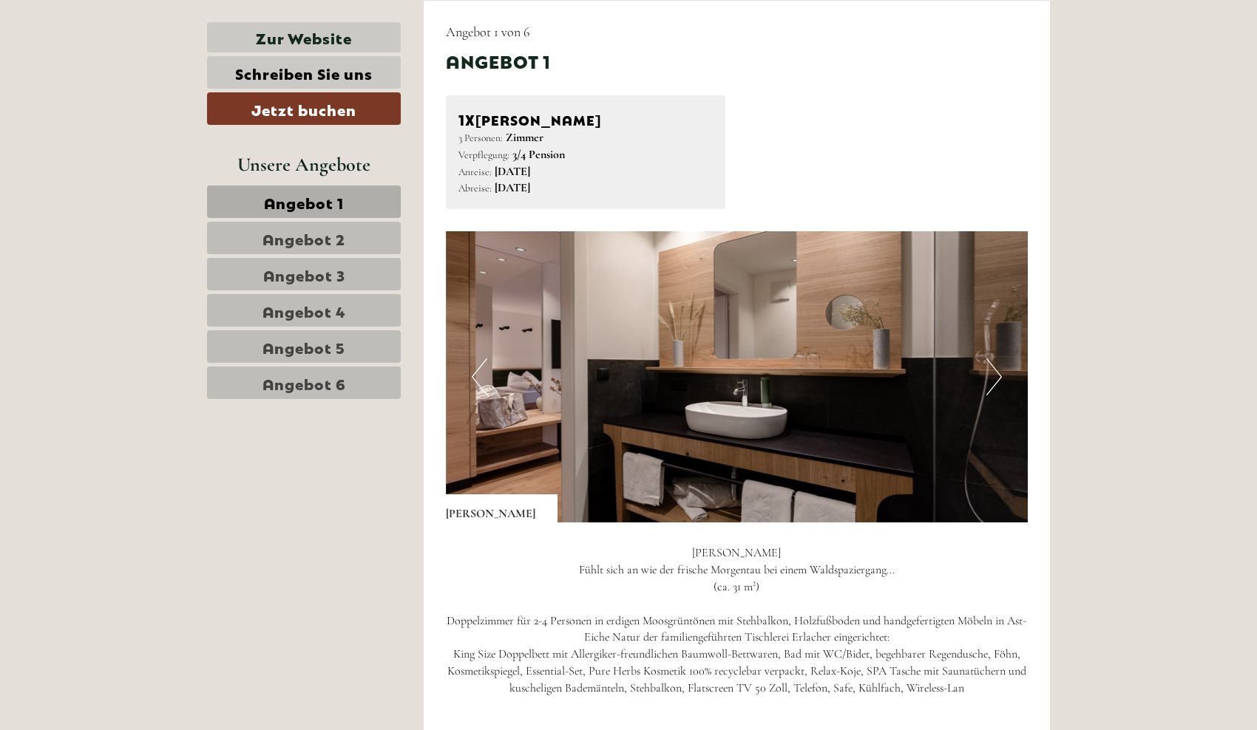
click at [999, 381] on button "Next" at bounding box center [994, 377] width 16 height 37
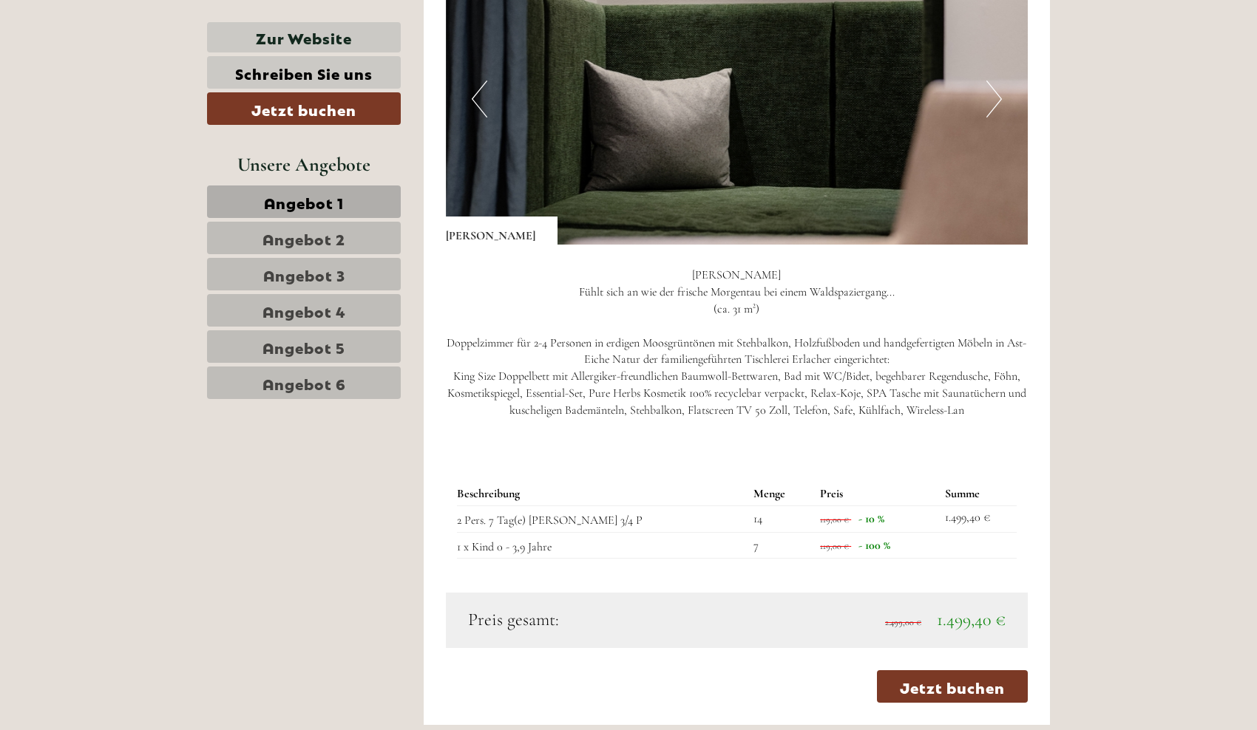
scroll to position [1078, 0]
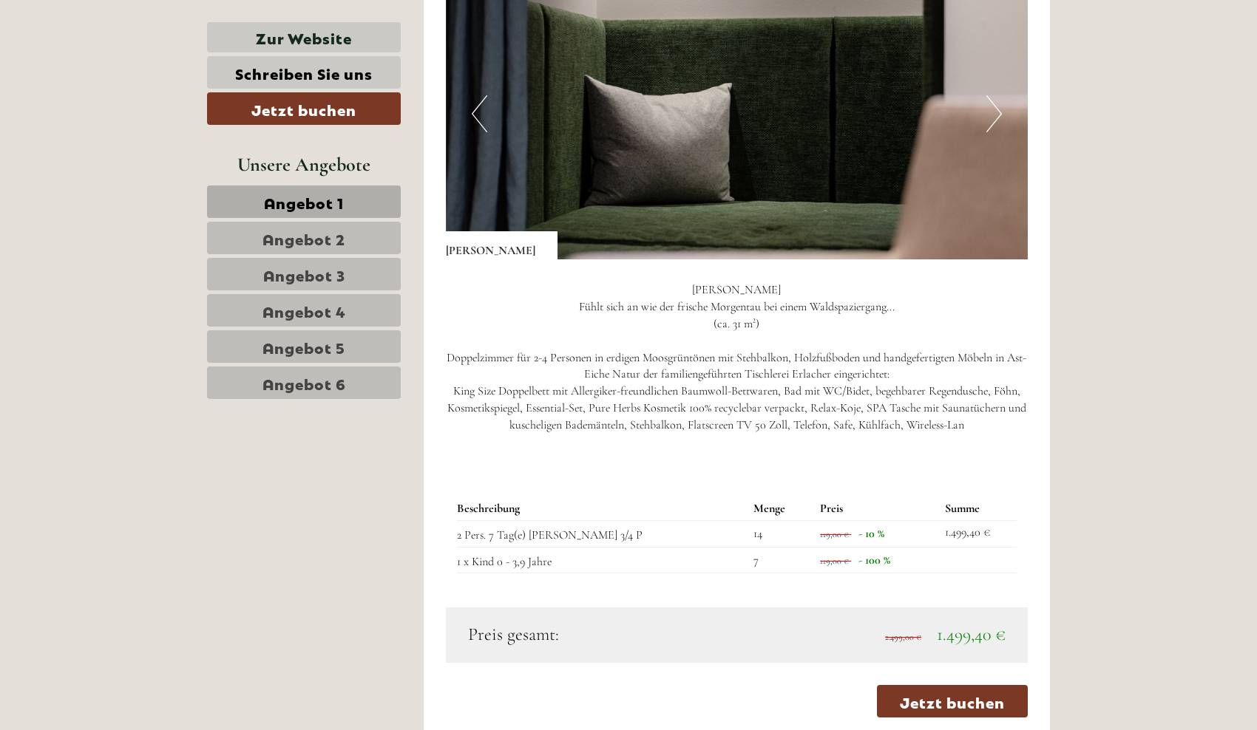
click at [342, 268] on span "Angebot 3" at bounding box center [304, 274] width 82 height 21
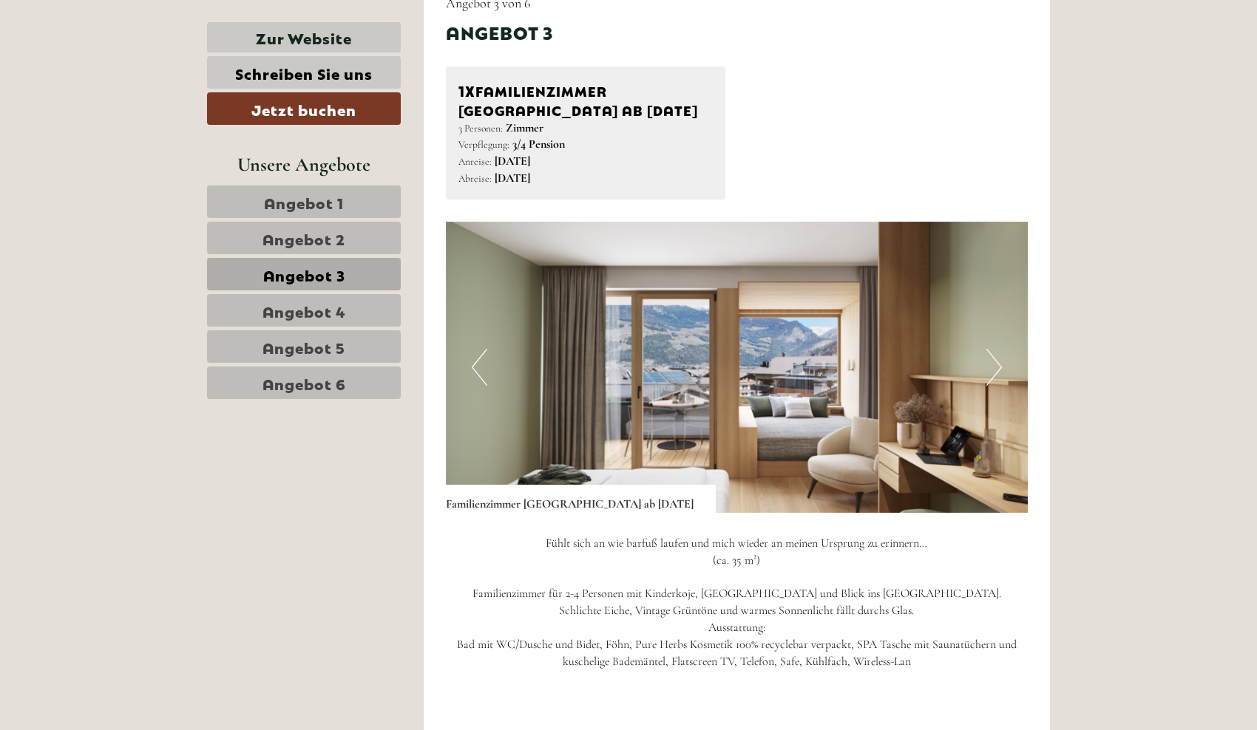
scroll to position [0, 0]
click at [996, 373] on button "Next" at bounding box center [994, 367] width 16 height 37
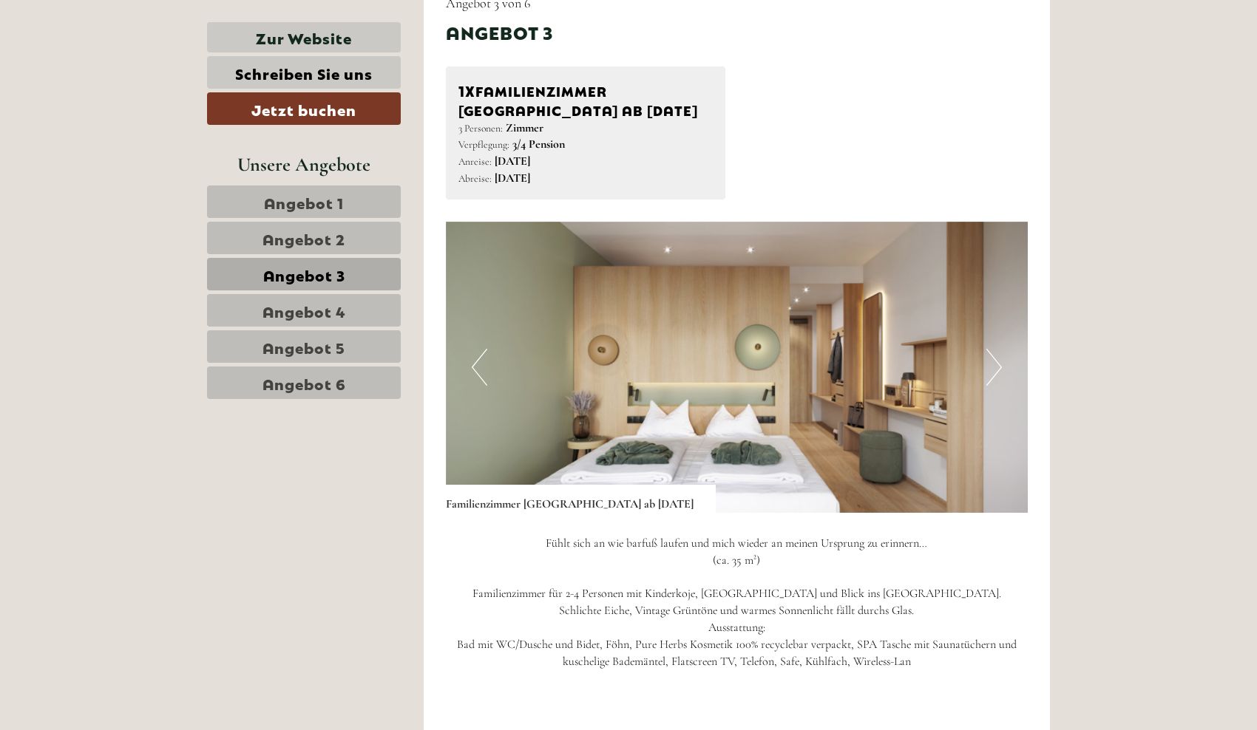
click at [996, 373] on button "Next" at bounding box center [994, 367] width 16 height 37
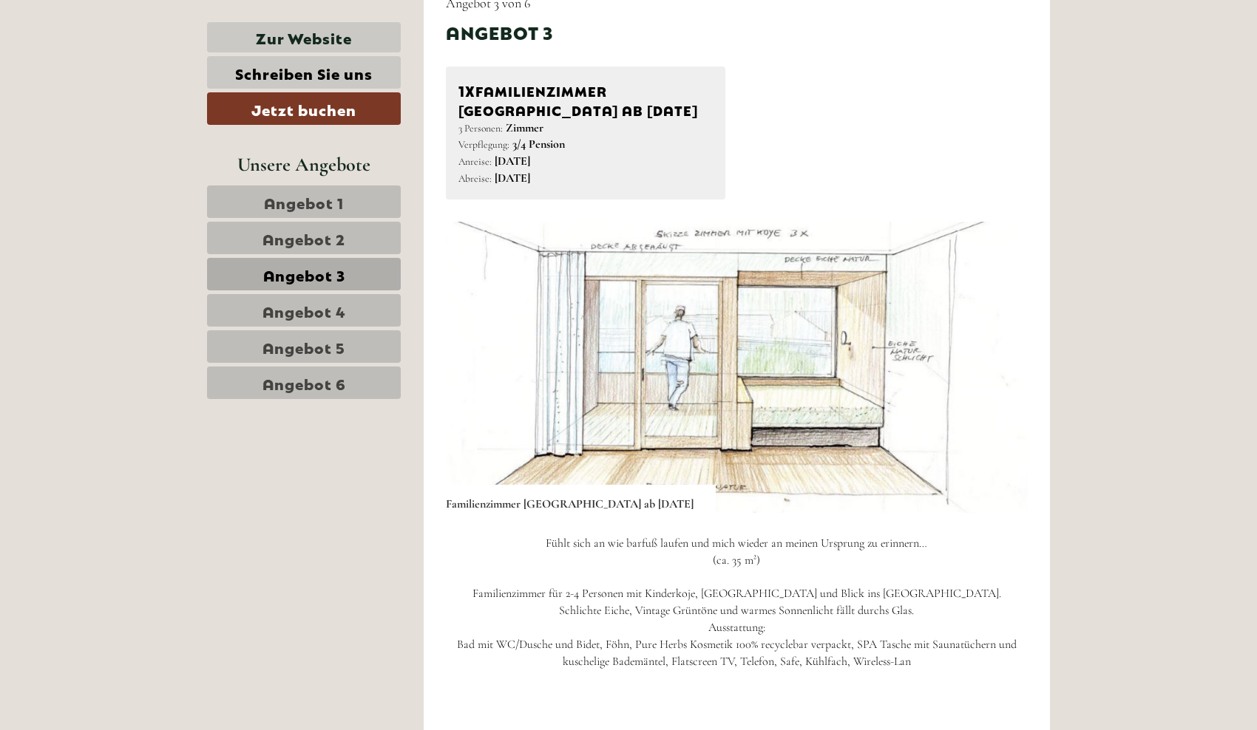
click at [996, 373] on button "Next" at bounding box center [994, 367] width 16 height 37
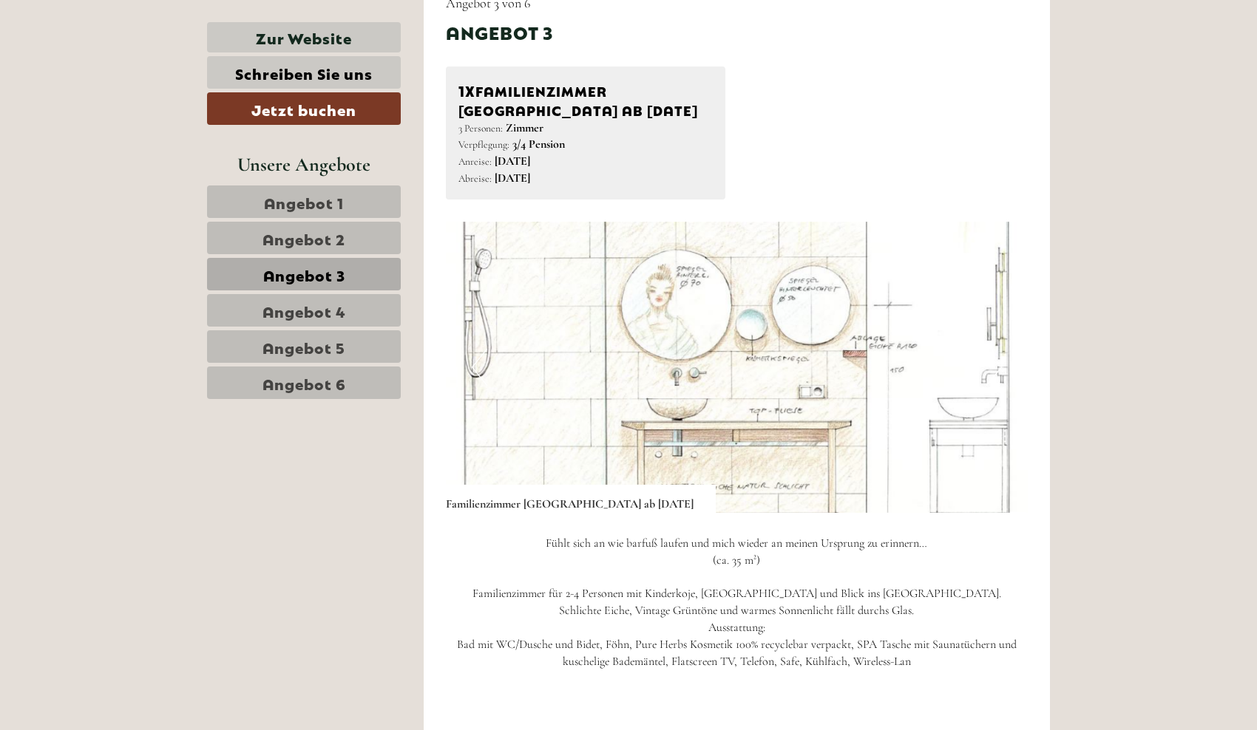
click at [996, 373] on button "Next" at bounding box center [994, 367] width 16 height 37
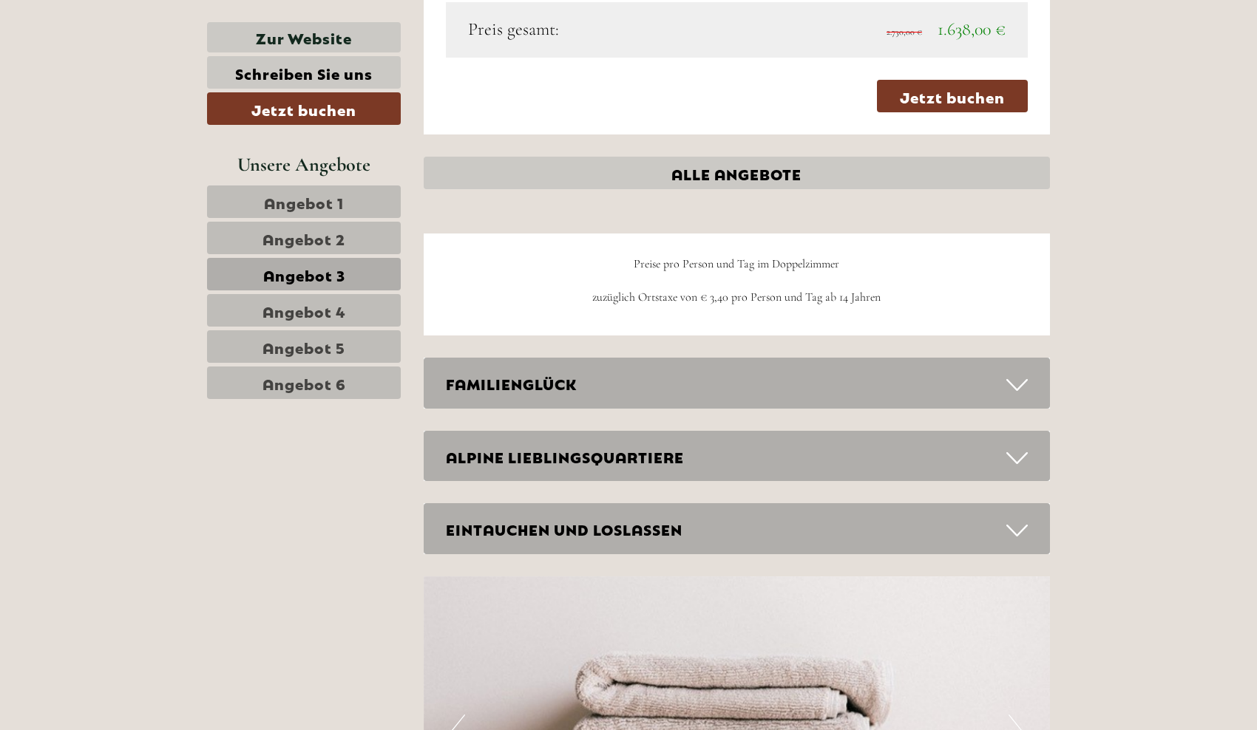
scroll to position [1756, 0]
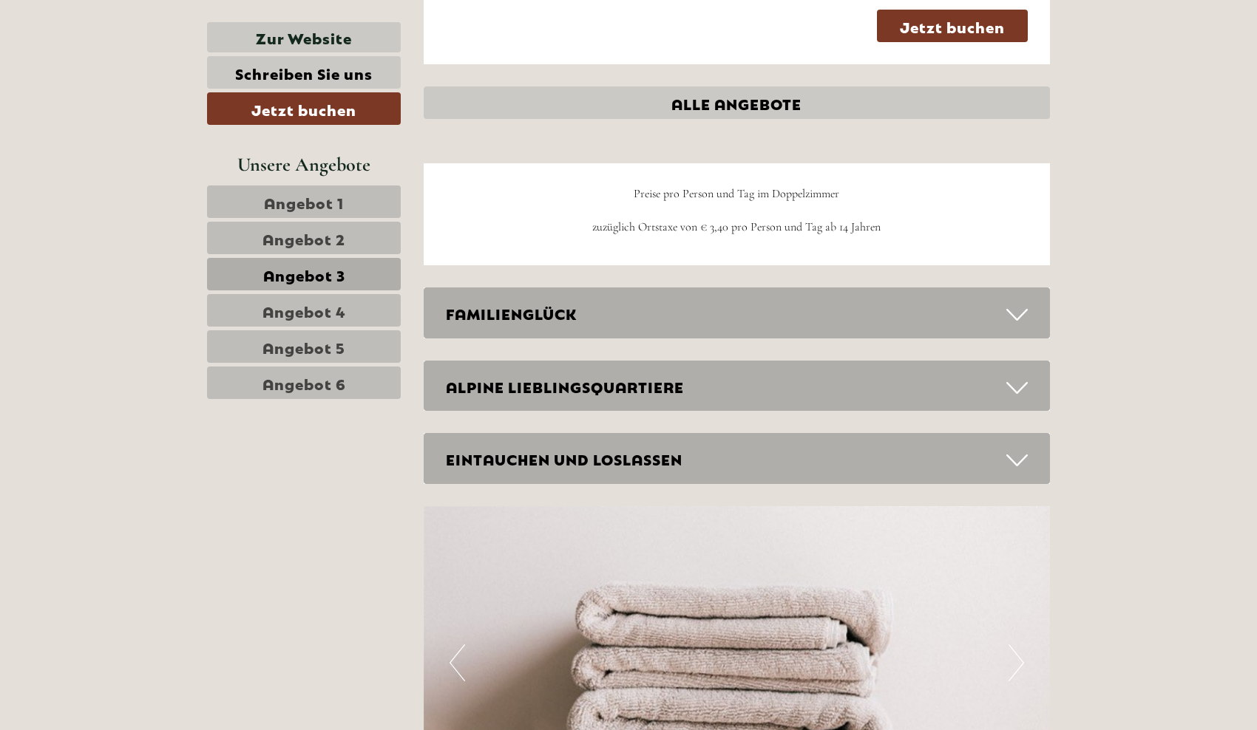
click at [709, 308] on div "FAMILIENGLÜCK" at bounding box center [737, 313] width 627 height 51
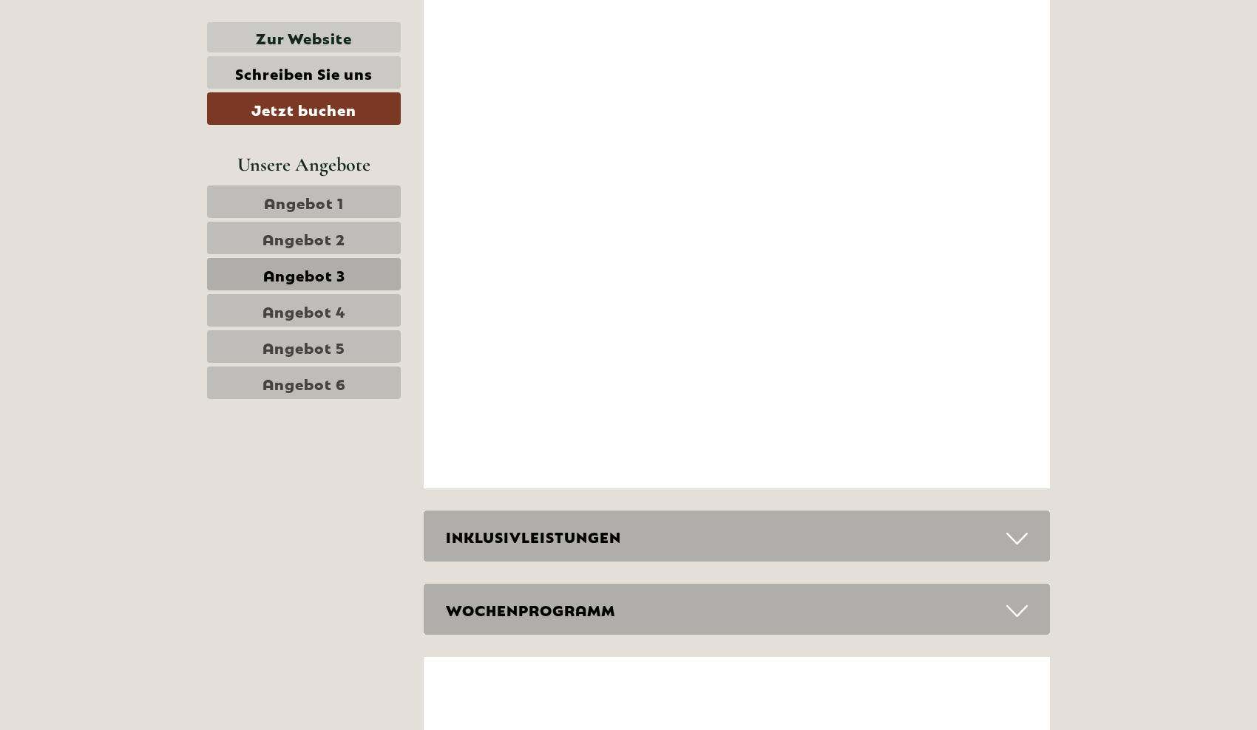
scroll to position [3443, 0]
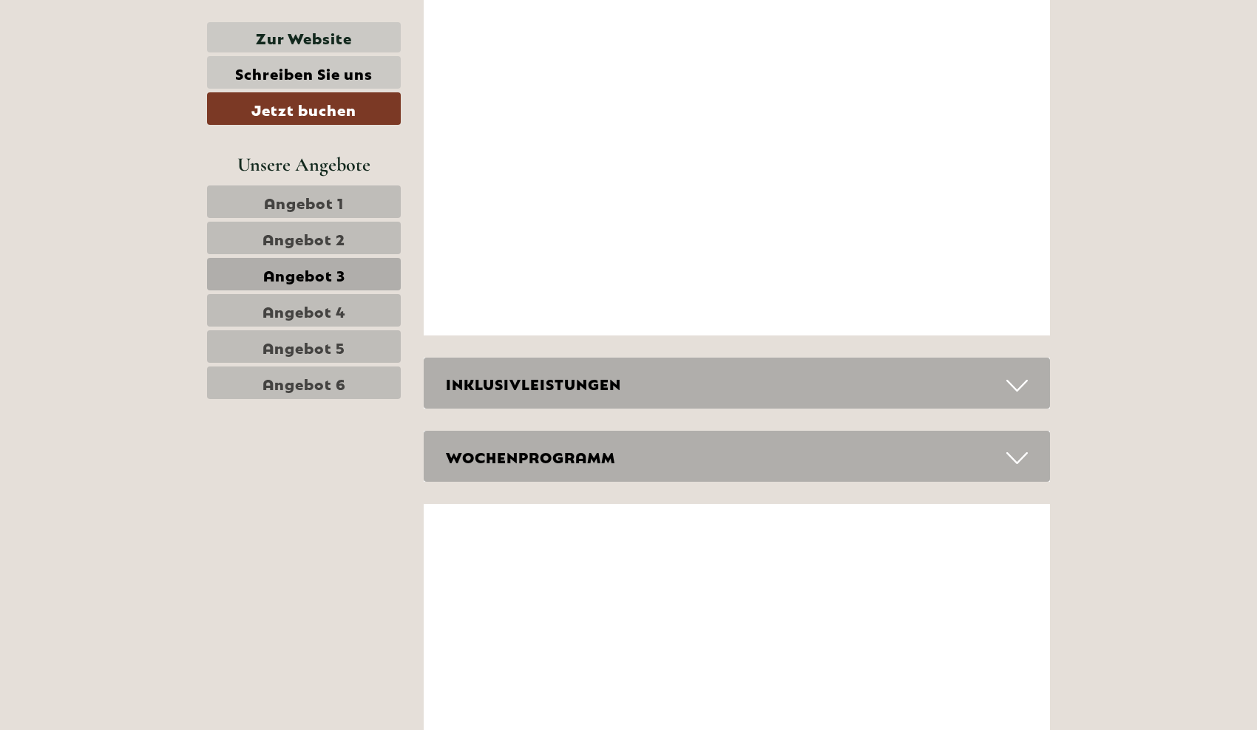
click at [559, 369] on div "INKLUSIVLEISTUNGEN" at bounding box center [737, 383] width 627 height 51
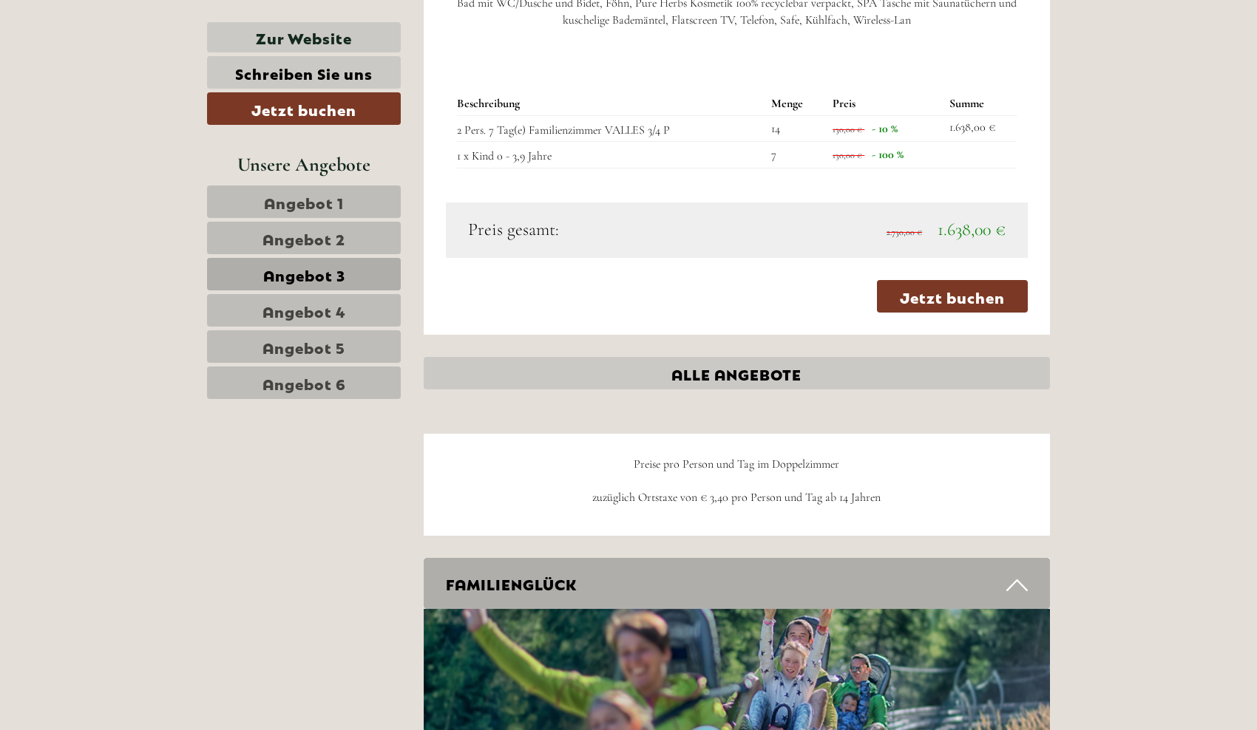
scroll to position [1481, 0]
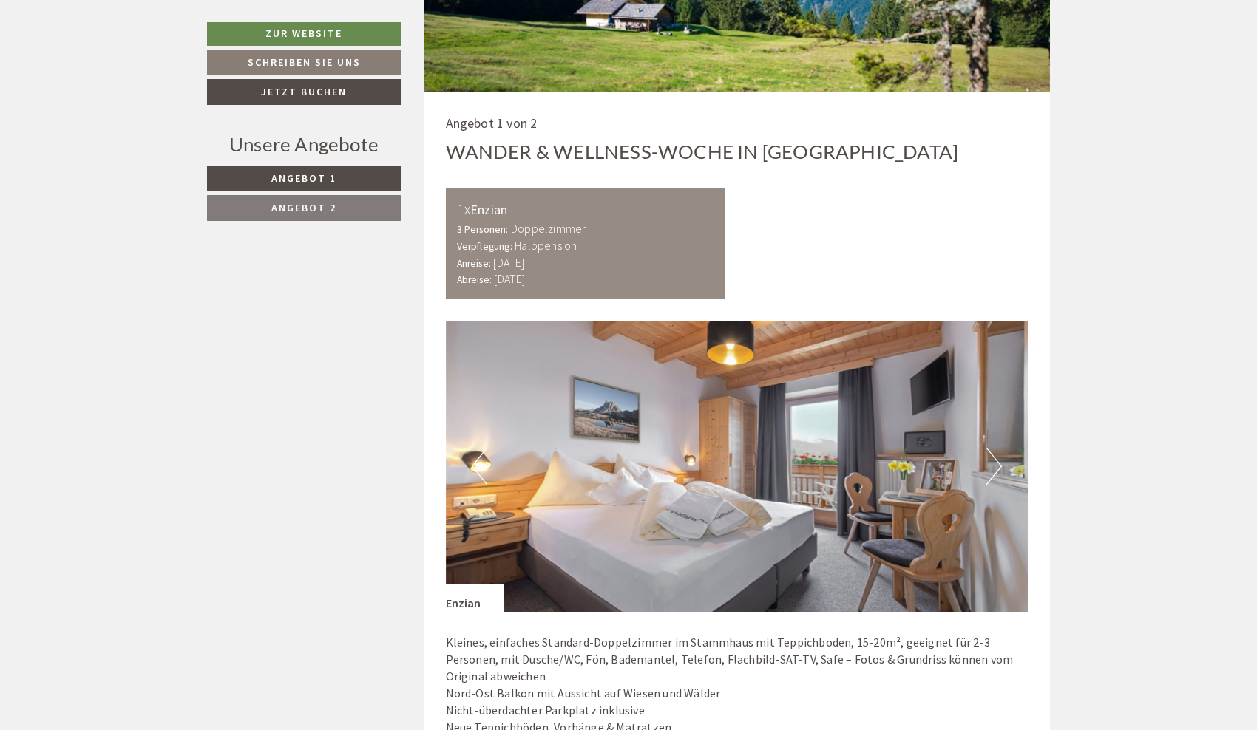
scroll to position [999, 0]
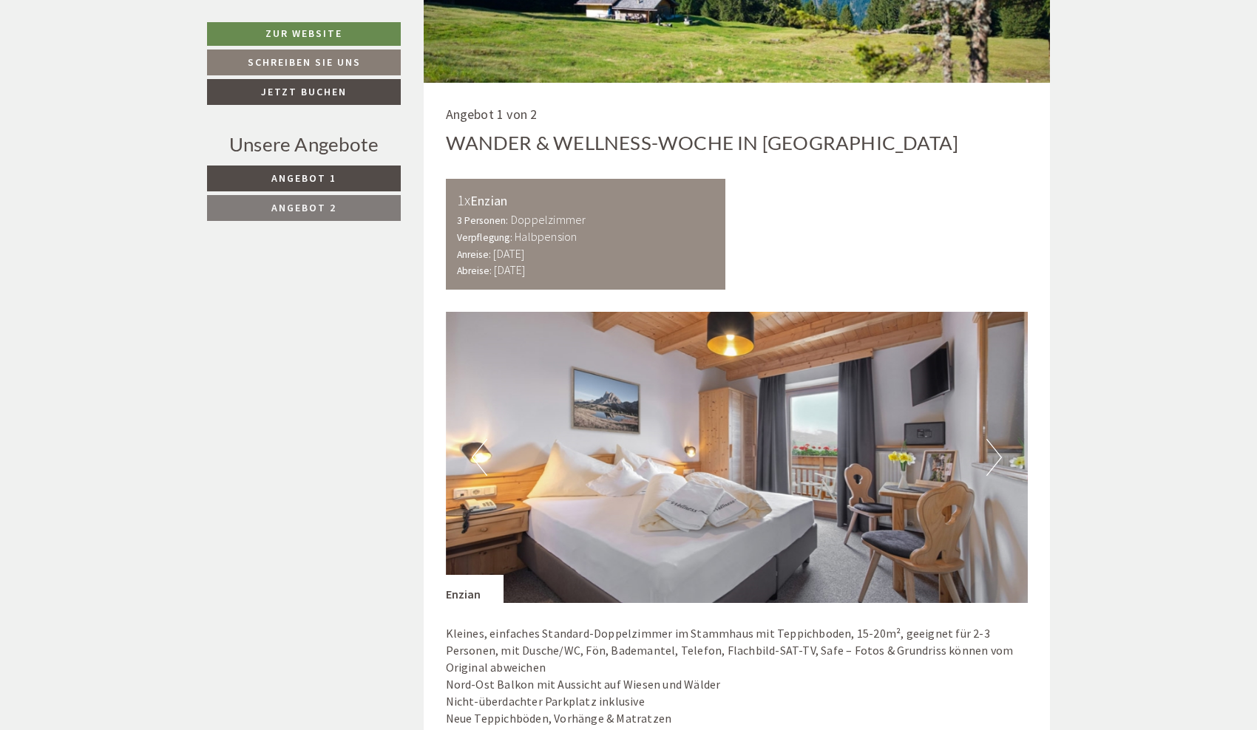
click at [1002, 452] on img at bounding box center [737, 457] width 583 height 291
click at [999, 452] on button "Next" at bounding box center [994, 457] width 16 height 37
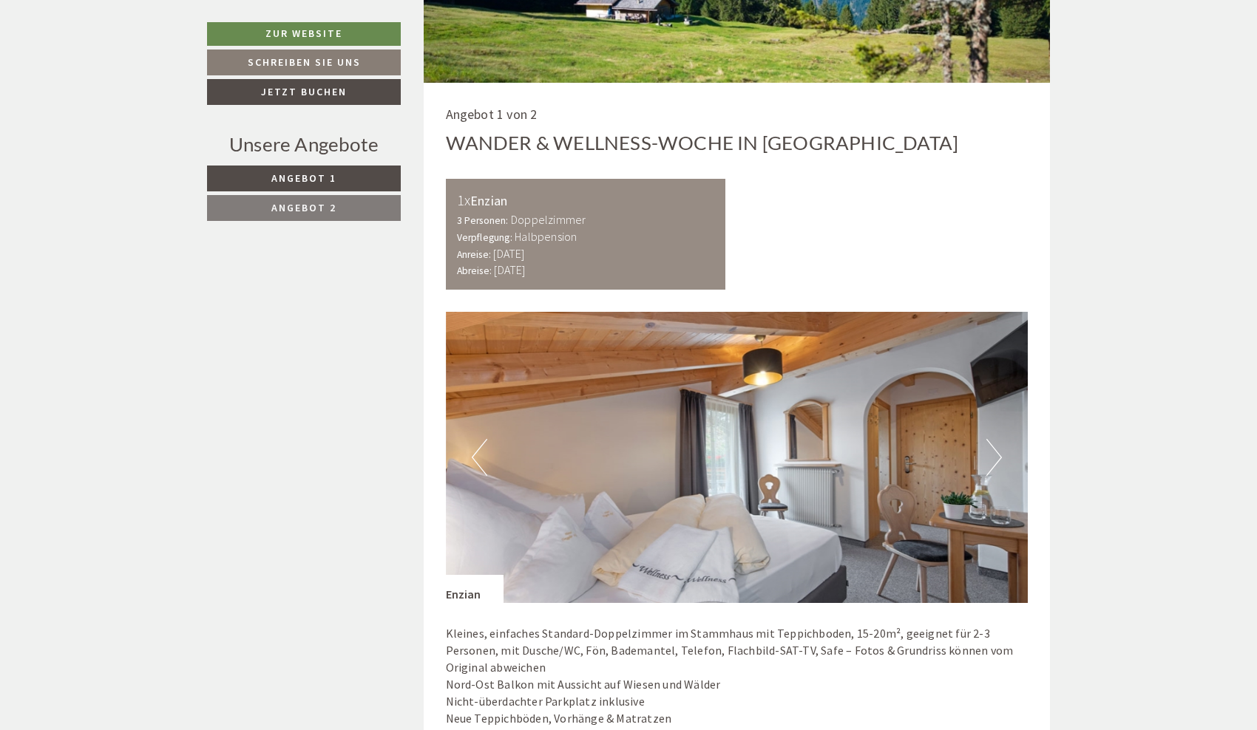
click at [993, 455] on button "Next" at bounding box center [994, 457] width 16 height 37
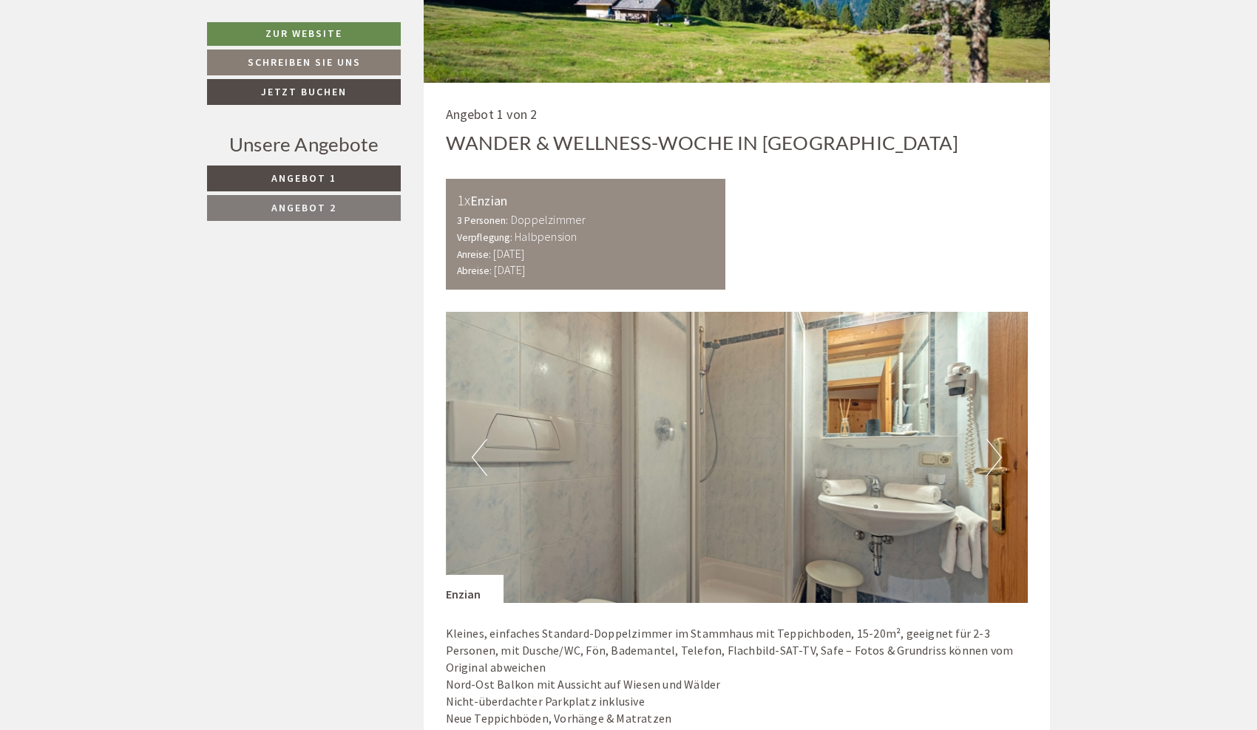
click at [993, 455] on button "Next" at bounding box center [994, 457] width 16 height 37
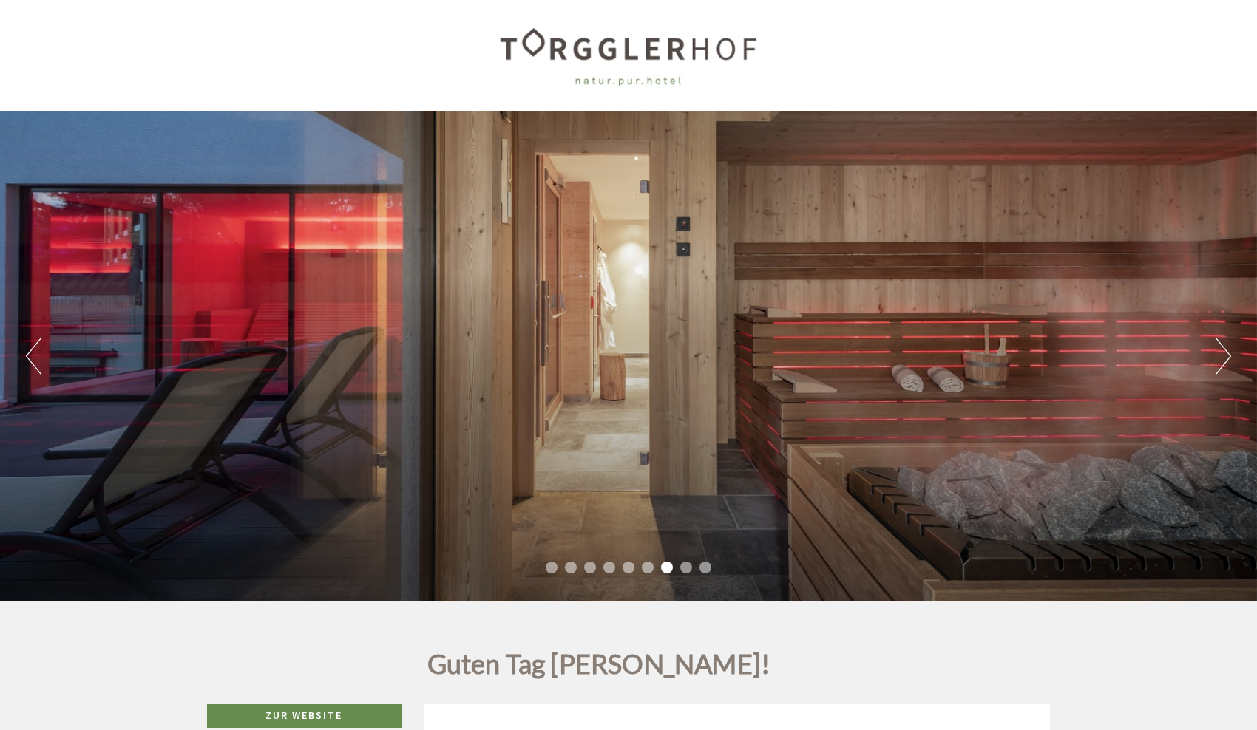
scroll to position [0, 0]
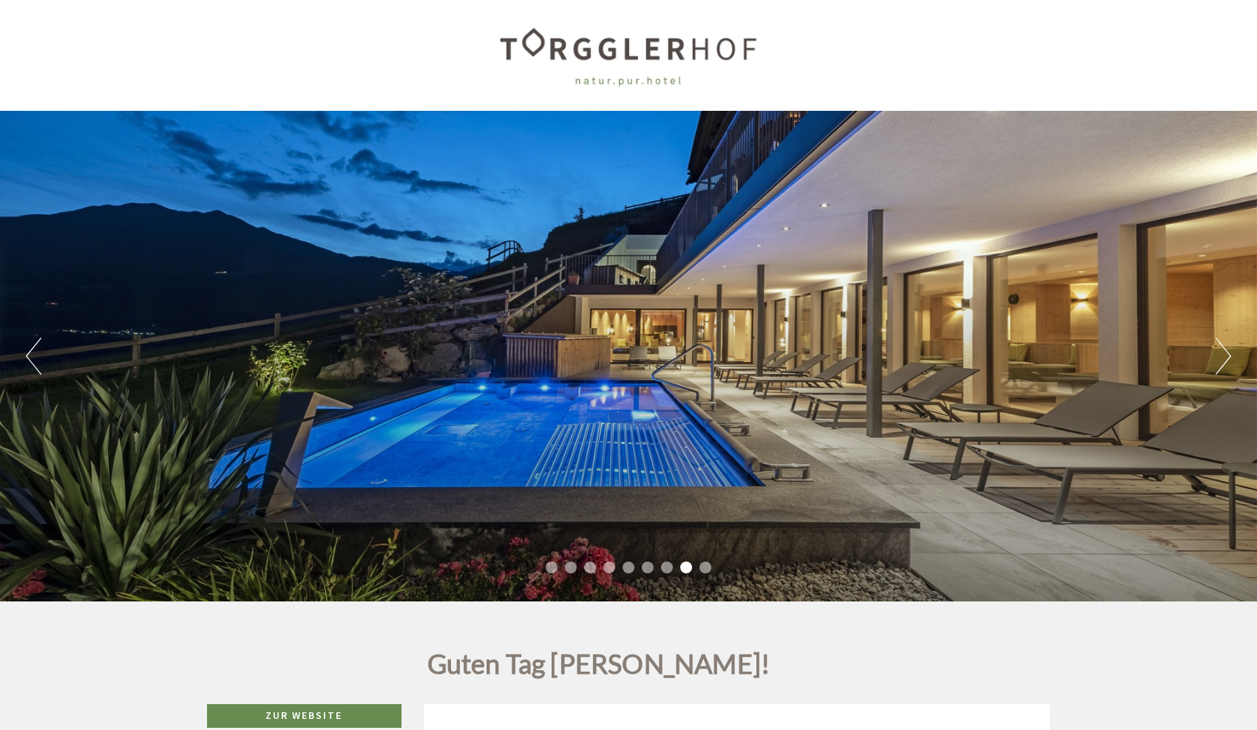
click at [703, 570] on li "9" at bounding box center [705, 568] width 12 height 12
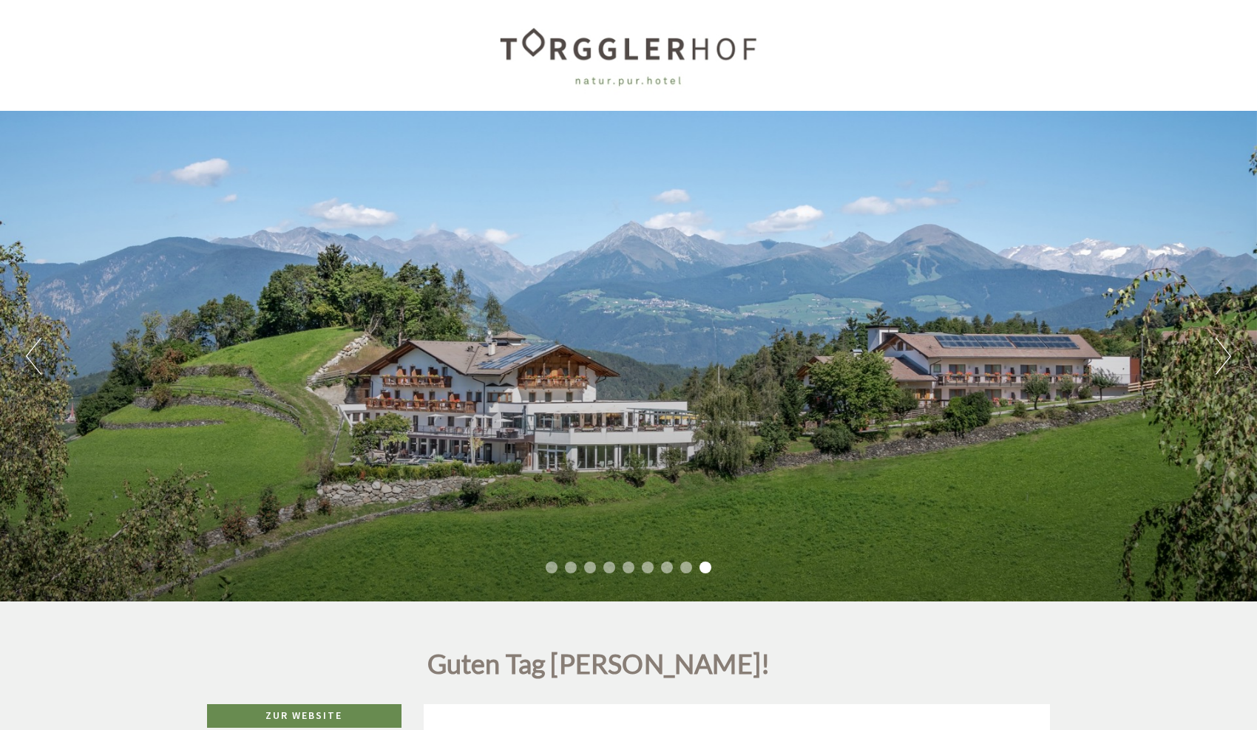
click at [553, 569] on li "1" at bounding box center [552, 568] width 12 height 12
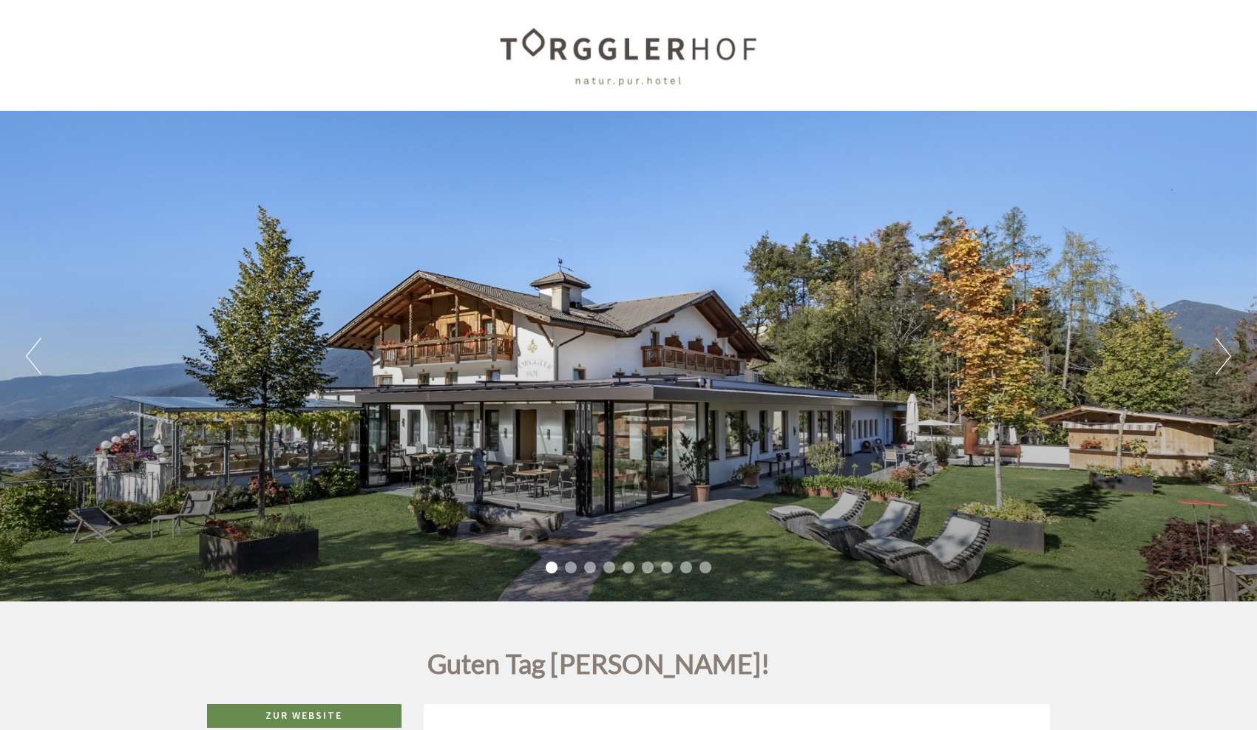
click at [561, 569] on ul "1 2 3 4 5 6 7 8 9" at bounding box center [628, 569] width 1257 height 17
click at [569, 569] on li "2" at bounding box center [571, 568] width 12 height 12
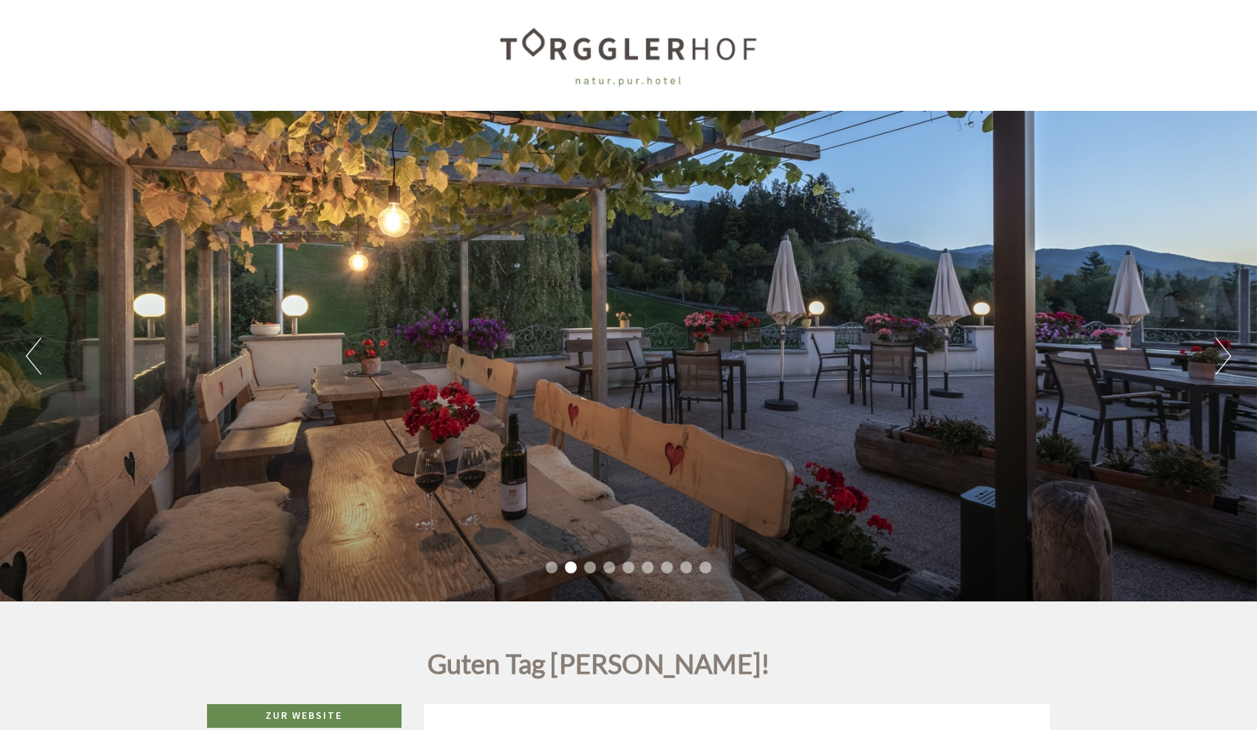
click at [586, 568] on li "3" at bounding box center [590, 568] width 12 height 12
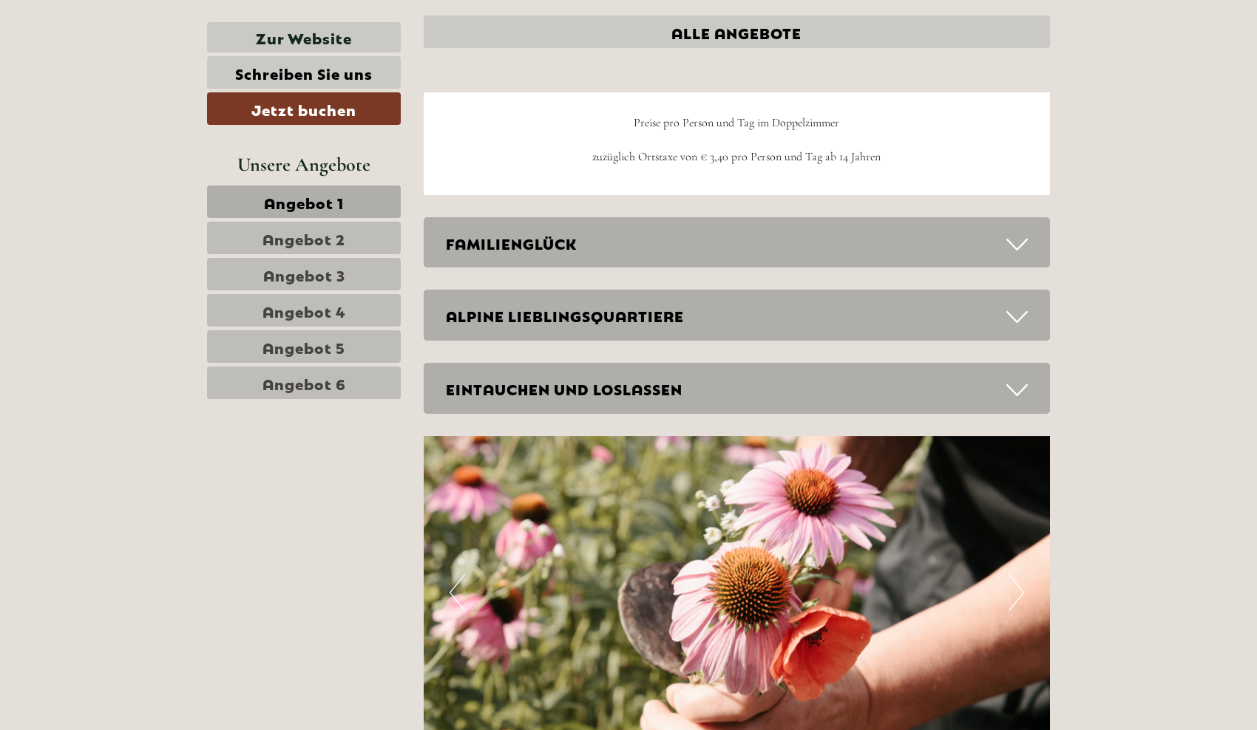
scroll to position [3872, 0]
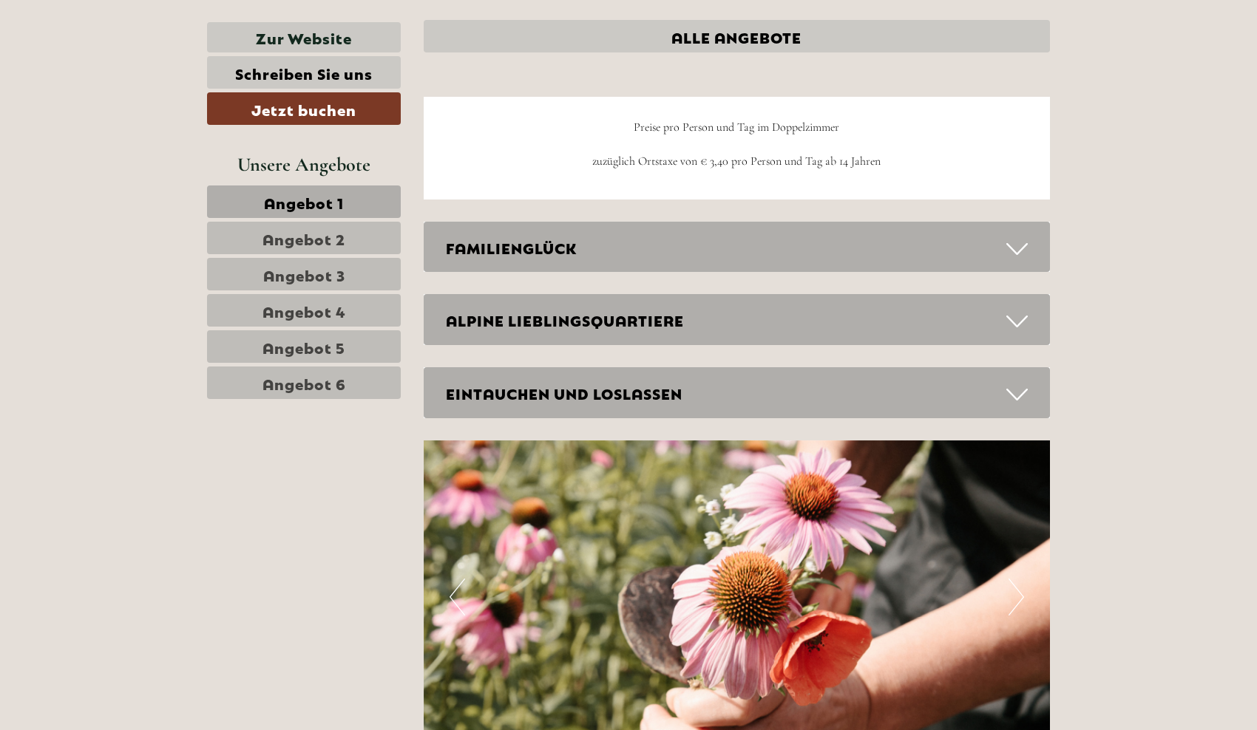
click at [328, 316] on span "Angebot 4" at bounding box center [304, 310] width 84 height 21
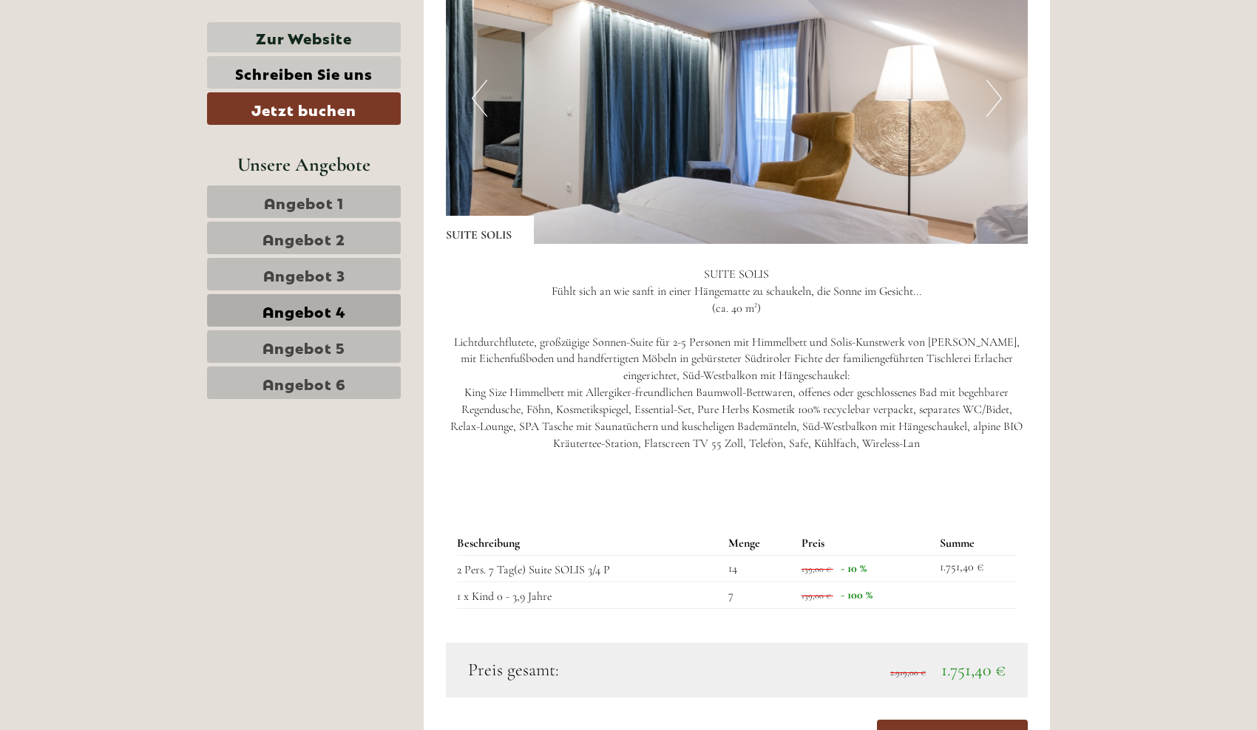
scroll to position [1094, 0]
click at [294, 344] on span "Angebot 5" at bounding box center [303, 346] width 83 height 21
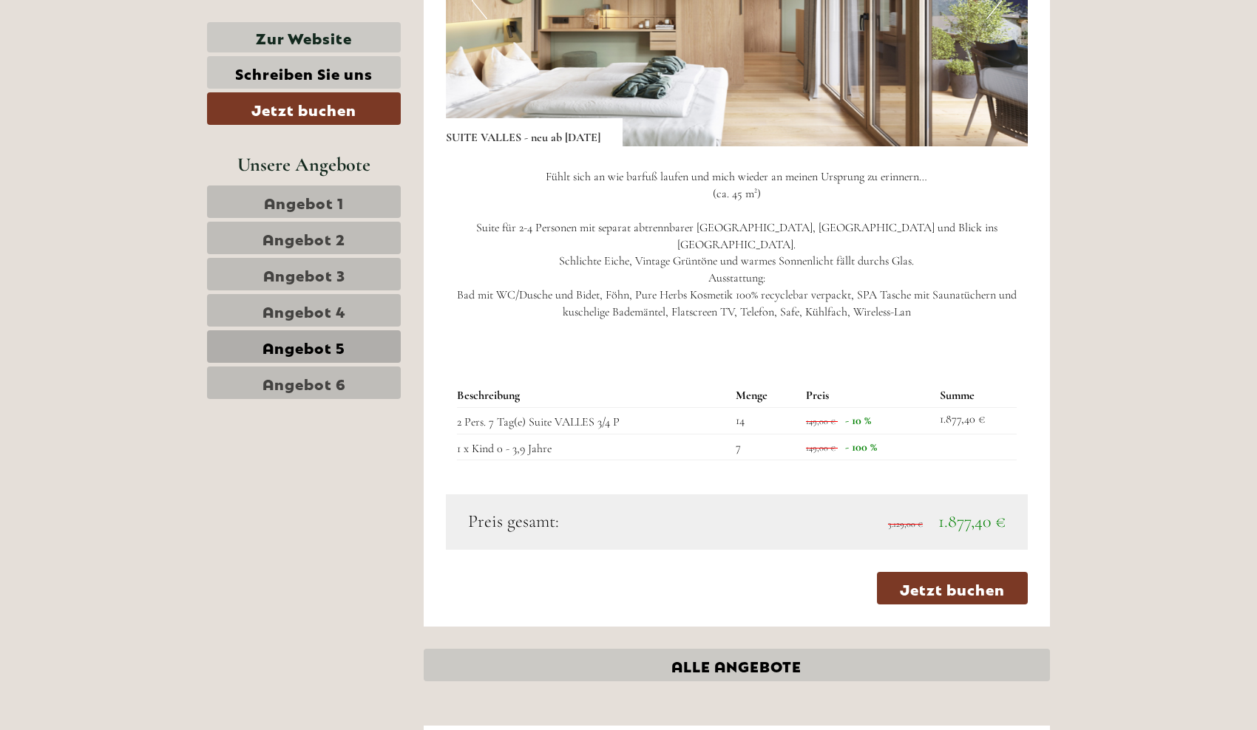
scroll to position [974, 0]
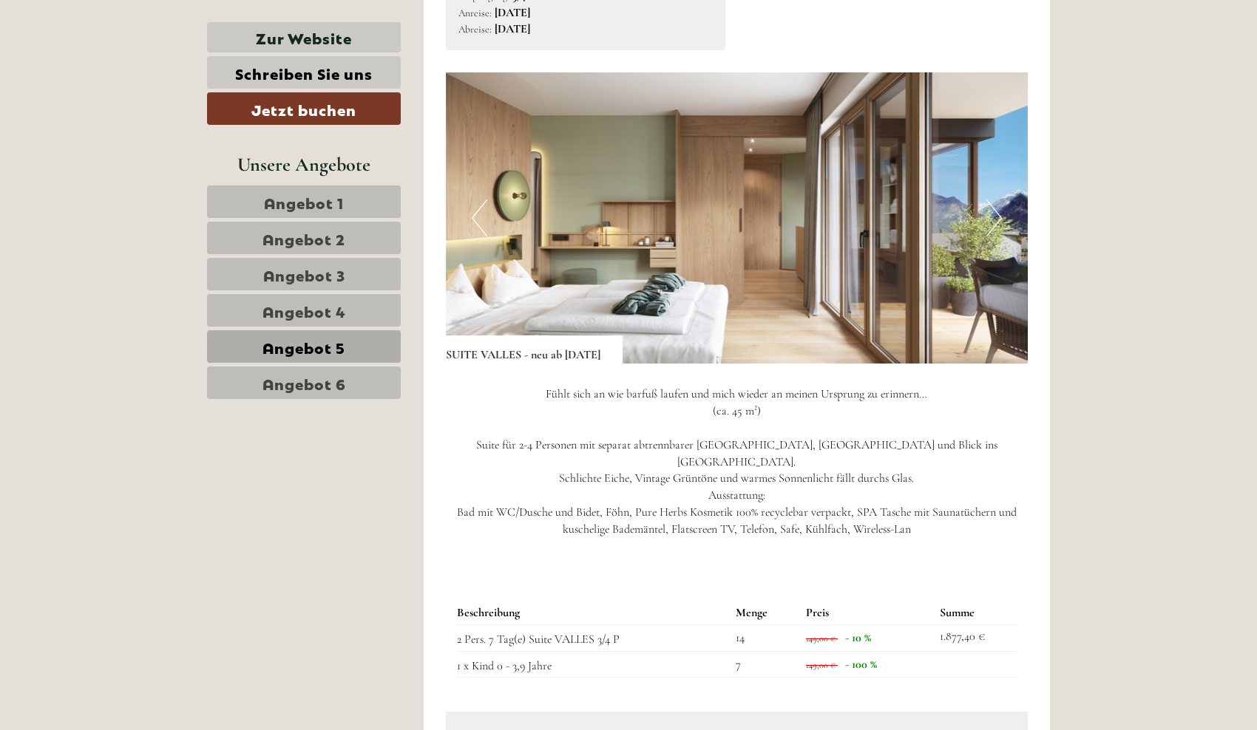
click at [984, 237] on img at bounding box center [737, 217] width 583 height 291
click at [993, 237] on button "Next" at bounding box center [994, 218] width 16 height 37
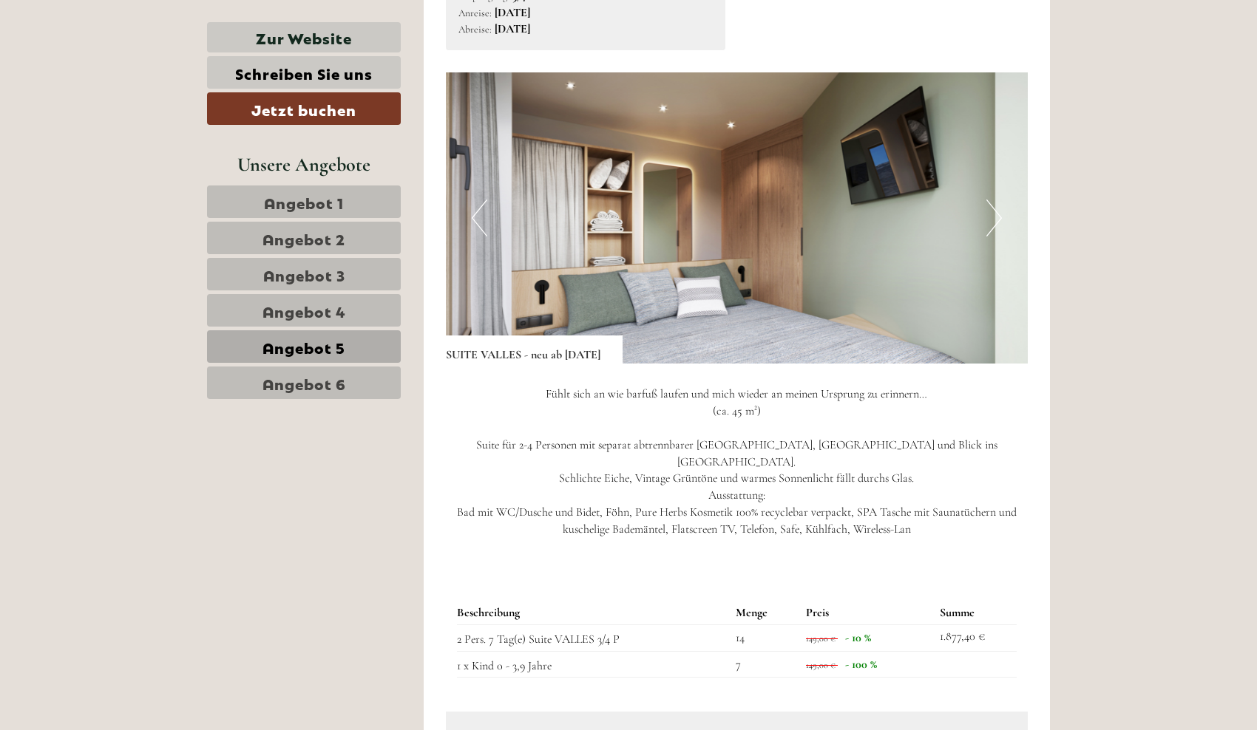
click at [993, 237] on button "Next" at bounding box center [994, 218] width 16 height 37
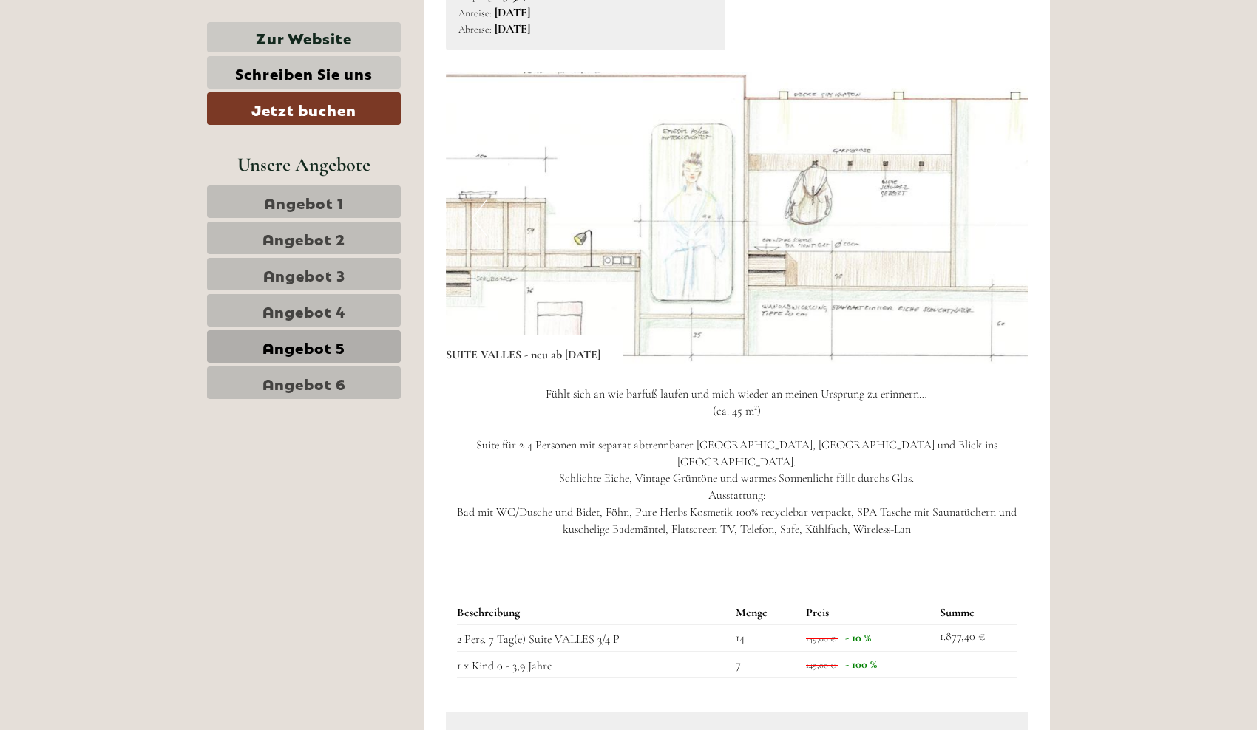
click at [993, 237] on button "Next" at bounding box center [994, 218] width 16 height 37
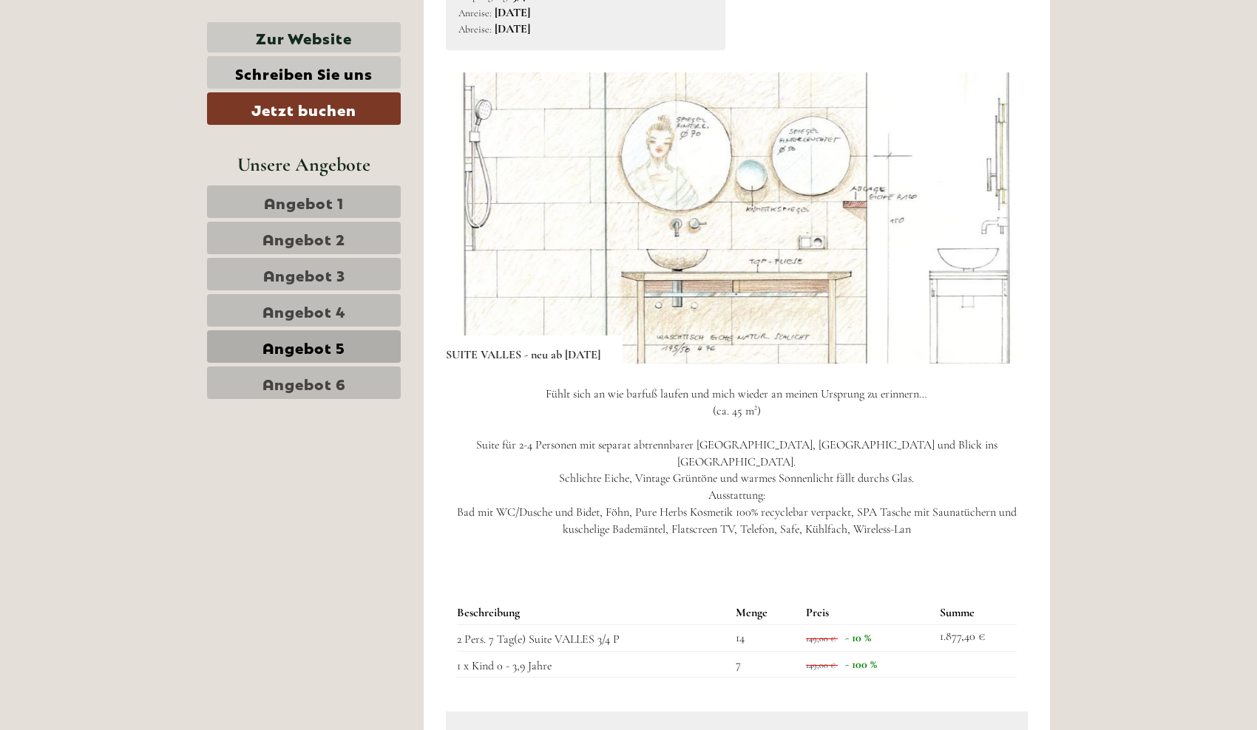
click at [993, 237] on button "Next" at bounding box center [994, 218] width 16 height 37
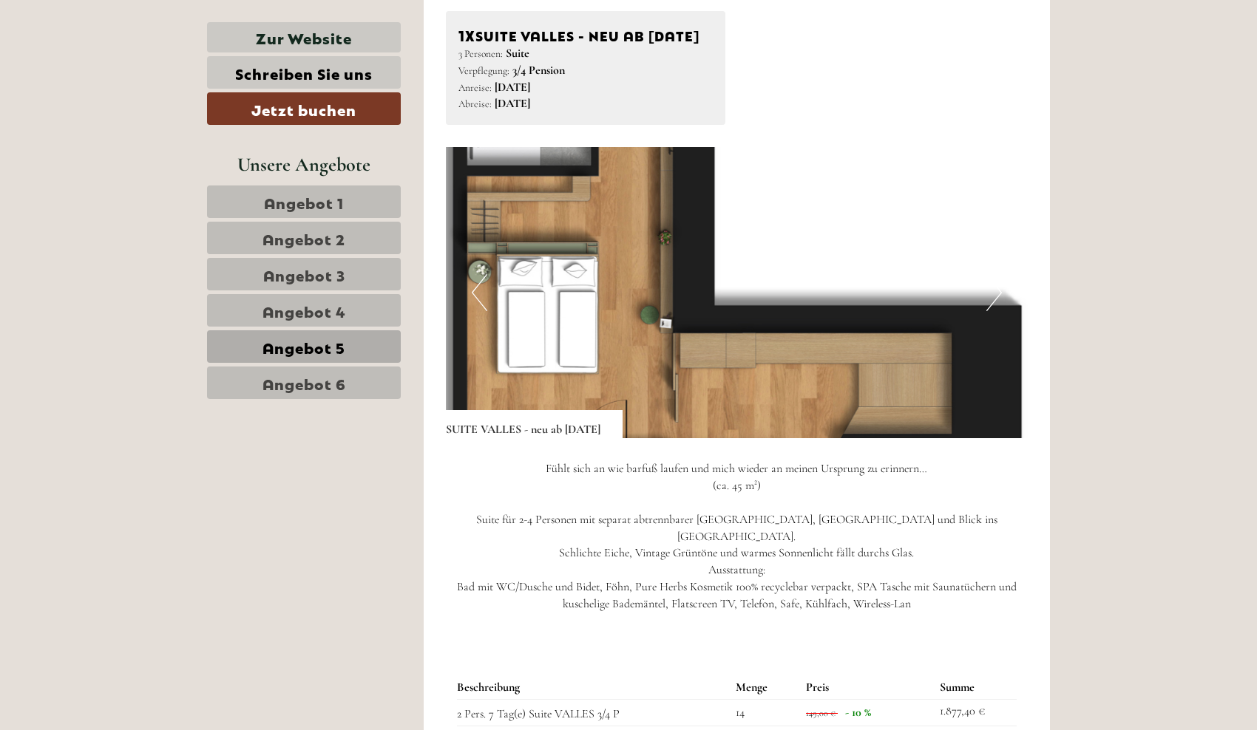
scroll to position [895, 0]
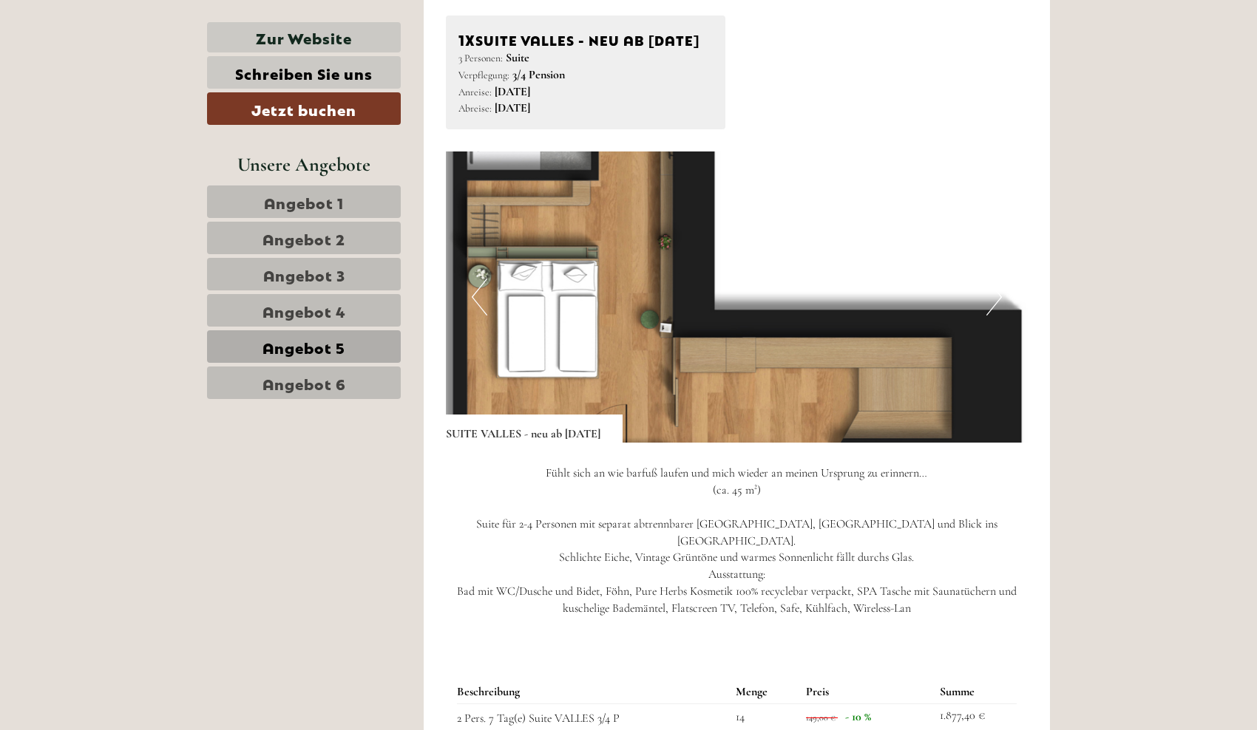
click at [707, 335] on img at bounding box center [737, 297] width 583 height 291
click at [685, 388] on img at bounding box center [737, 297] width 583 height 291
click at [990, 316] on button "Next" at bounding box center [994, 297] width 16 height 37
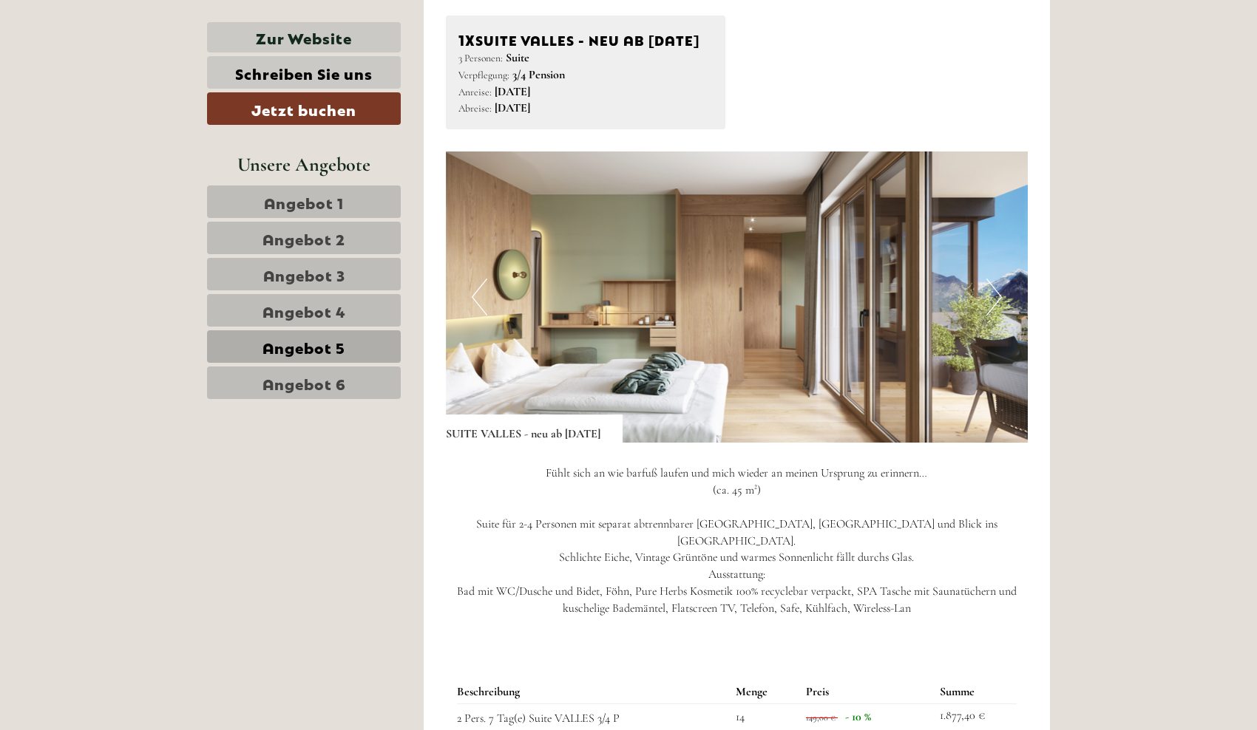
click at [989, 316] on button "Next" at bounding box center [994, 297] width 16 height 37
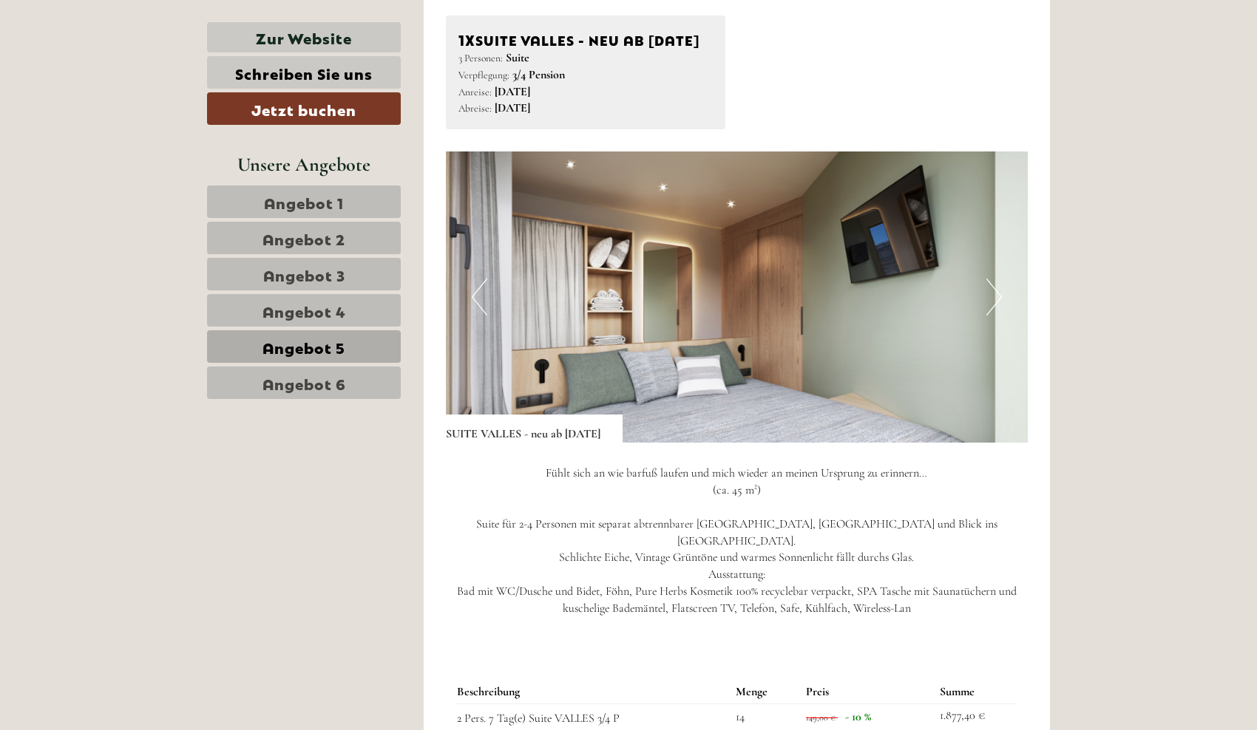
click at [327, 381] on span "Angebot 6" at bounding box center [304, 383] width 84 height 21
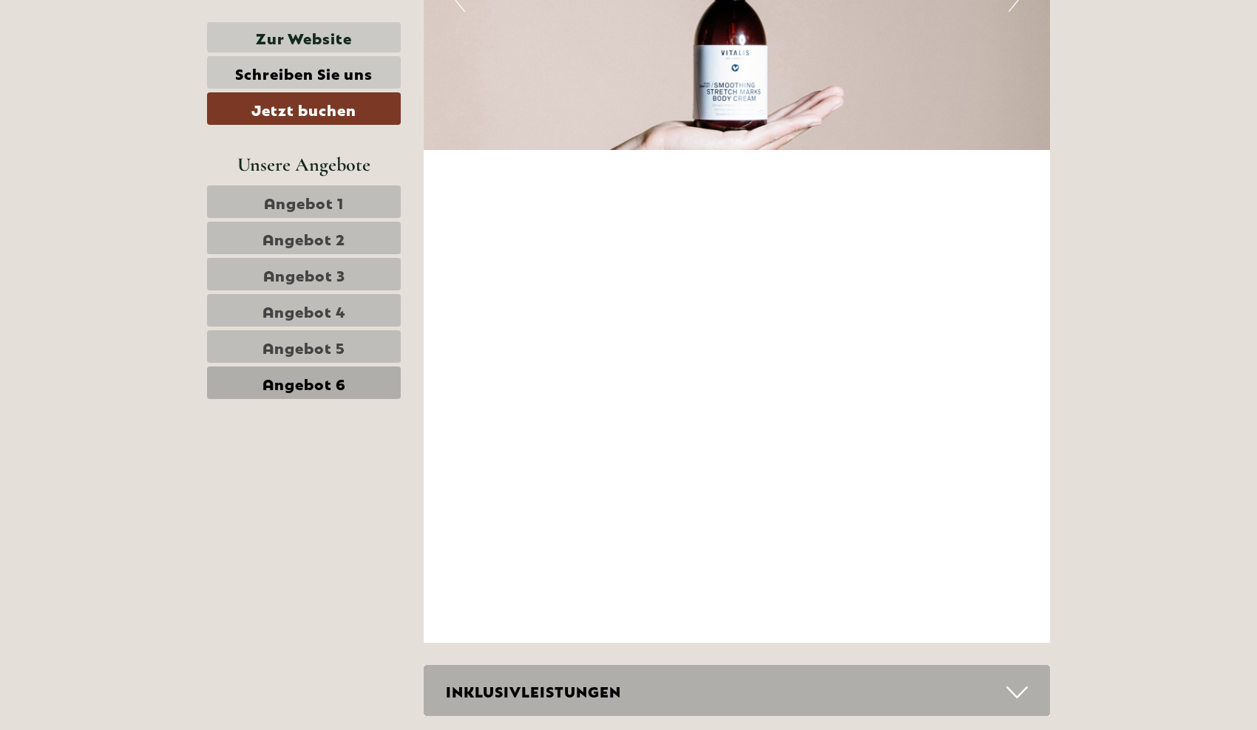
scroll to position [2527, 0]
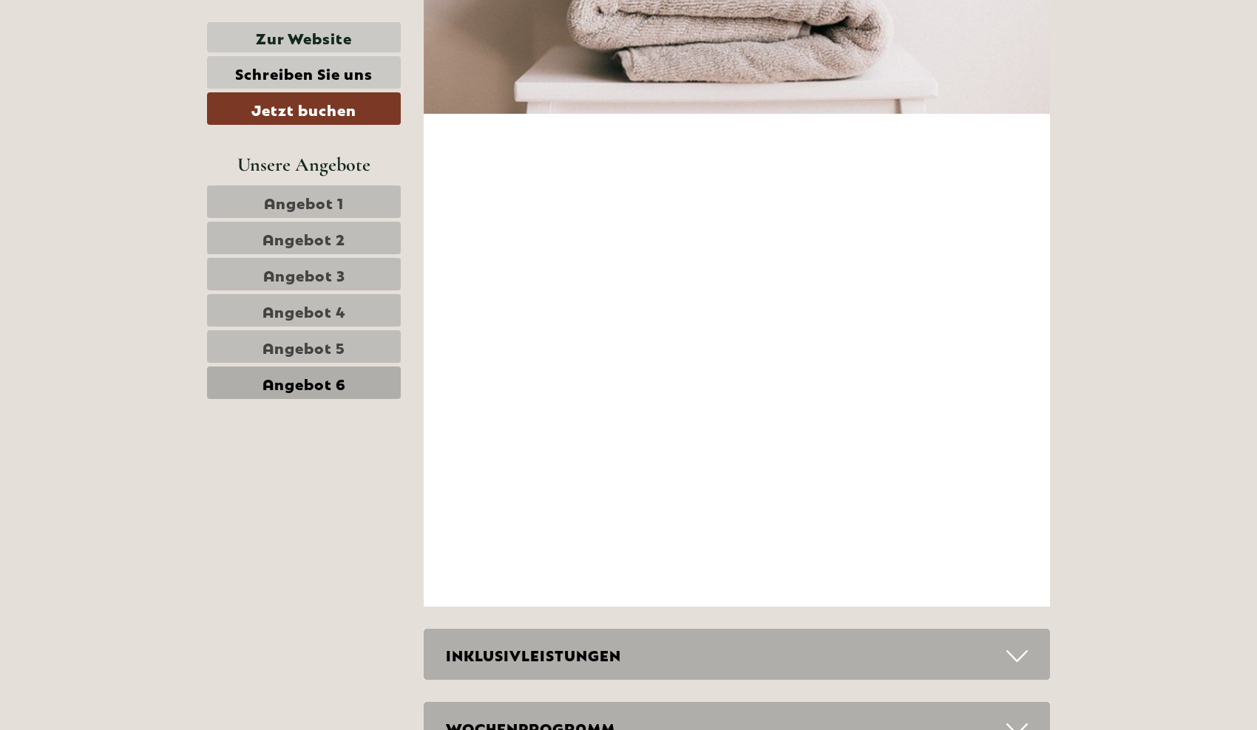
click at [338, 237] on span "Angebot 2" at bounding box center [303, 238] width 83 height 21
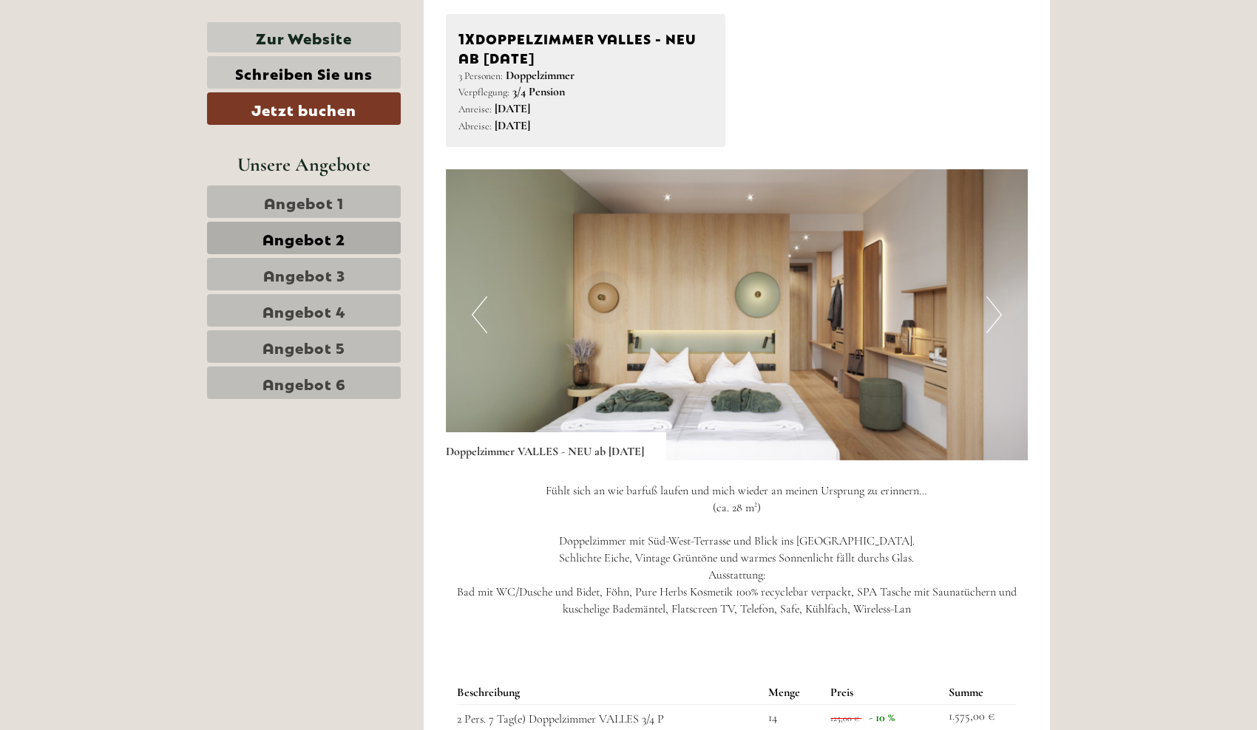
scroll to position [909, 0]
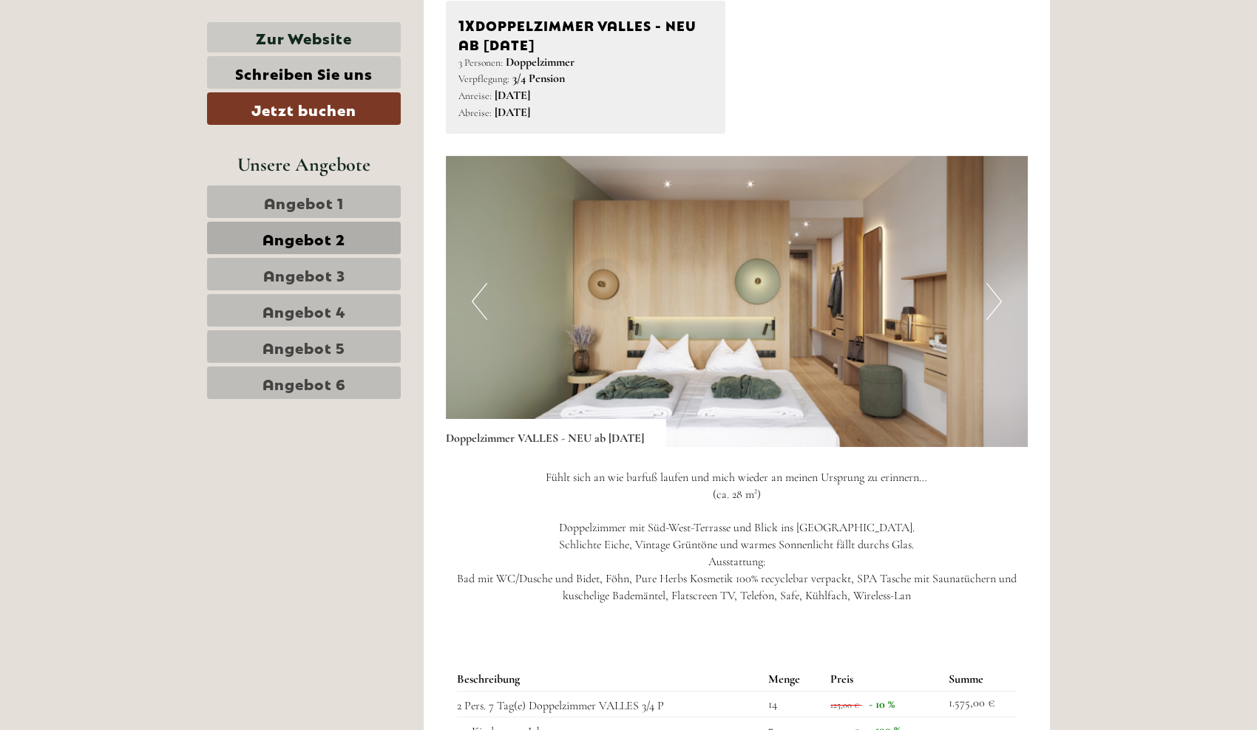
click at [991, 311] on button "Next" at bounding box center [994, 301] width 16 height 37
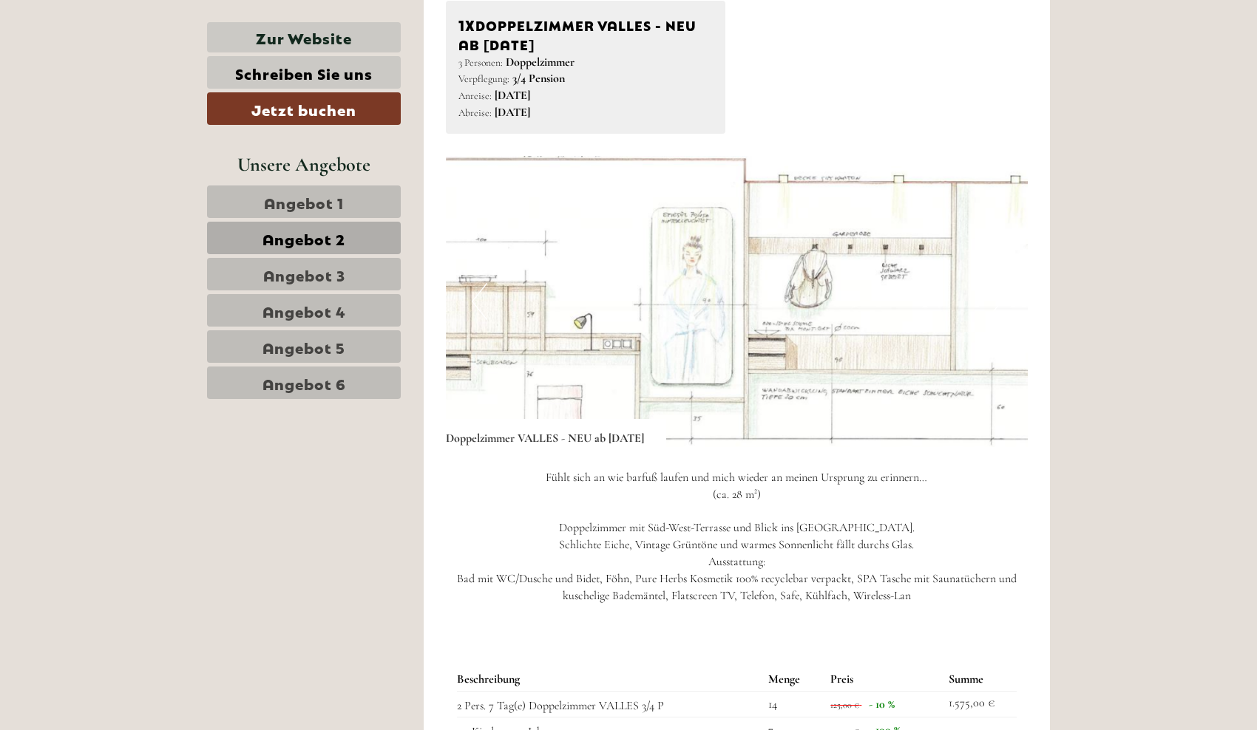
click at [991, 311] on button "Next" at bounding box center [994, 301] width 16 height 37
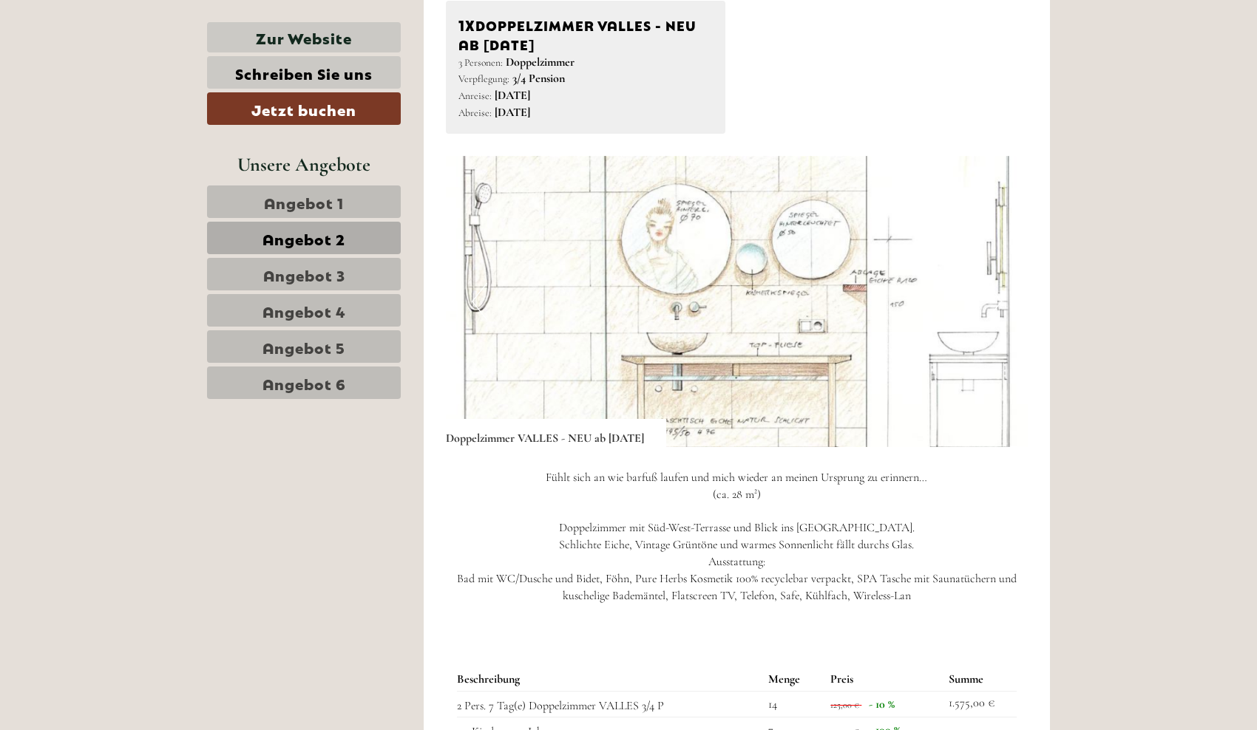
click at [991, 311] on button "Next" at bounding box center [994, 301] width 16 height 37
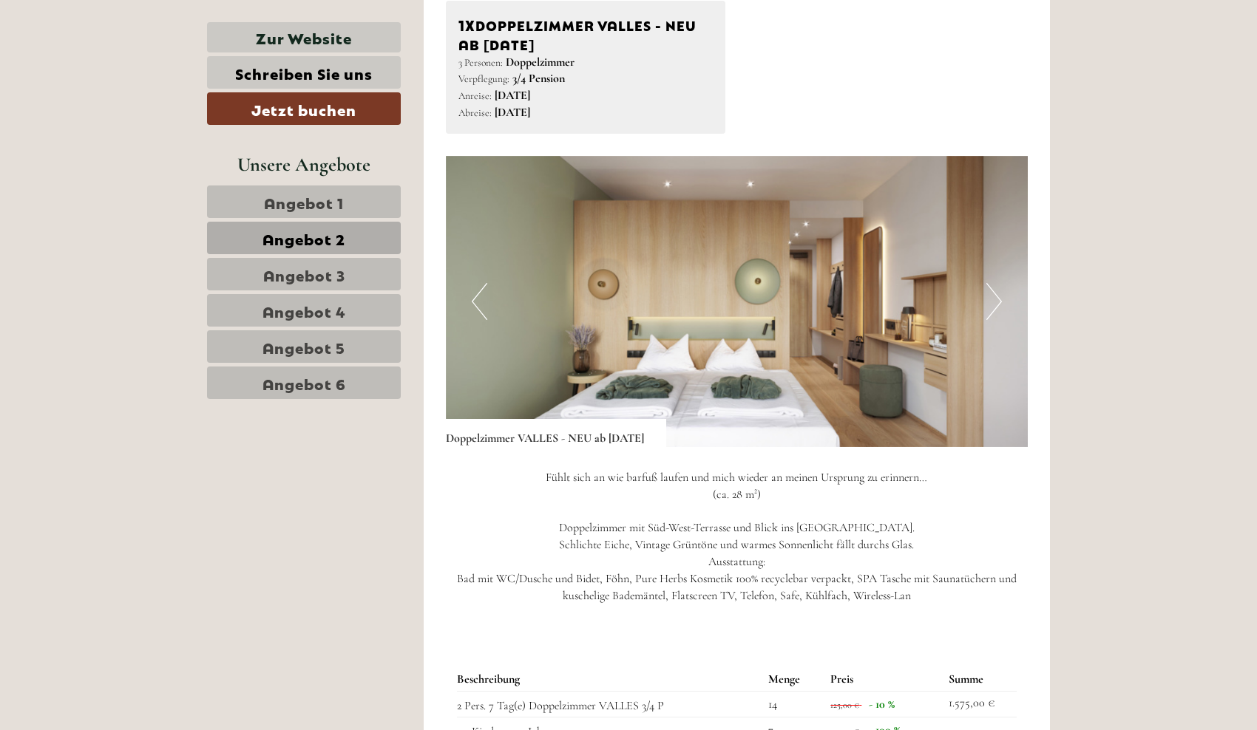
click at [991, 311] on button "Next" at bounding box center [994, 301] width 16 height 37
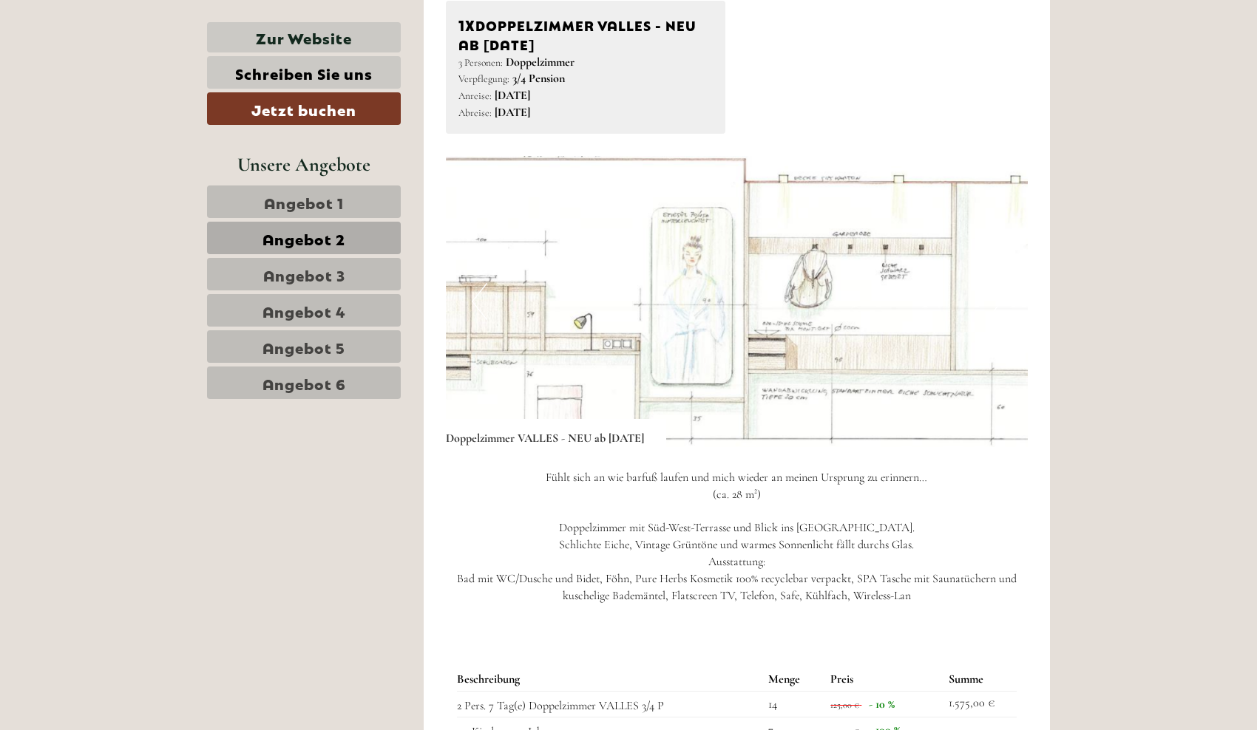
click at [991, 311] on button "Next" at bounding box center [994, 301] width 16 height 37
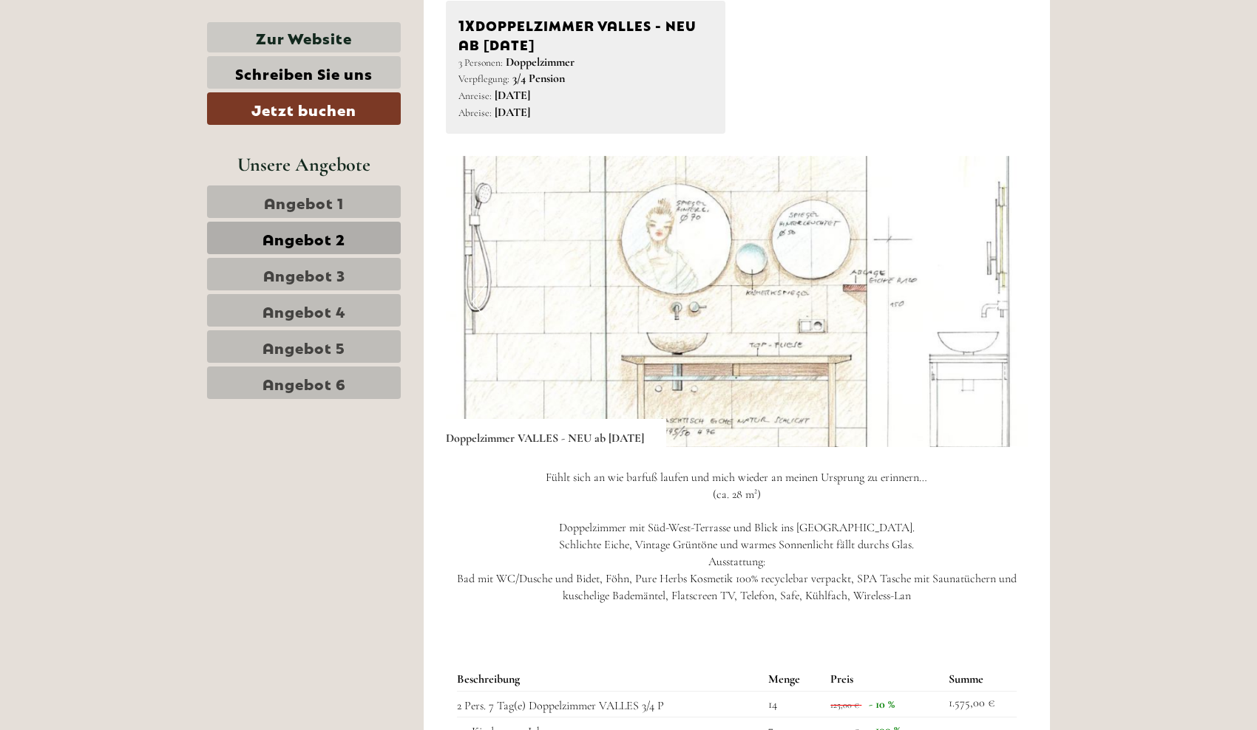
click at [991, 311] on button "Next" at bounding box center [994, 301] width 16 height 37
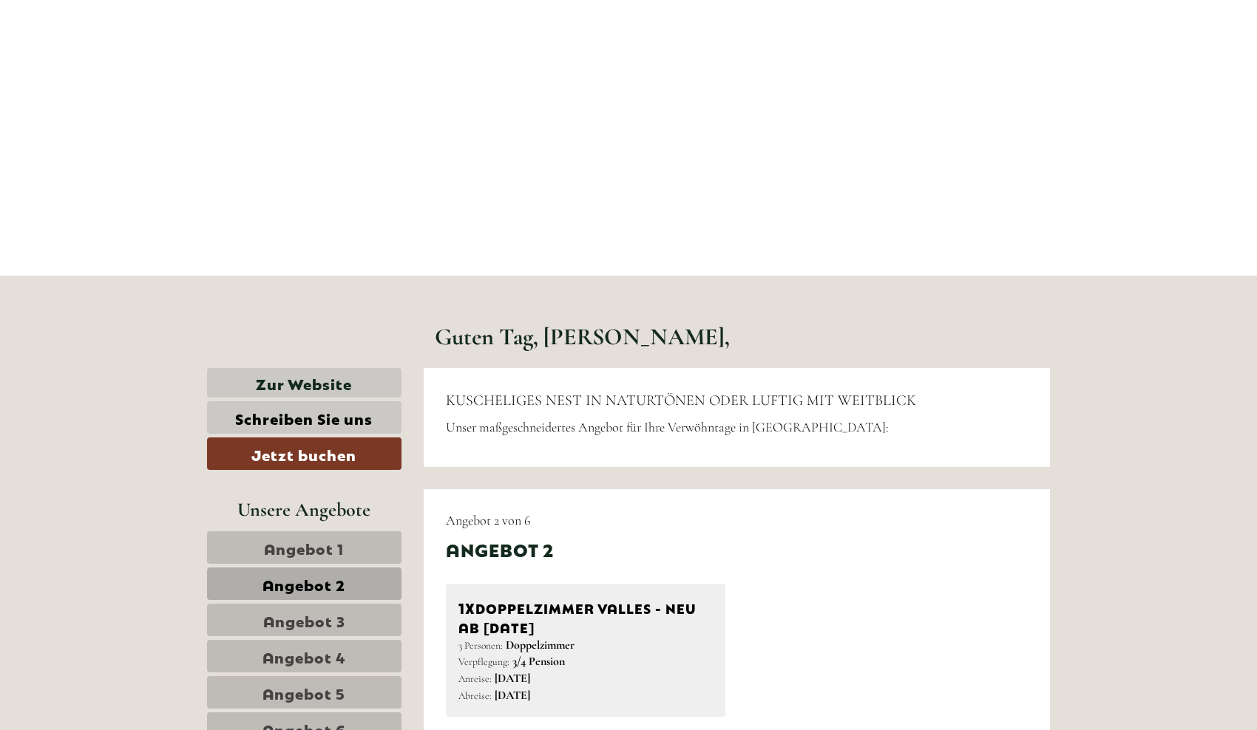
scroll to position [662, 0]
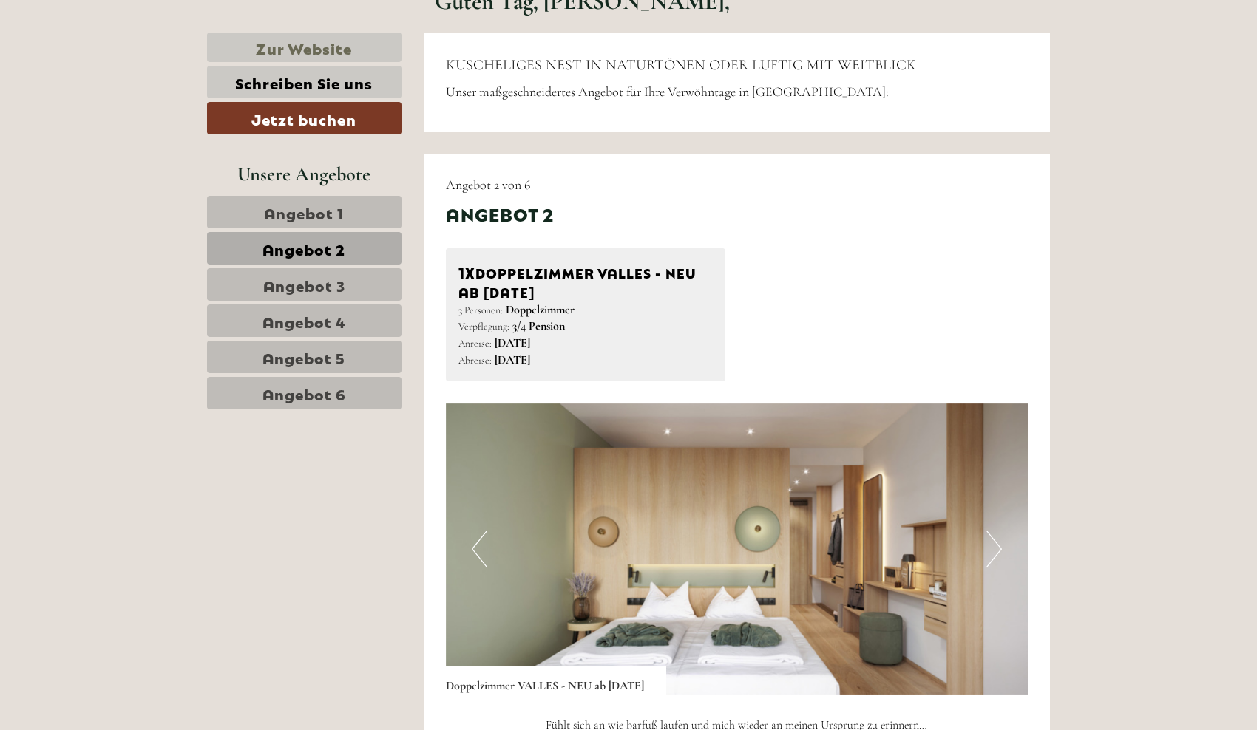
click at [339, 46] on link "Zur Website" at bounding box center [304, 48] width 194 height 30
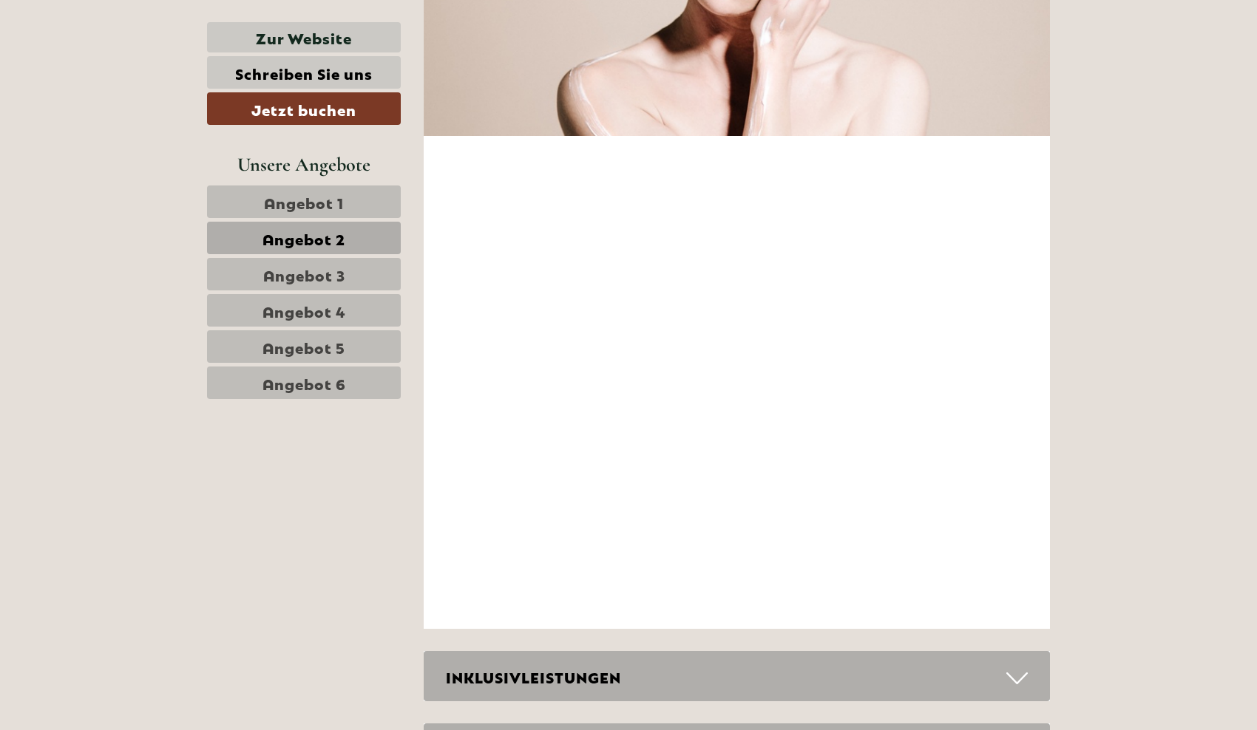
scroll to position [2463, 0]
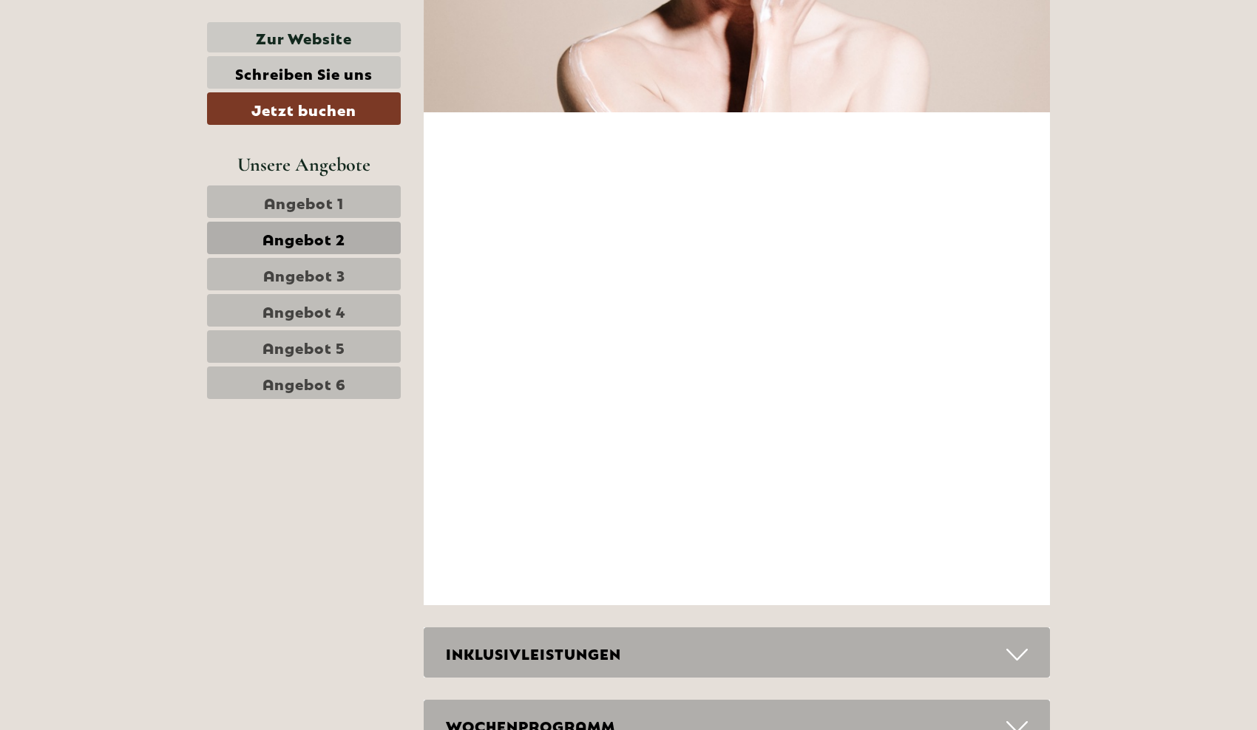
click at [644, 642] on div "INKLUSIVLEISTUNGEN" at bounding box center [737, 653] width 627 height 51
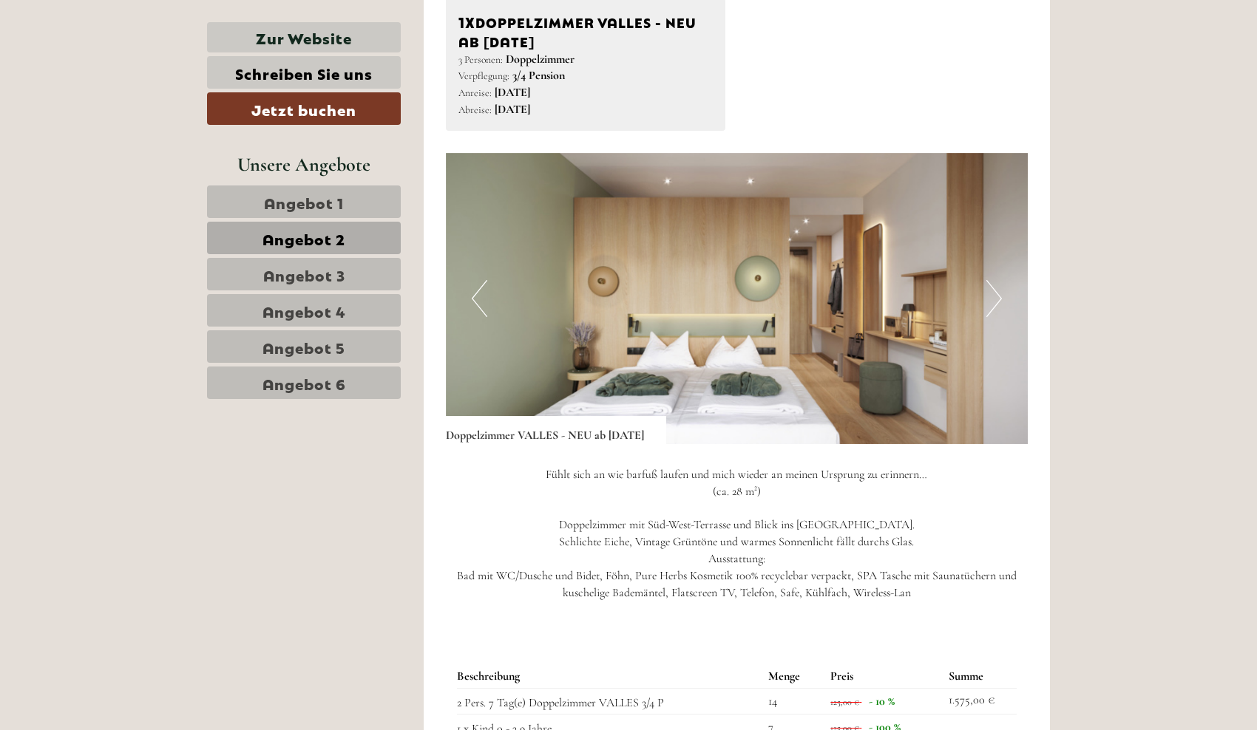
scroll to position [909, 0]
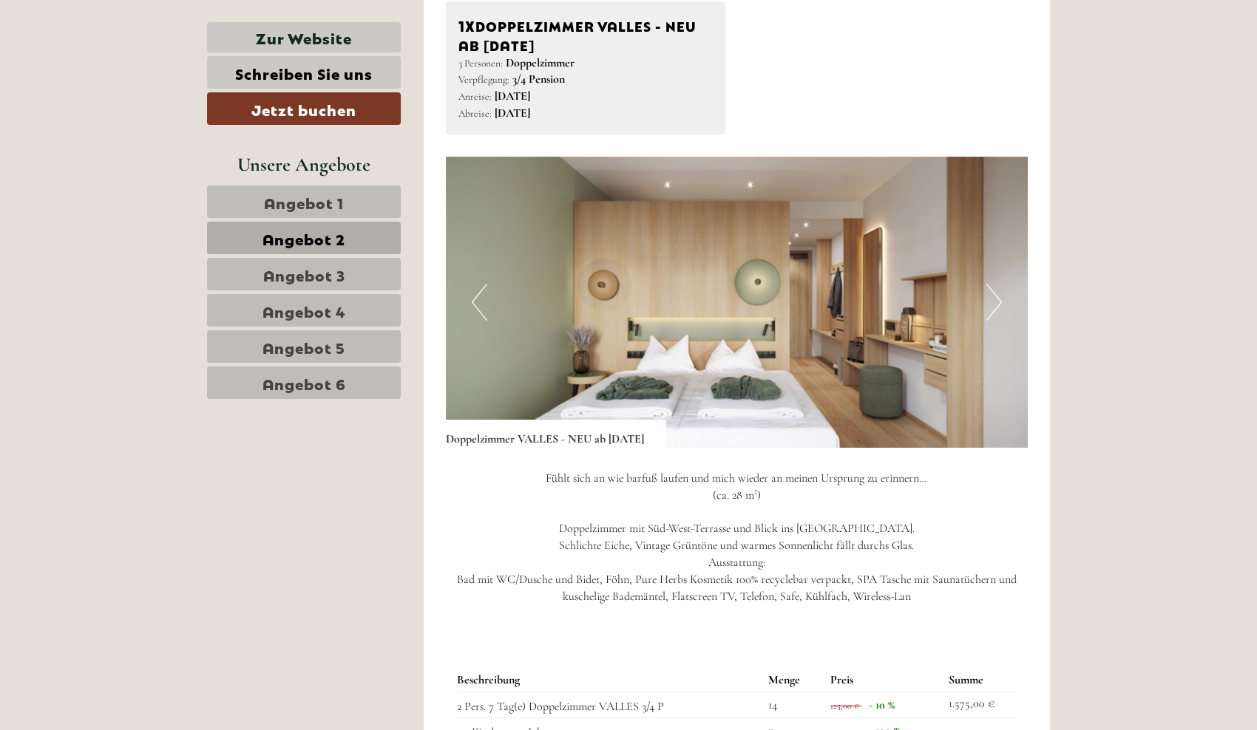
click at [306, 271] on span "Angebot 3" at bounding box center [304, 274] width 82 height 21
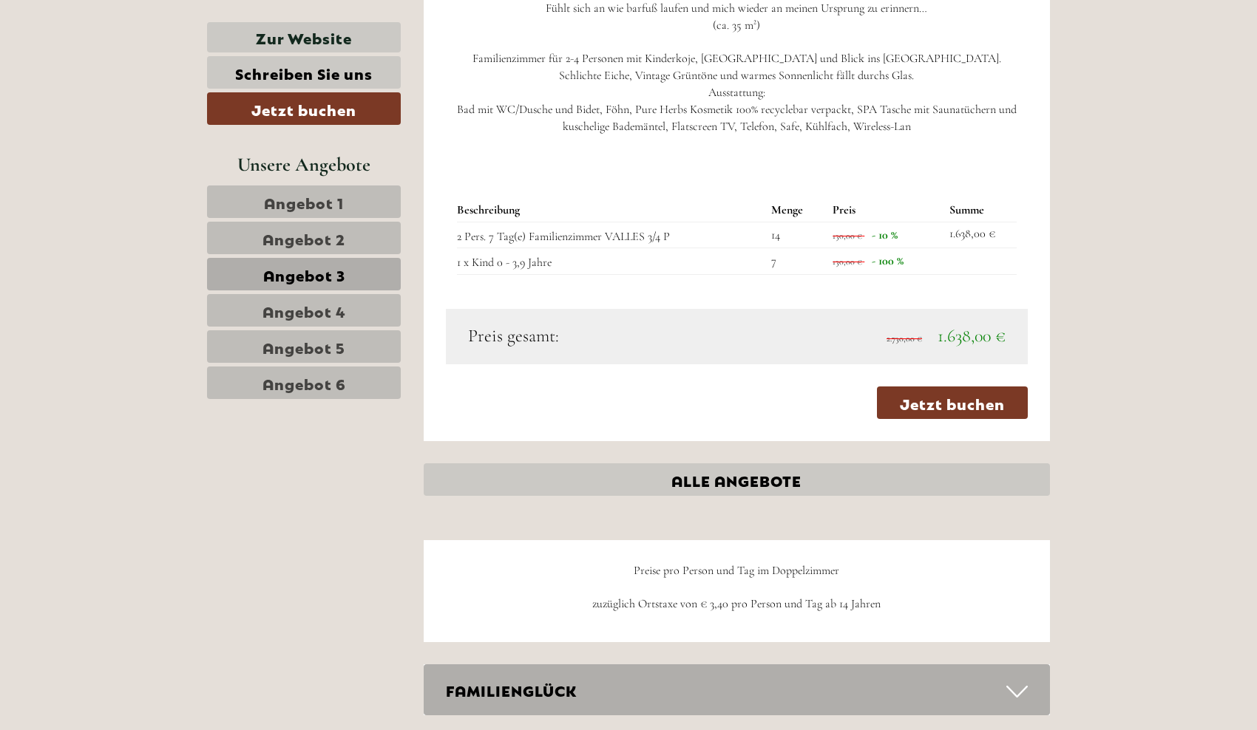
scroll to position [1379, 0]
click at [932, 388] on link "Jetzt buchen" at bounding box center [952, 403] width 151 height 33
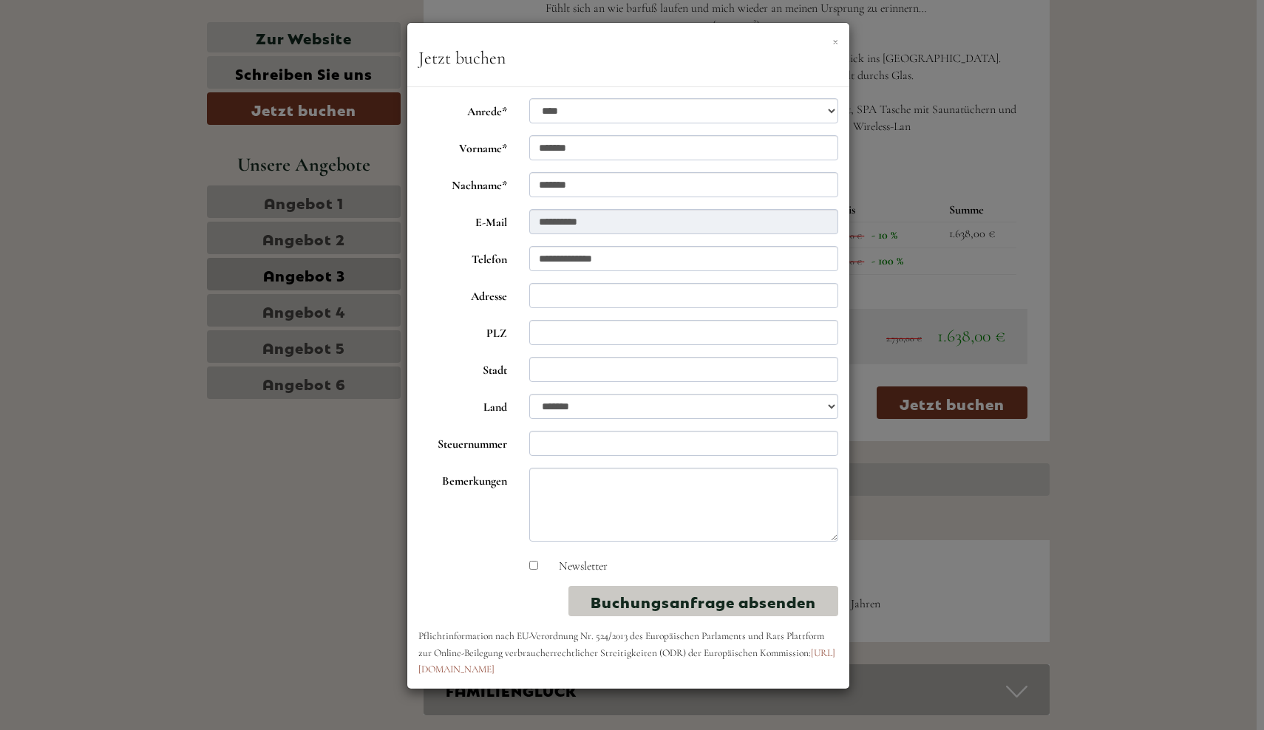
click at [833, 38] on button "×" at bounding box center [835, 41] width 6 height 16
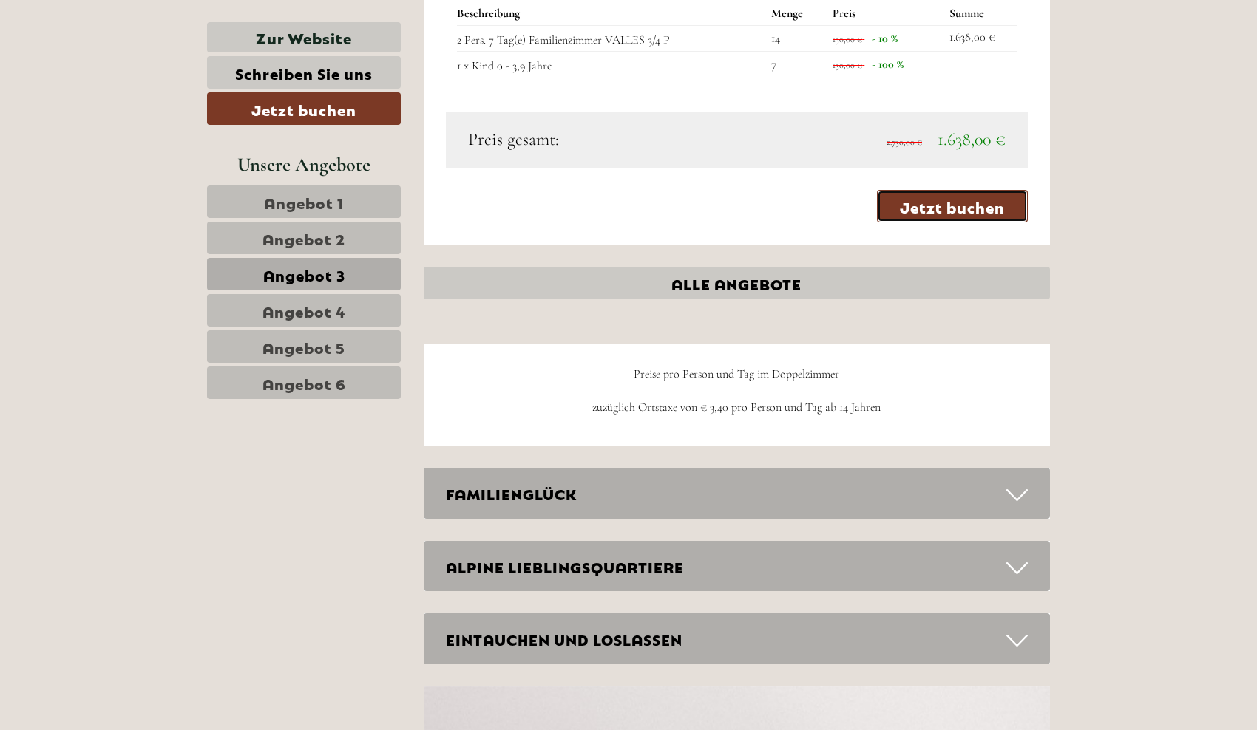
scroll to position [1595, 0]
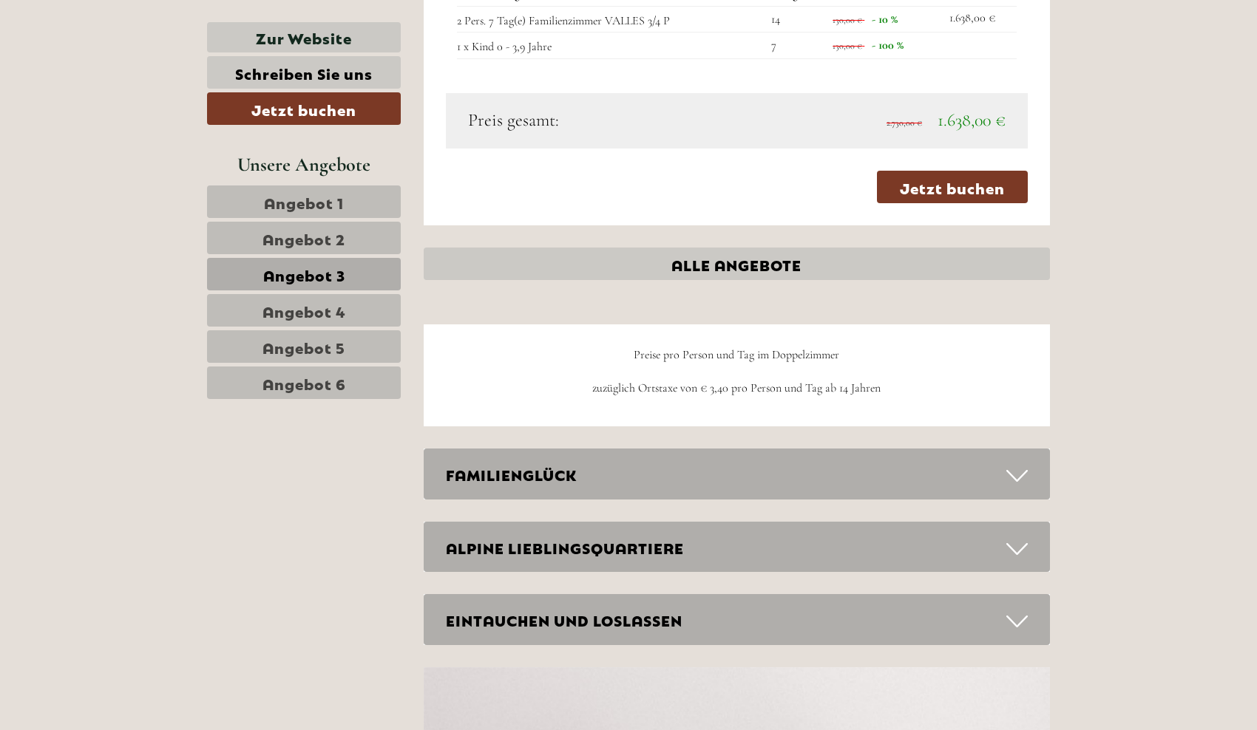
click at [858, 460] on div "FAMILIENGLÜCK" at bounding box center [737, 474] width 627 height 51
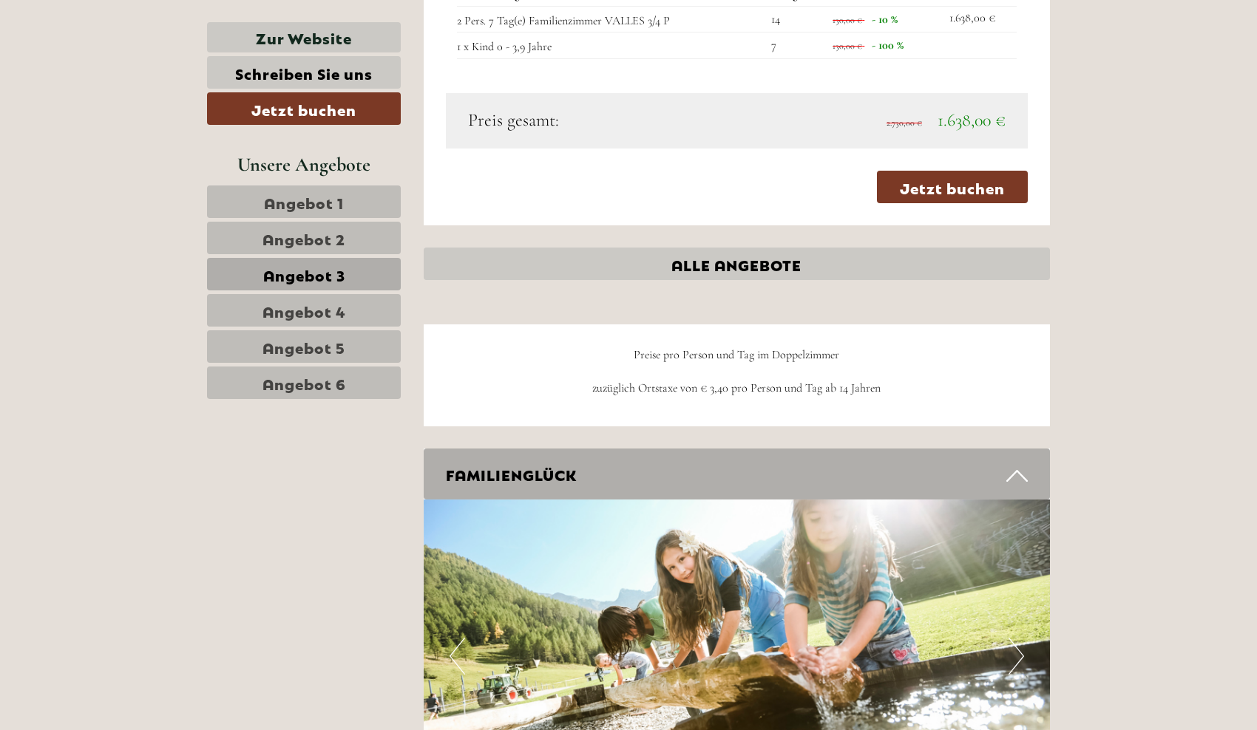
click at [858, 453] on div "FAMILIENGLÜCK" at bounding box center [737, 474] width 627 height 51
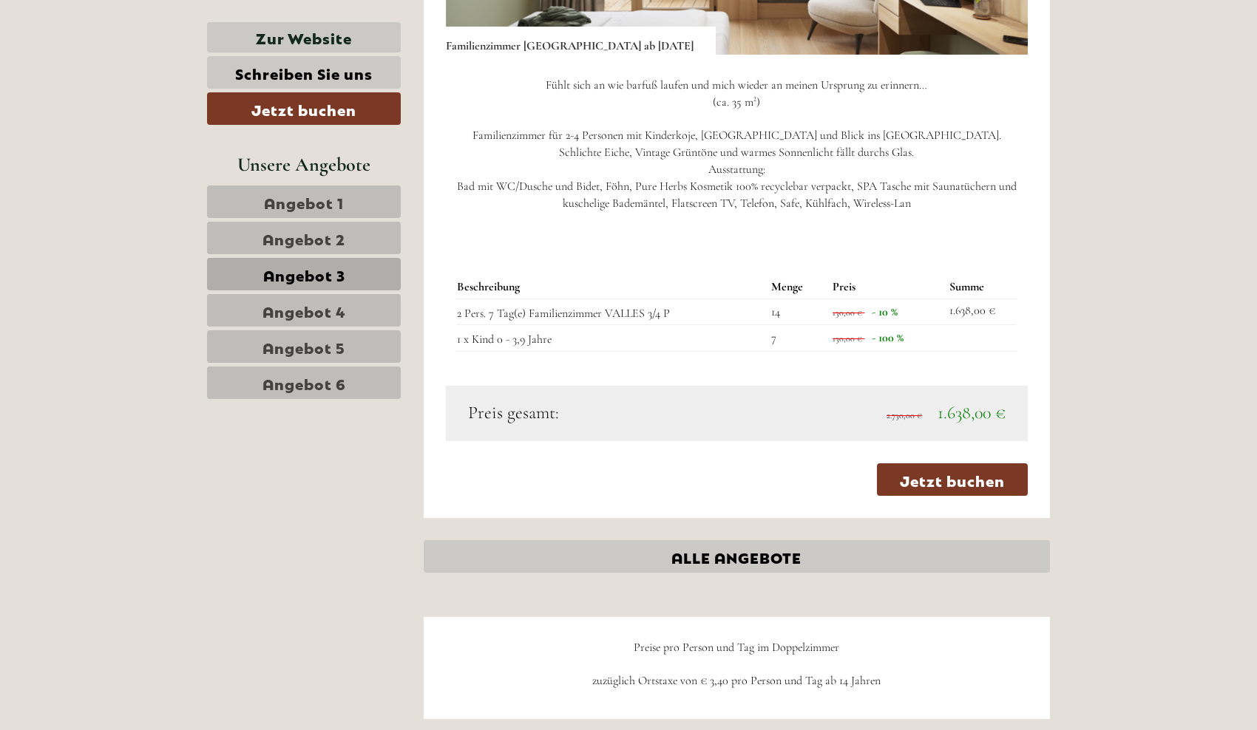
scroll to position [1303, 0]
click at [916, 464] on link "Jetzt buchen" at bounding box center [952, 479] width 151 height 33
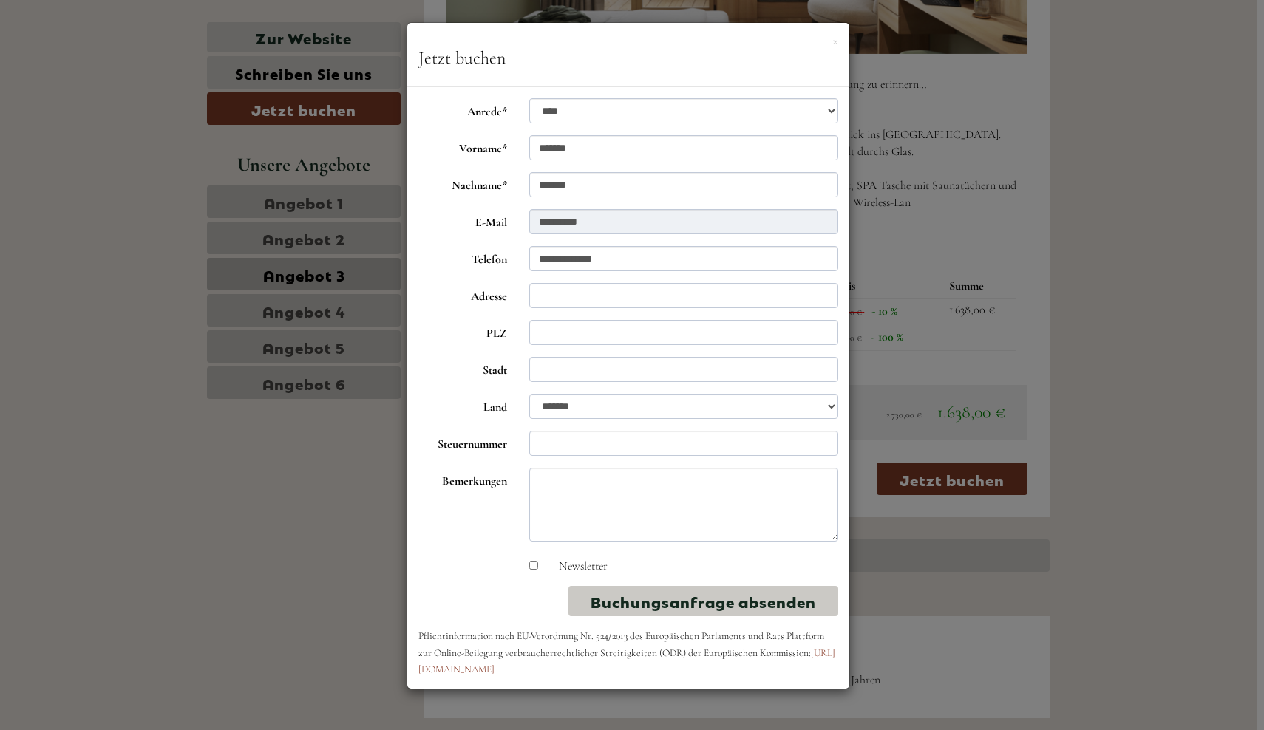
click at [839, 35] on div "× Jetzt buchen" at bounding box center [628, 55] width 442 height 64
click at [839, 36] on div "× Jetzt buchen" at bounding box center [628, 55] width 442 height 64
click at [836, 38] on button "×" at bounding box center [835, 41] width 6 height 16
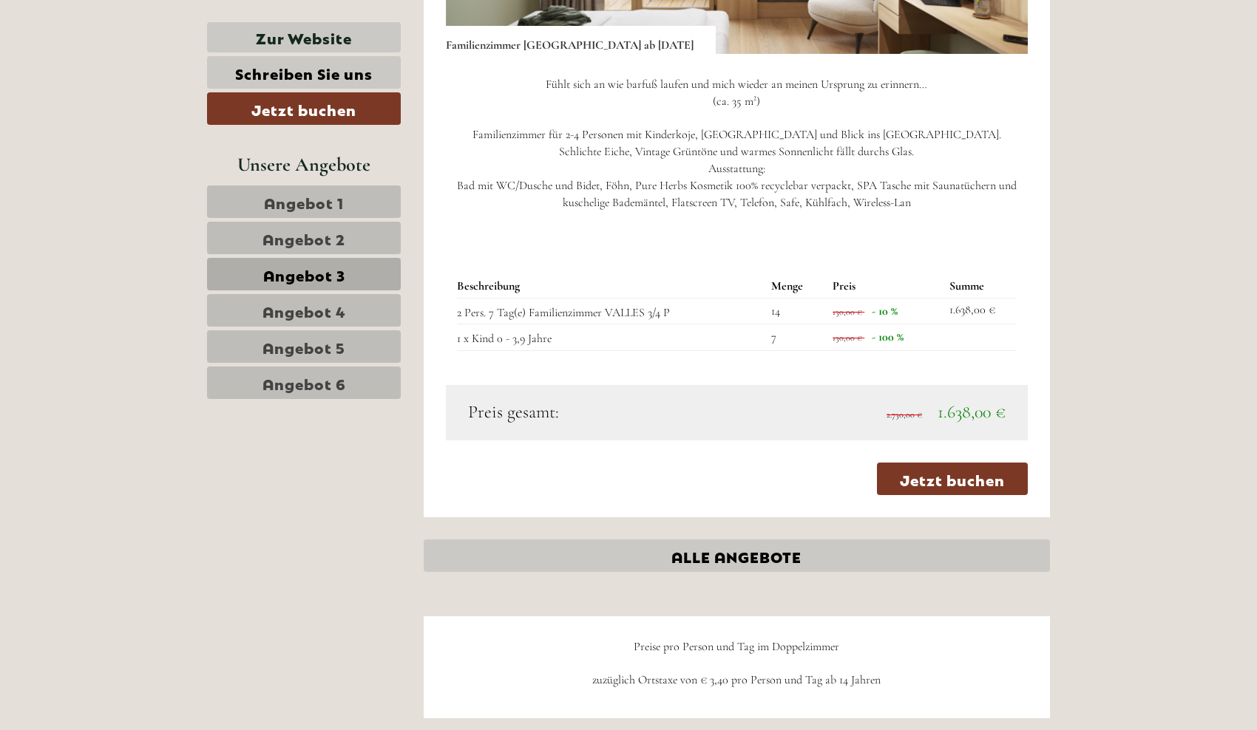
click at [259, 197] on link "Angebot 1" at bounding box center [304, 202] width 194 height 33
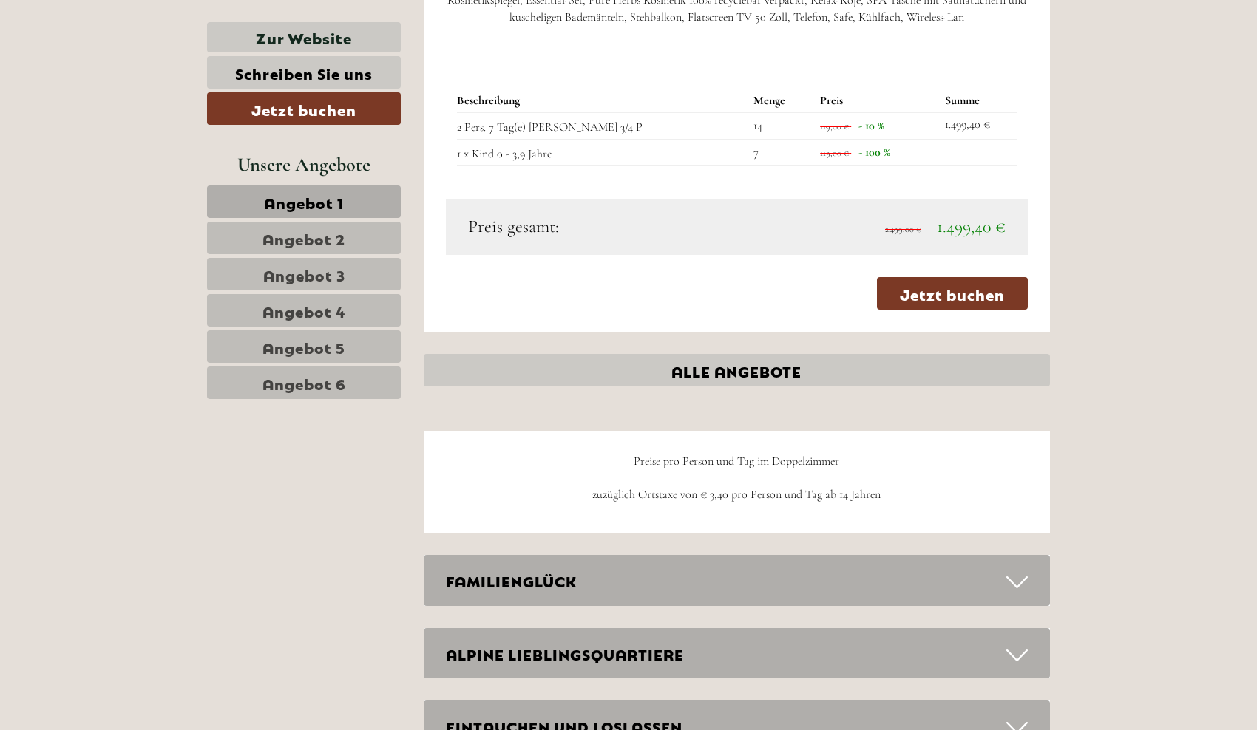
scroll to position [1485, 0]
click at [361, 283] on link "Angebot 3" at bounding box center [304, 274] width 194 height 33
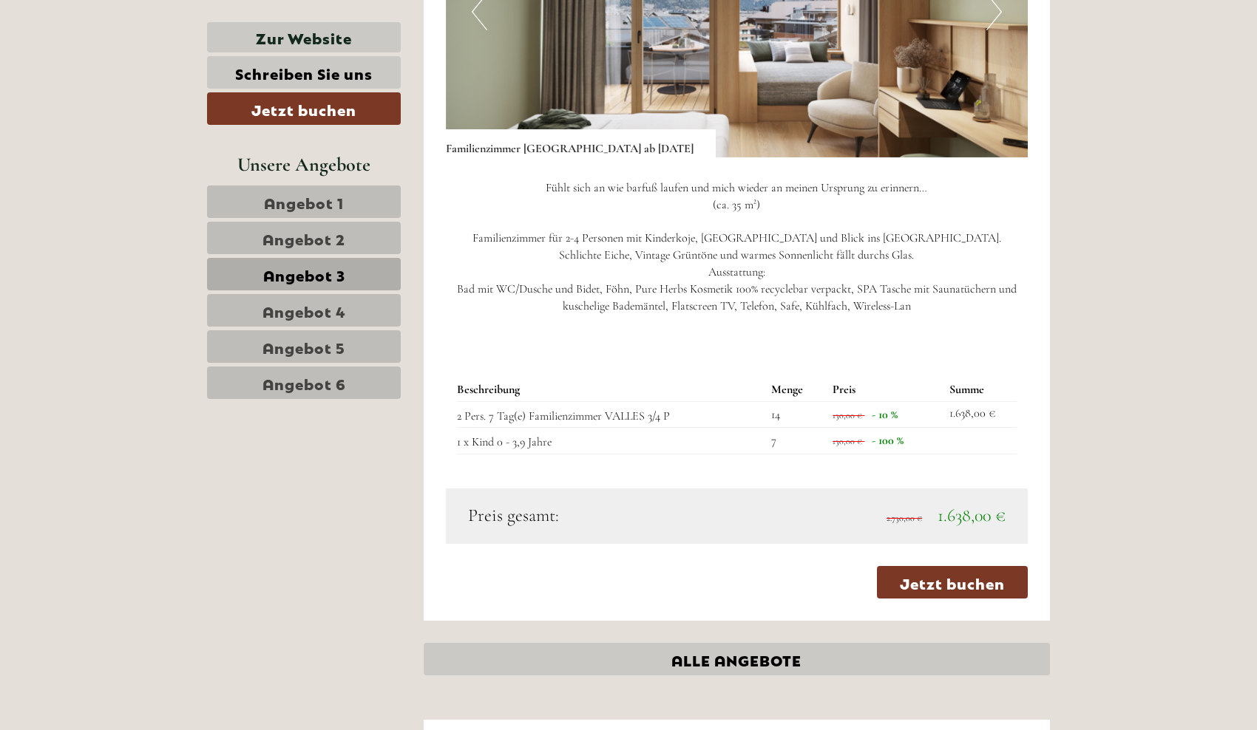
scroll to position [1200, 0]
click at [946, 569] on link "Jetzt buchen" at bounding box center [952, 582] width 151 height 33
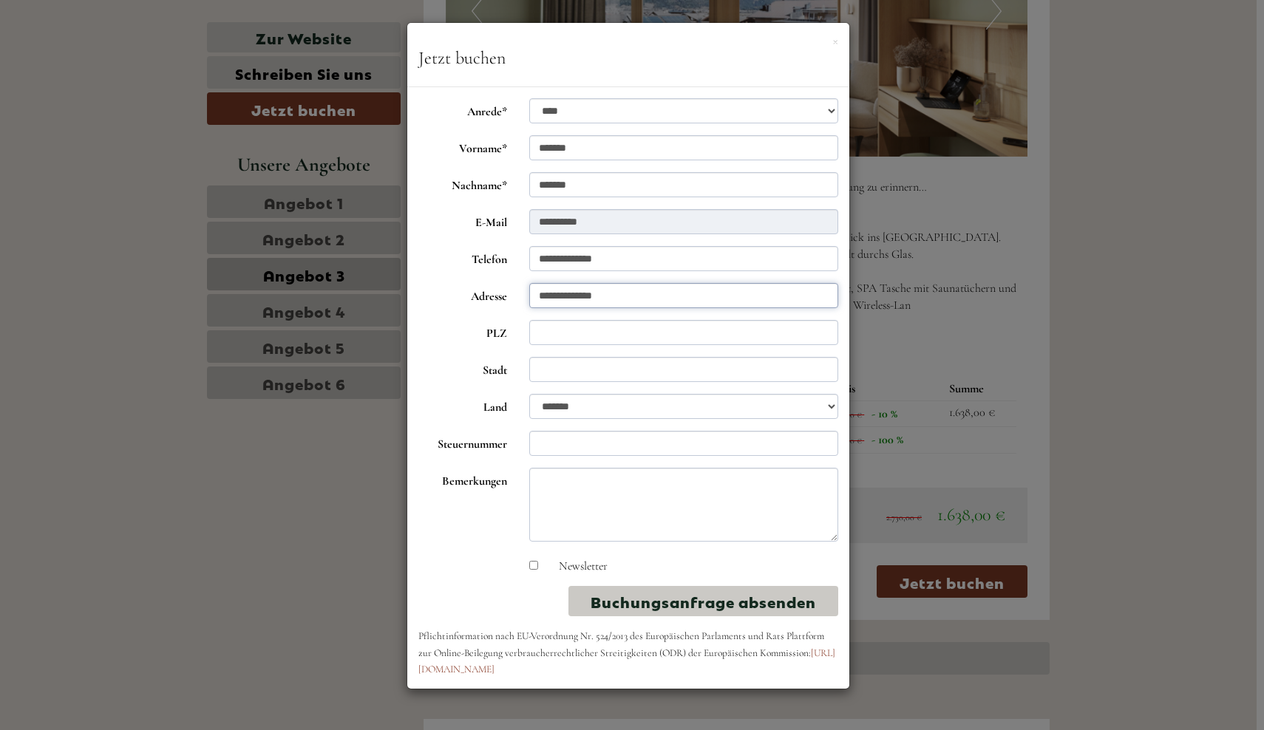
type input "**********"
type input "*****"
type input "**********"
select select "*"
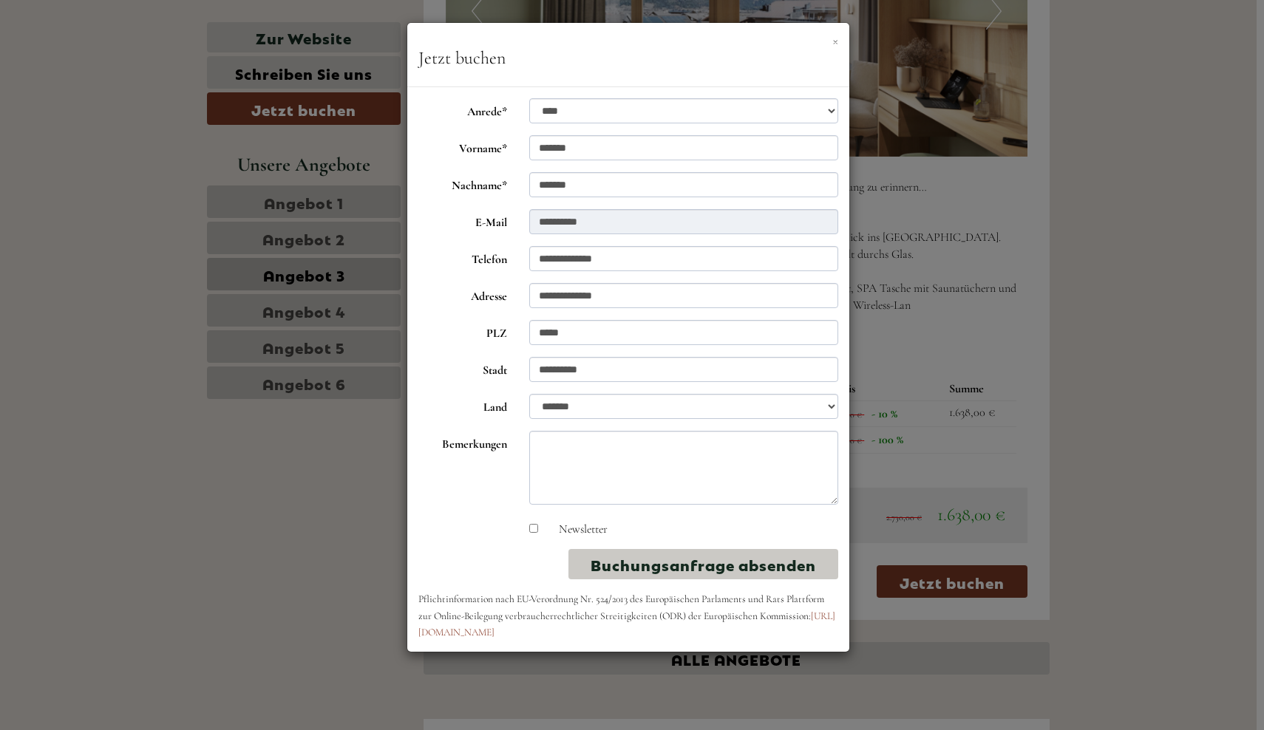
click at [834, 44] on button "×" at bounding box center [835, 41] width 6 height 16
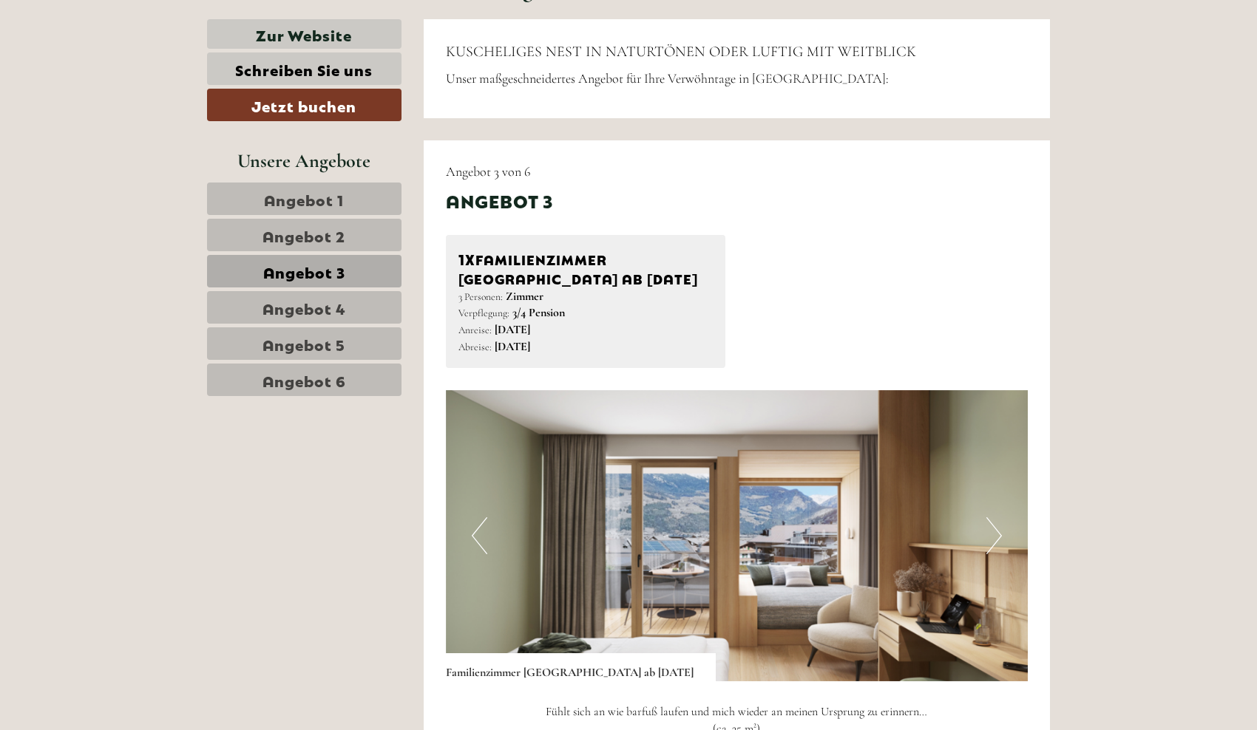
scroll to position [605, 0]
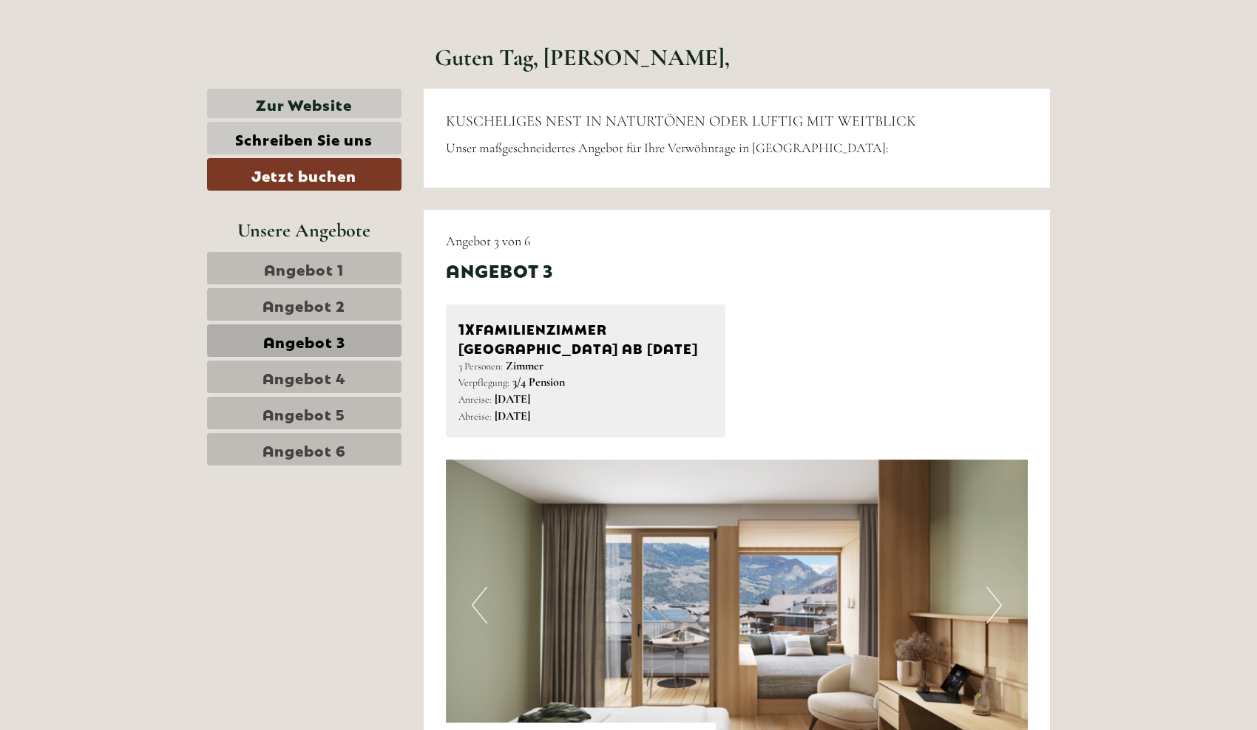
click at [356, 145] on link "Schreiben Sie uns" at bounding box center [304, 138] width 194 height 33
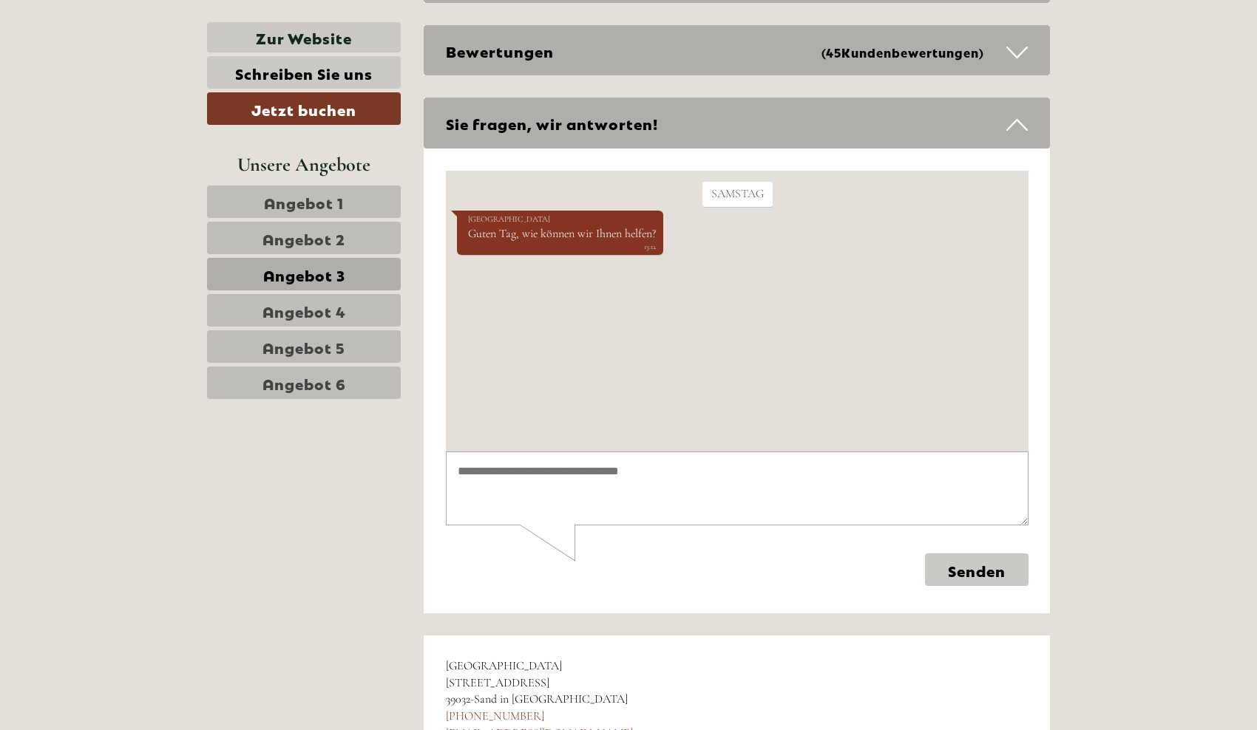
scroll to position [4446, 0]
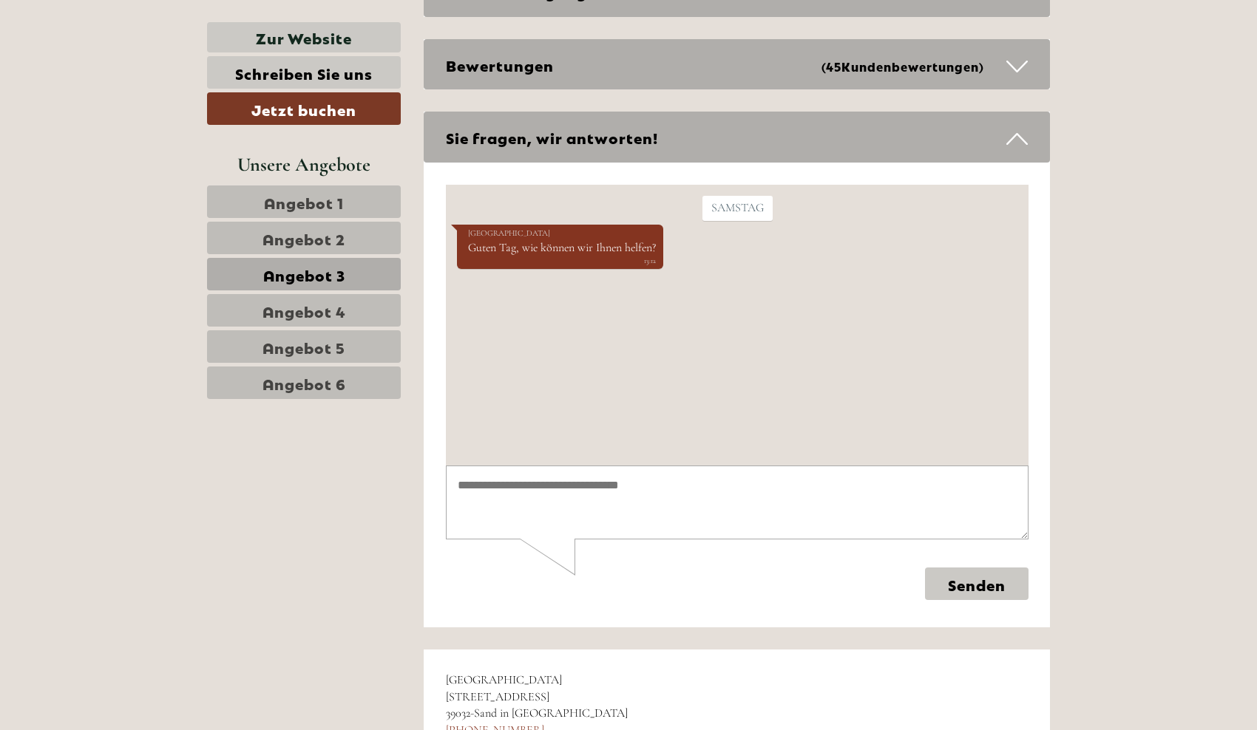
click at [349, 273] on link "Angebot 3" at bounding box center [304, 274] width 194 height 33
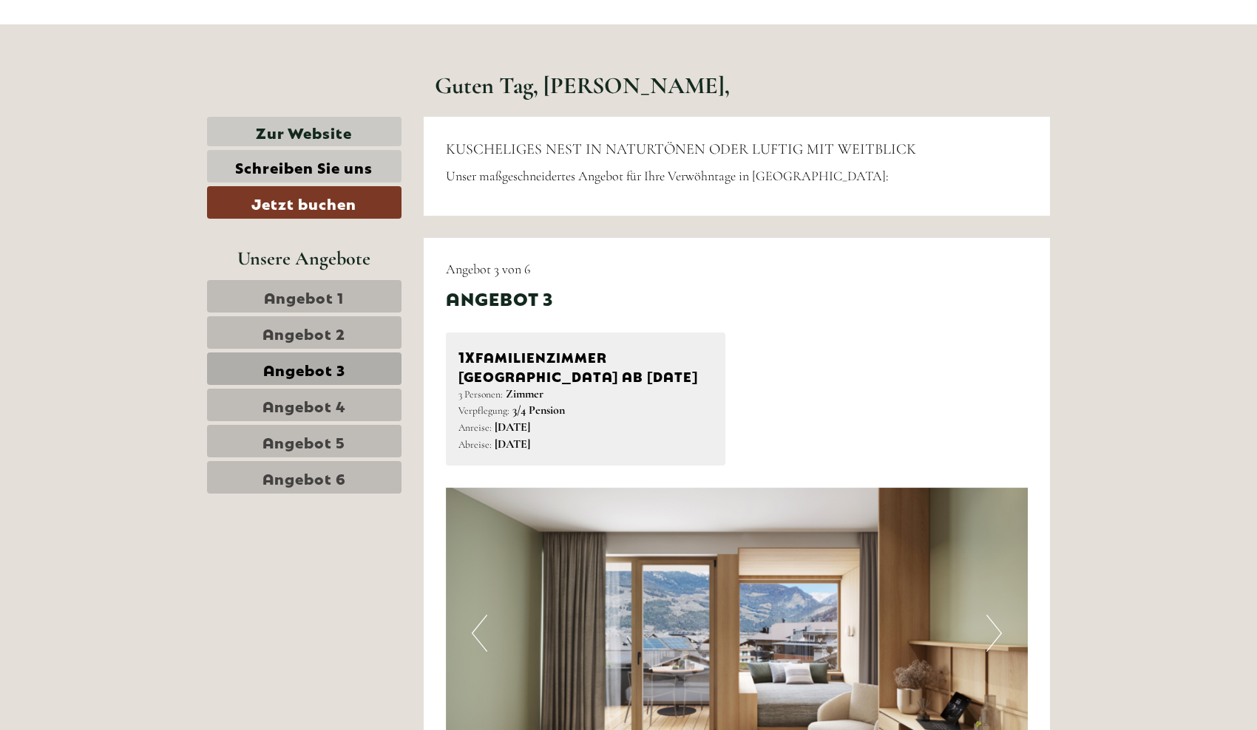
scroll to position [546, 0]
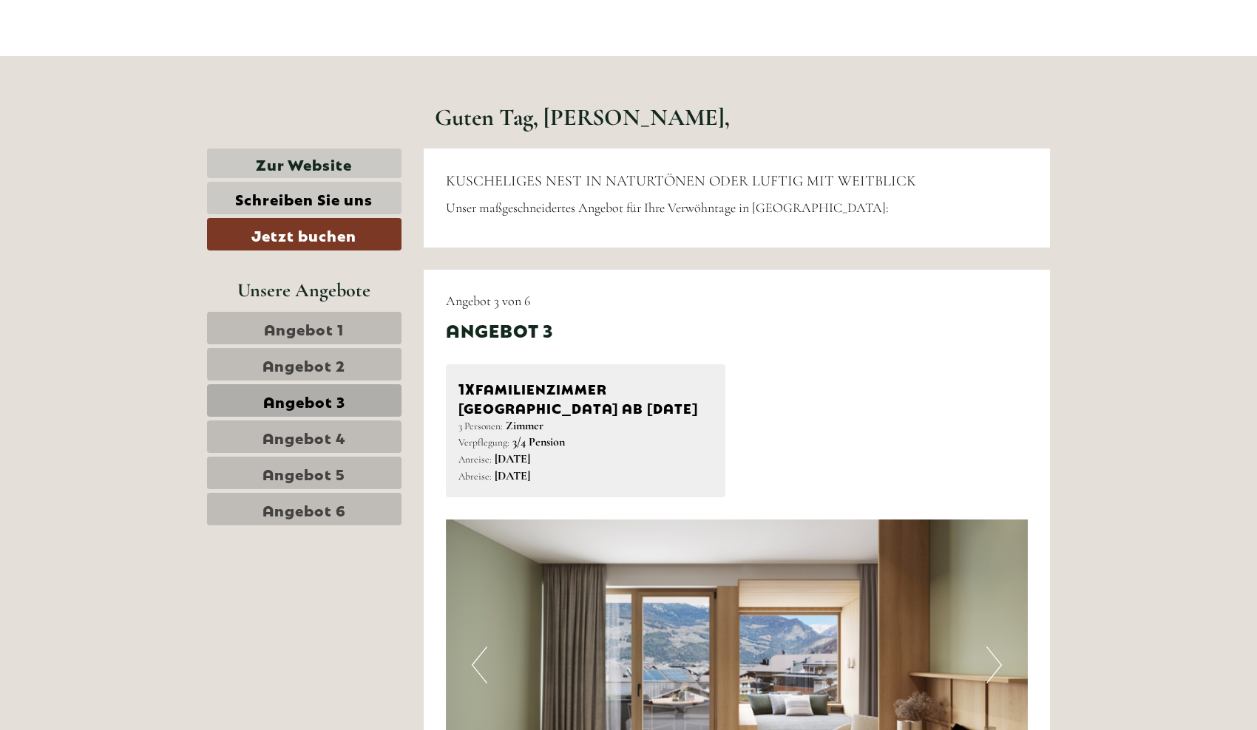
click at [339, 203] on link "Schreiben Sie uns" at bounding box center [304, 198] width 194 height 33
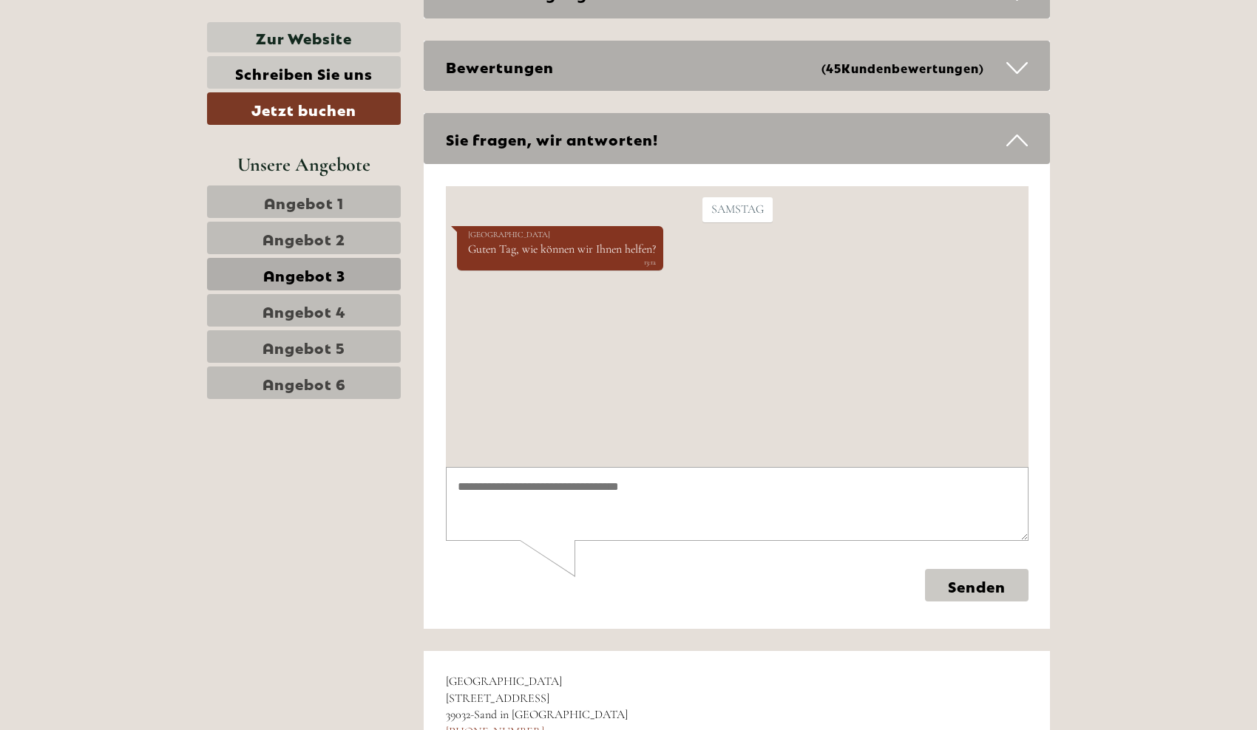
scroll to position [4479, 0]
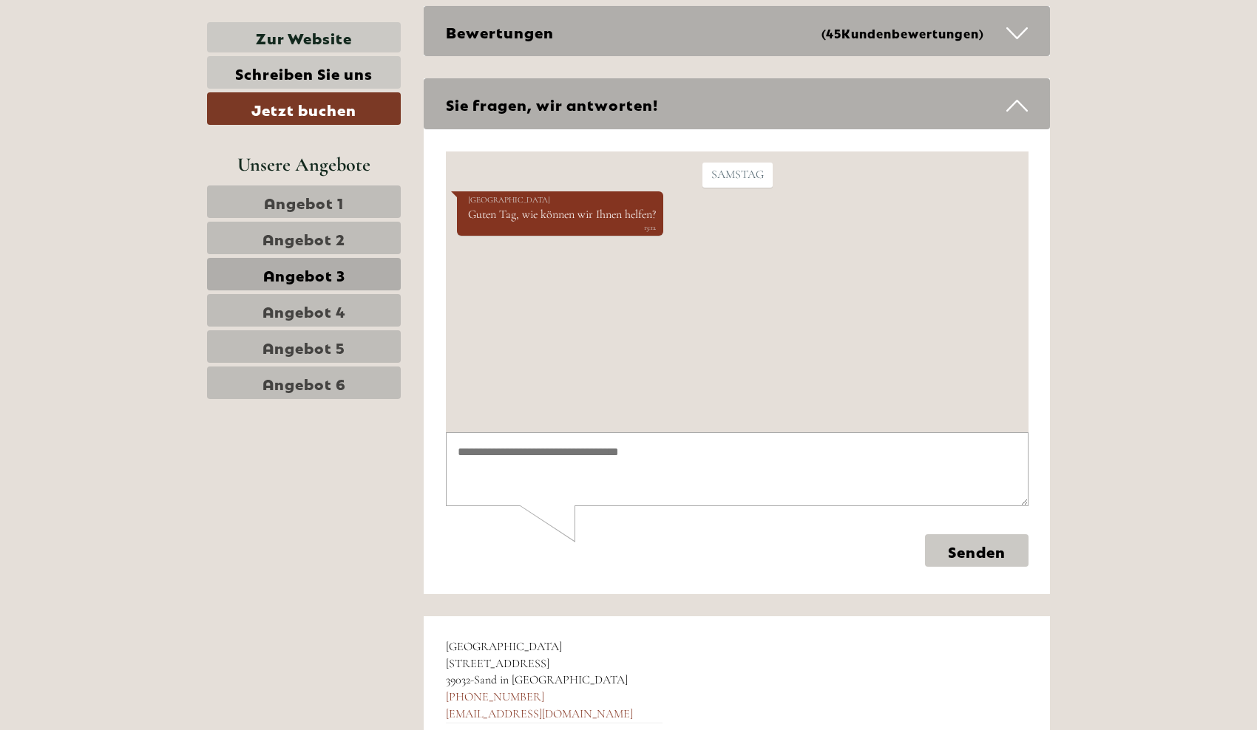
click at [546, 464] on textarea at bounding box center [736, 469] width 583 height 75
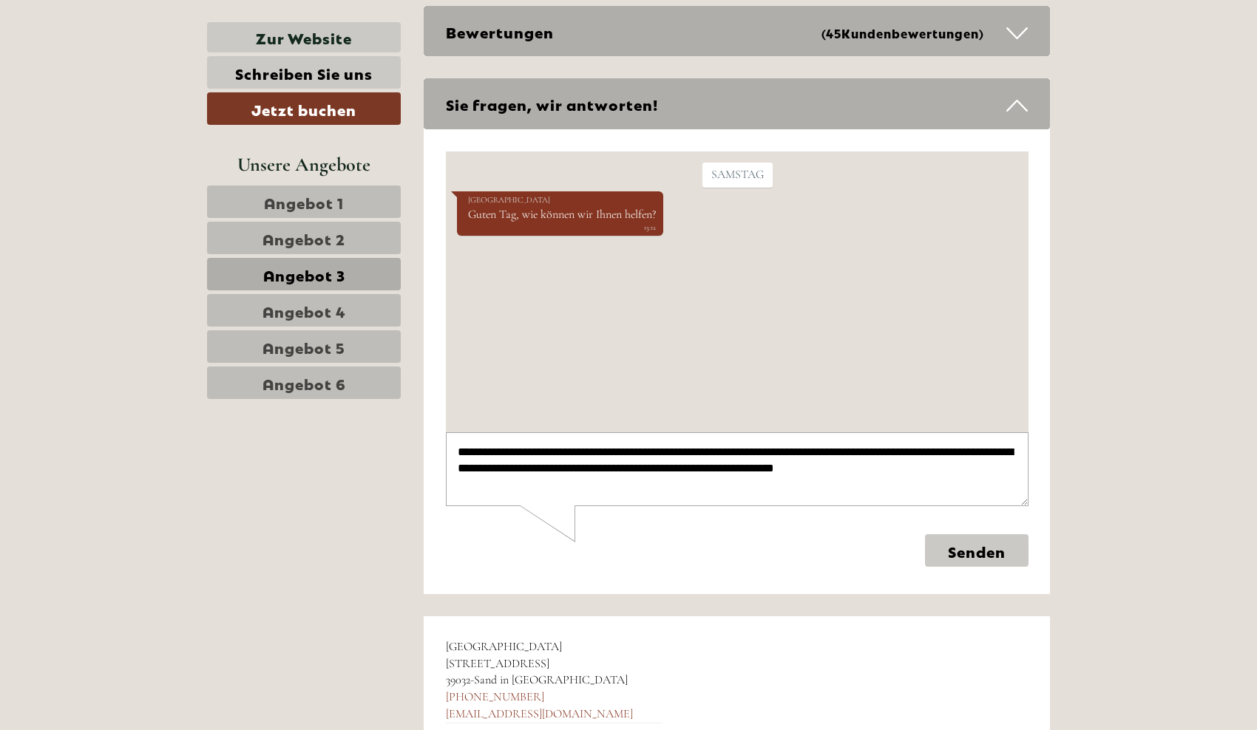
type textarea "**********"
click at [978, 549] on button "Senden" at bounding box center [975, 550] width 103 height 33
